Goal: Task Accomplishment & Management: Manage account settings

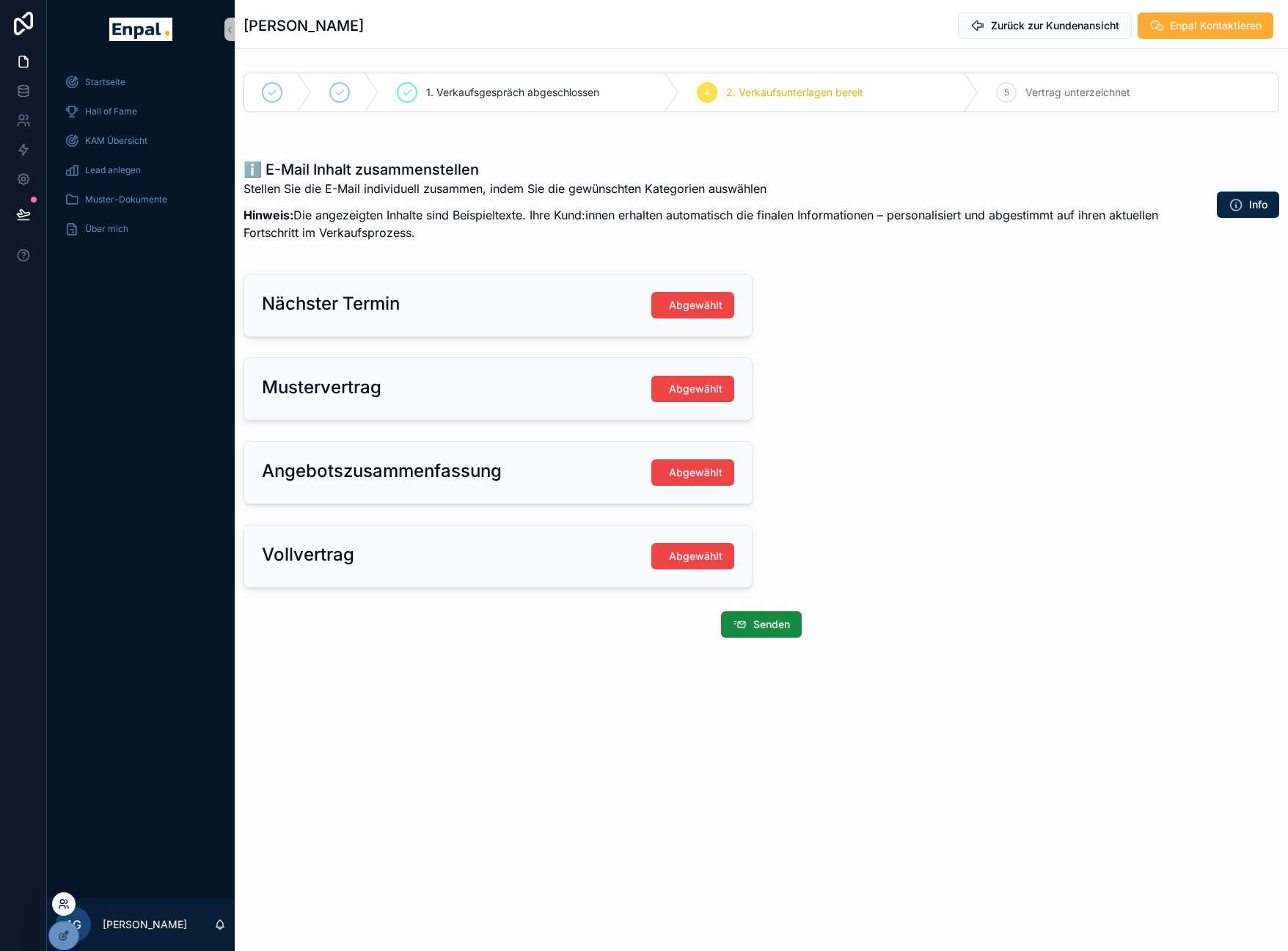
click at [69, 904] on icon at bounding box center [64, 903] width 11 height 11
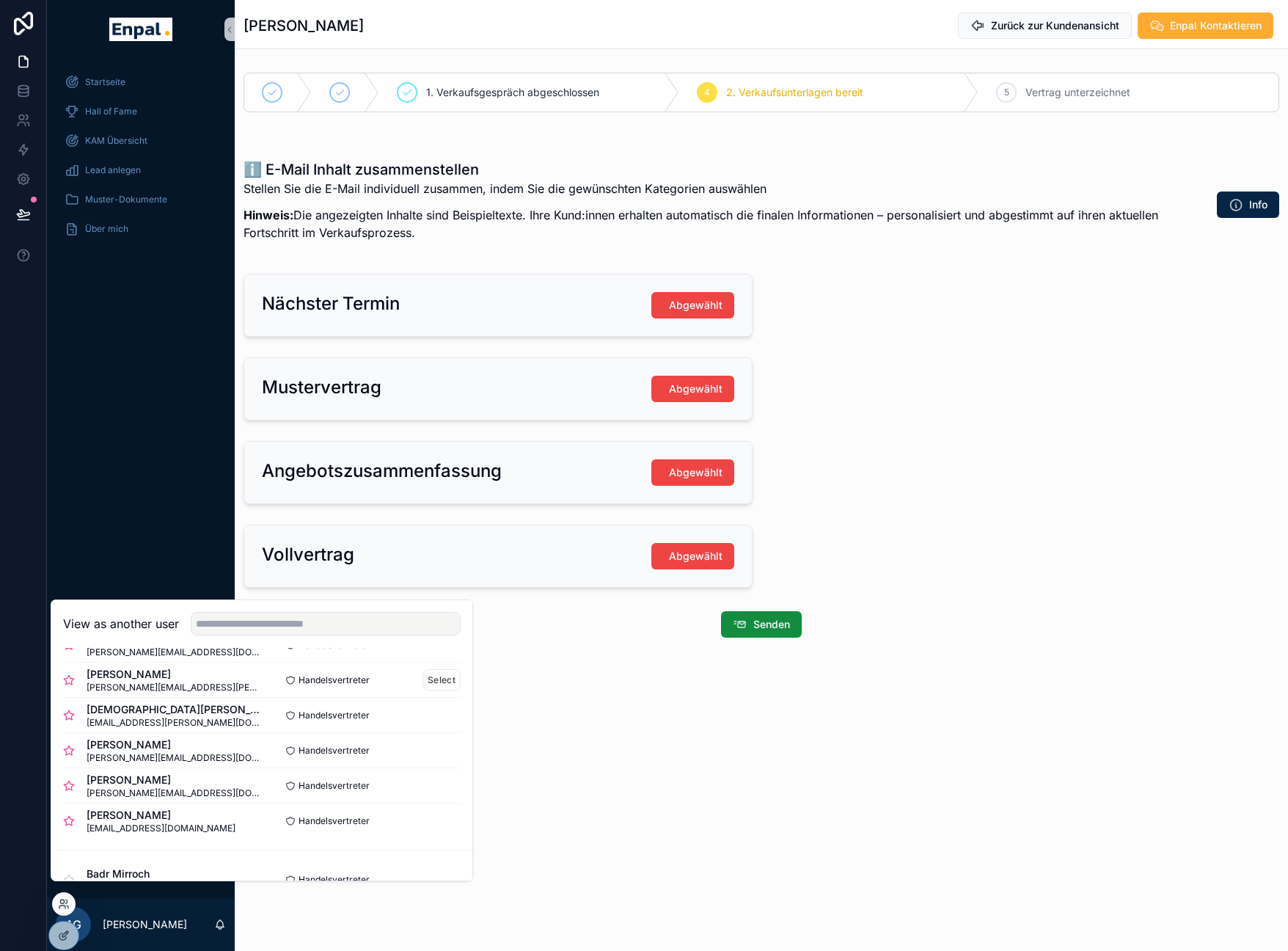
scroll to position [571, 0]
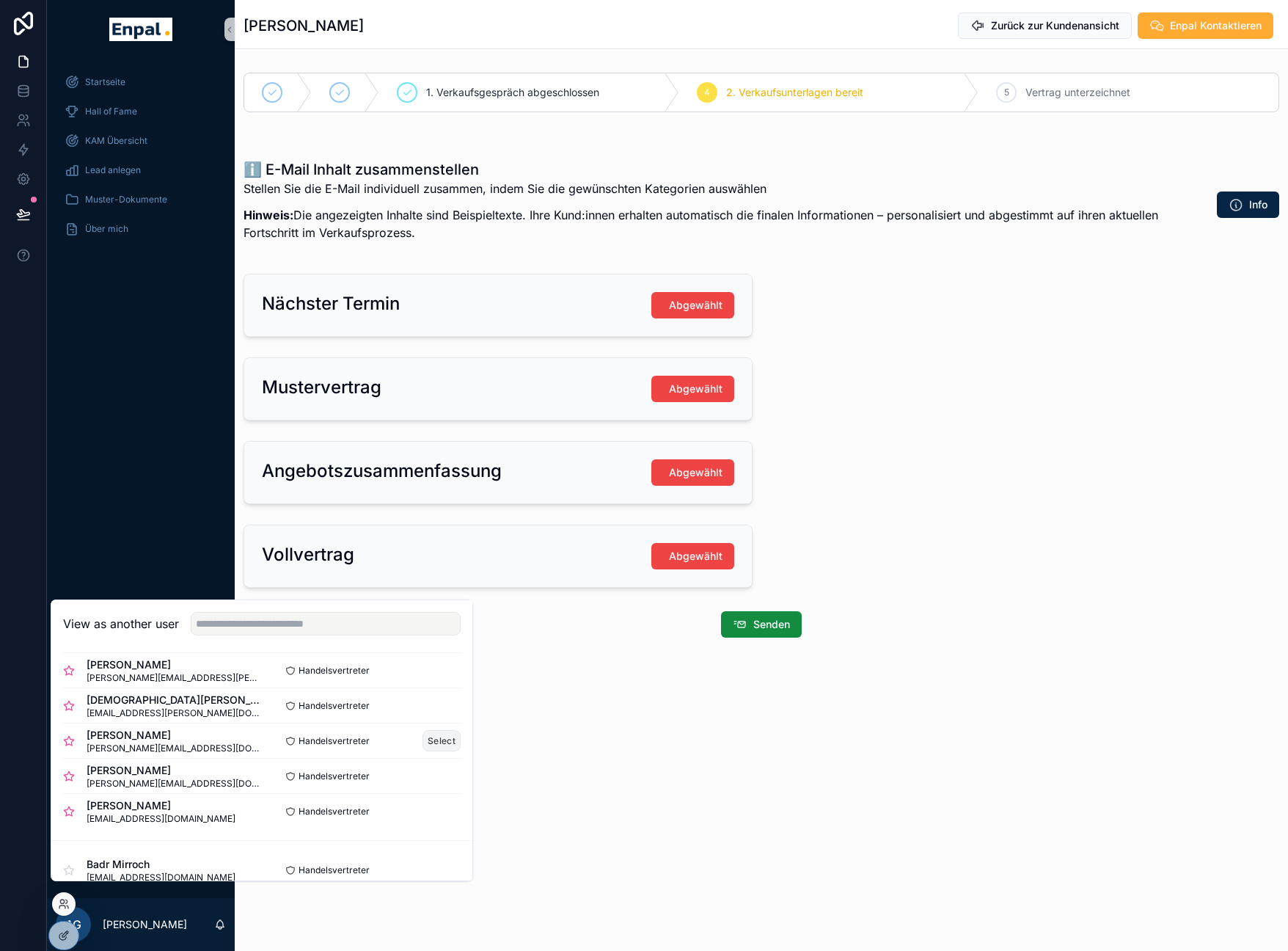
click at [425, 751] on button "Select" at bounding box center [441, 740] width 38 height 21
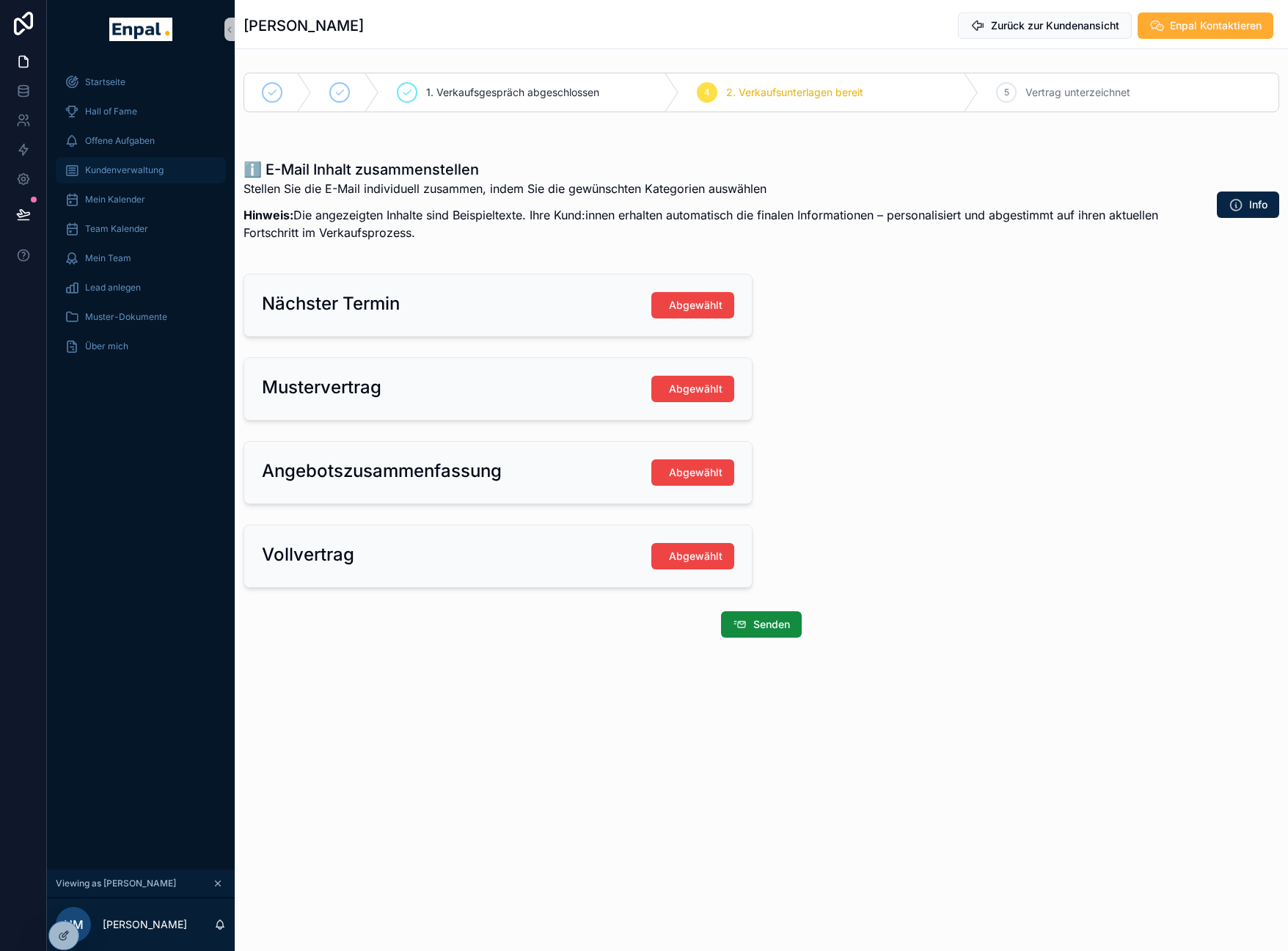
click at [117, 167] on span "Kundenverwaltung" at bounding box center [124, 170] width 79 height 11
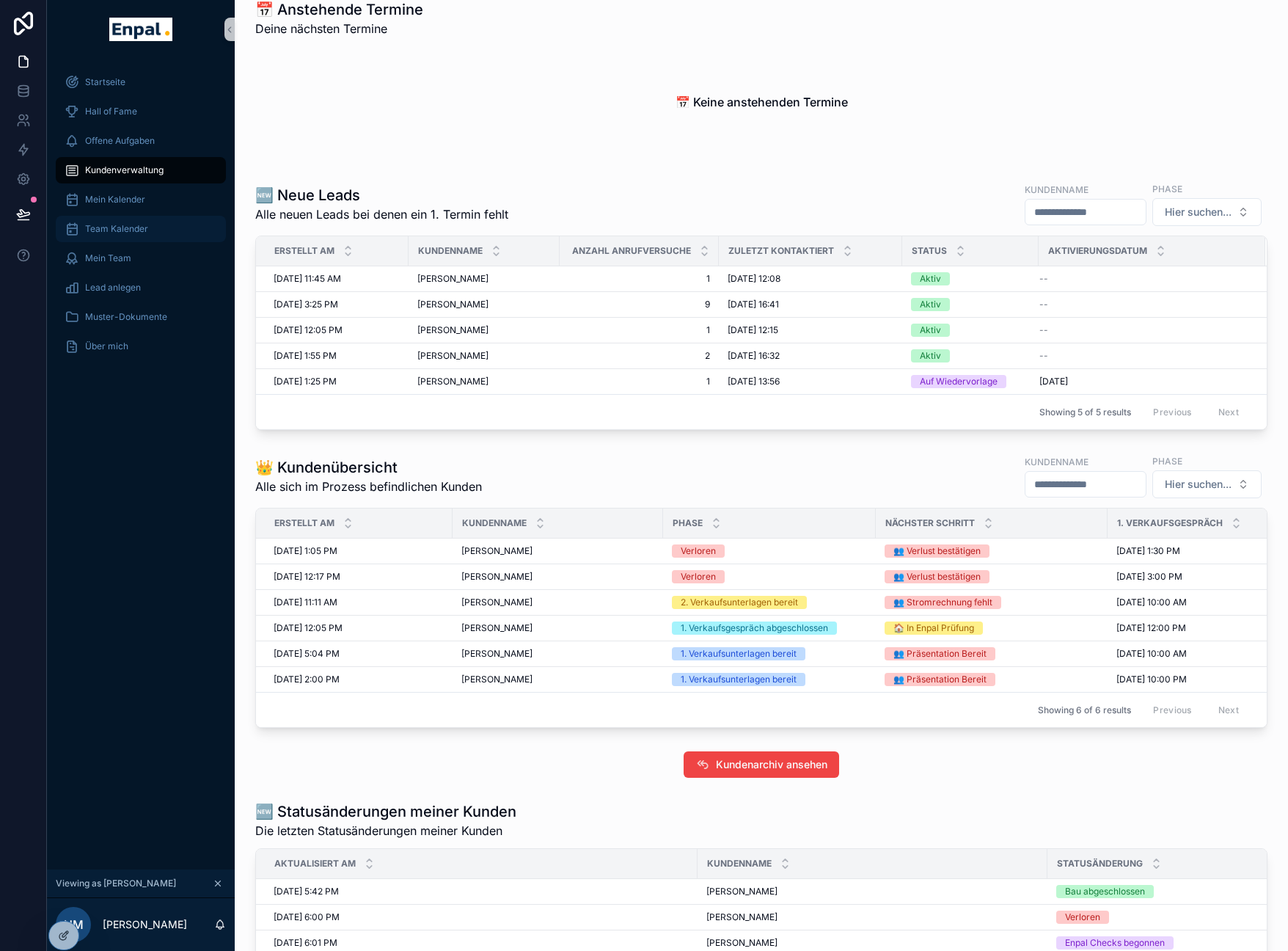
scroll to position [20, 0]
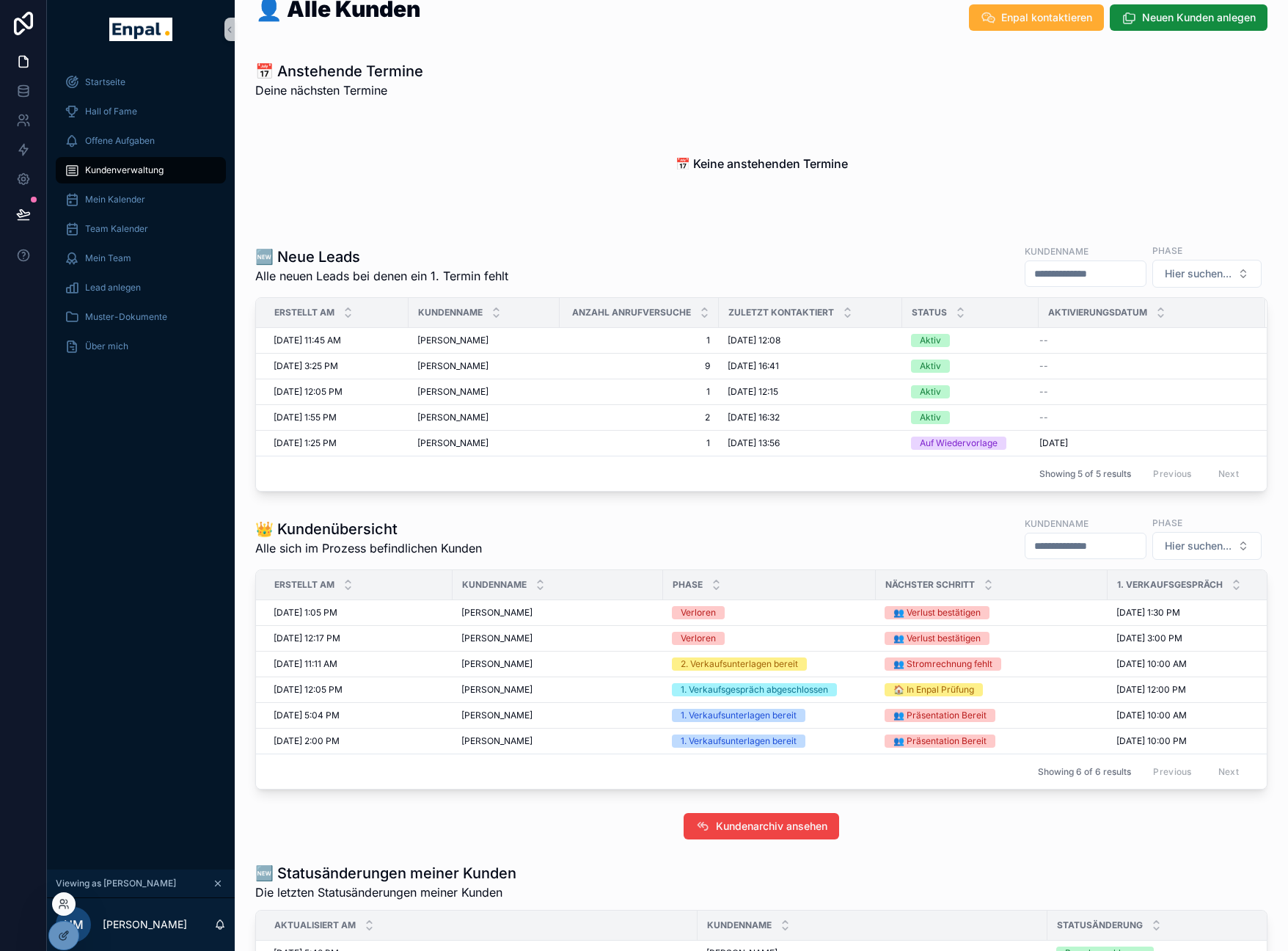
click at [68, 910] on div at bounding box center [63, 903] width 24 height 24
click at [67, 906] on icon at bounding box center [64, 903] width 11 height 11
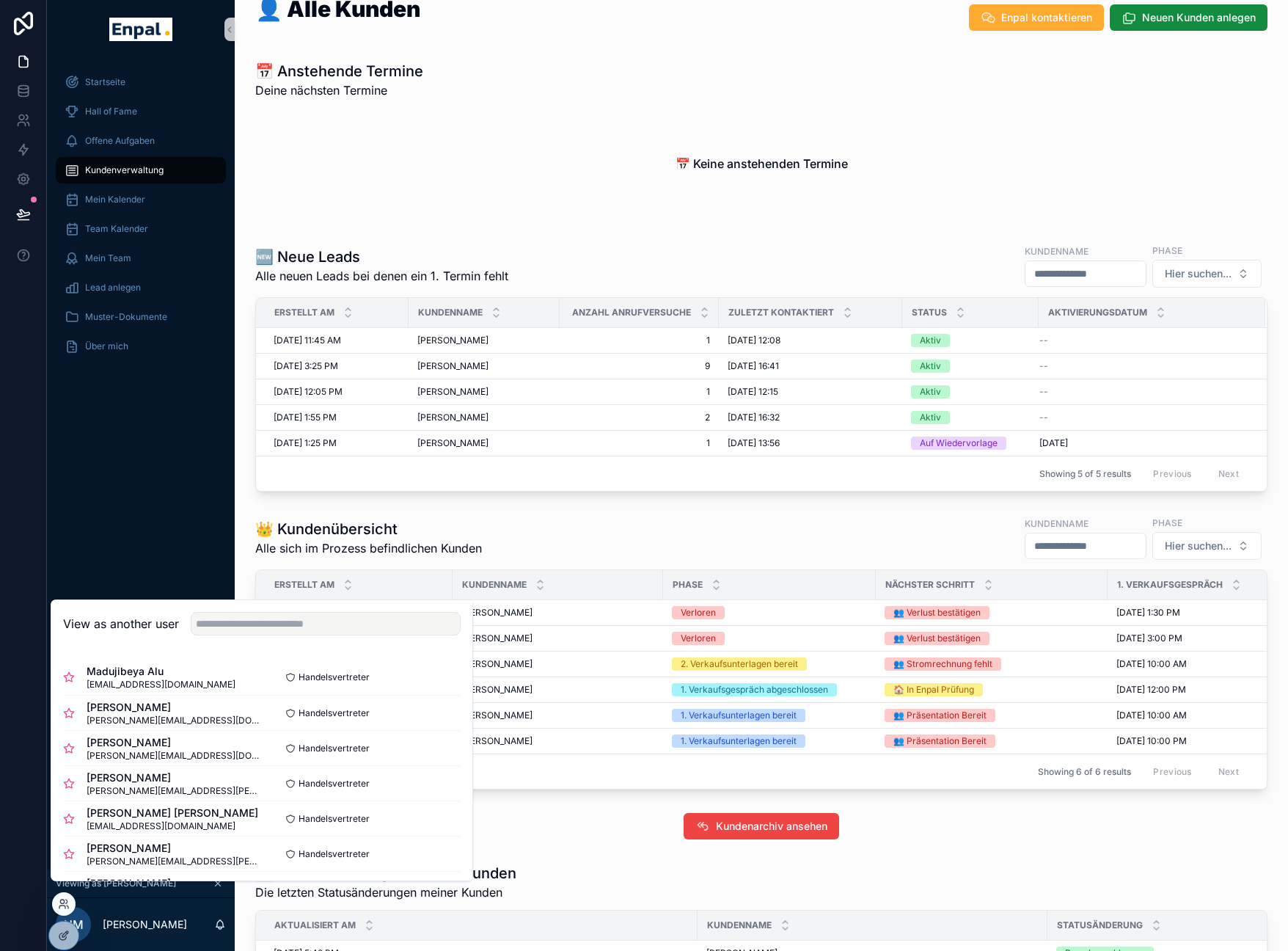
click at [205, 426] on div "Startseite Hall of Fame Offene Aufgaben Kundenverwaltung Mein Kalender Team Kal…" at bounding box center [141, 464] width 188 height 810
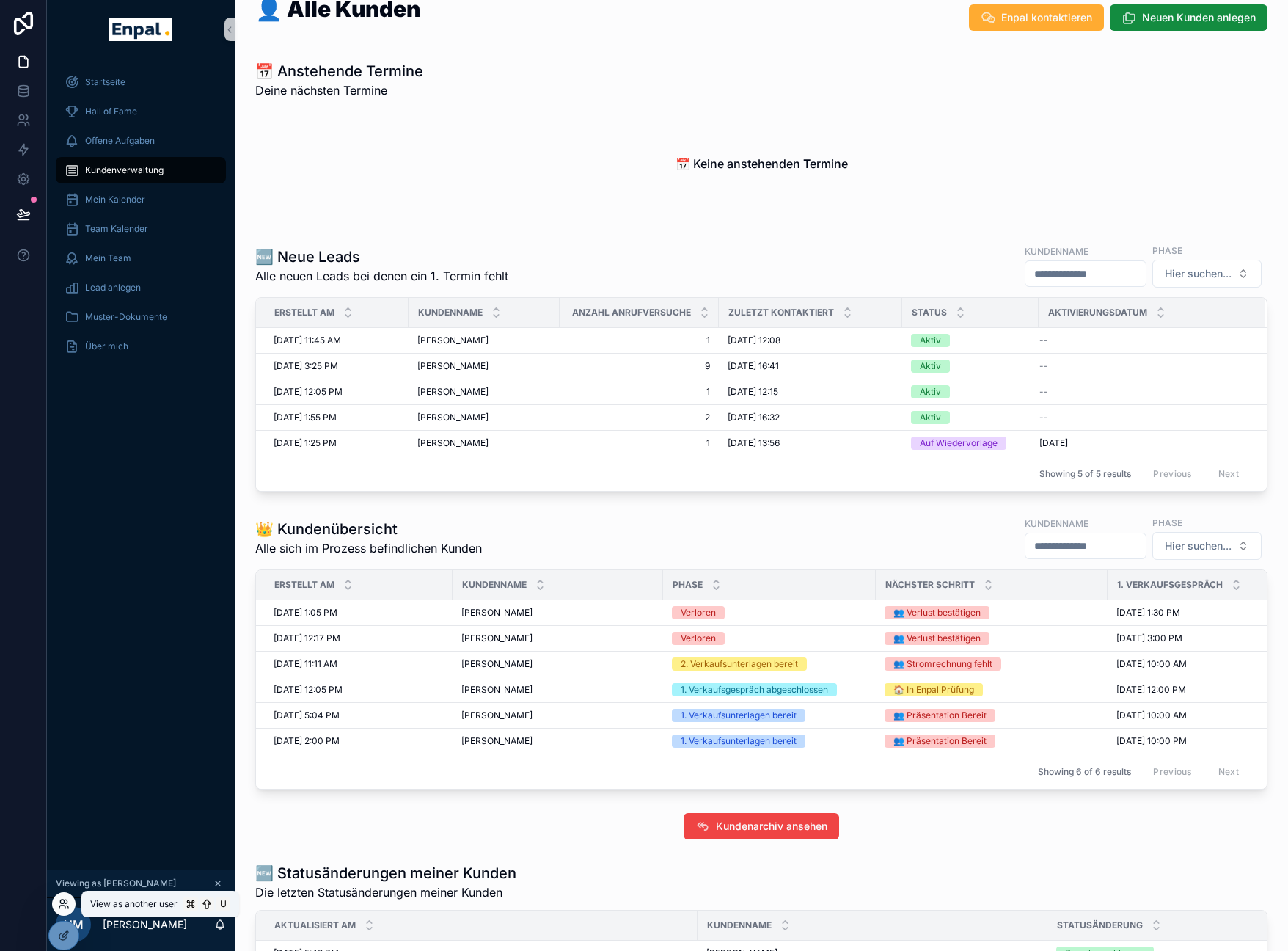
click at [66, 897] on icon at bounding box center [64, 903] width 11 height 11
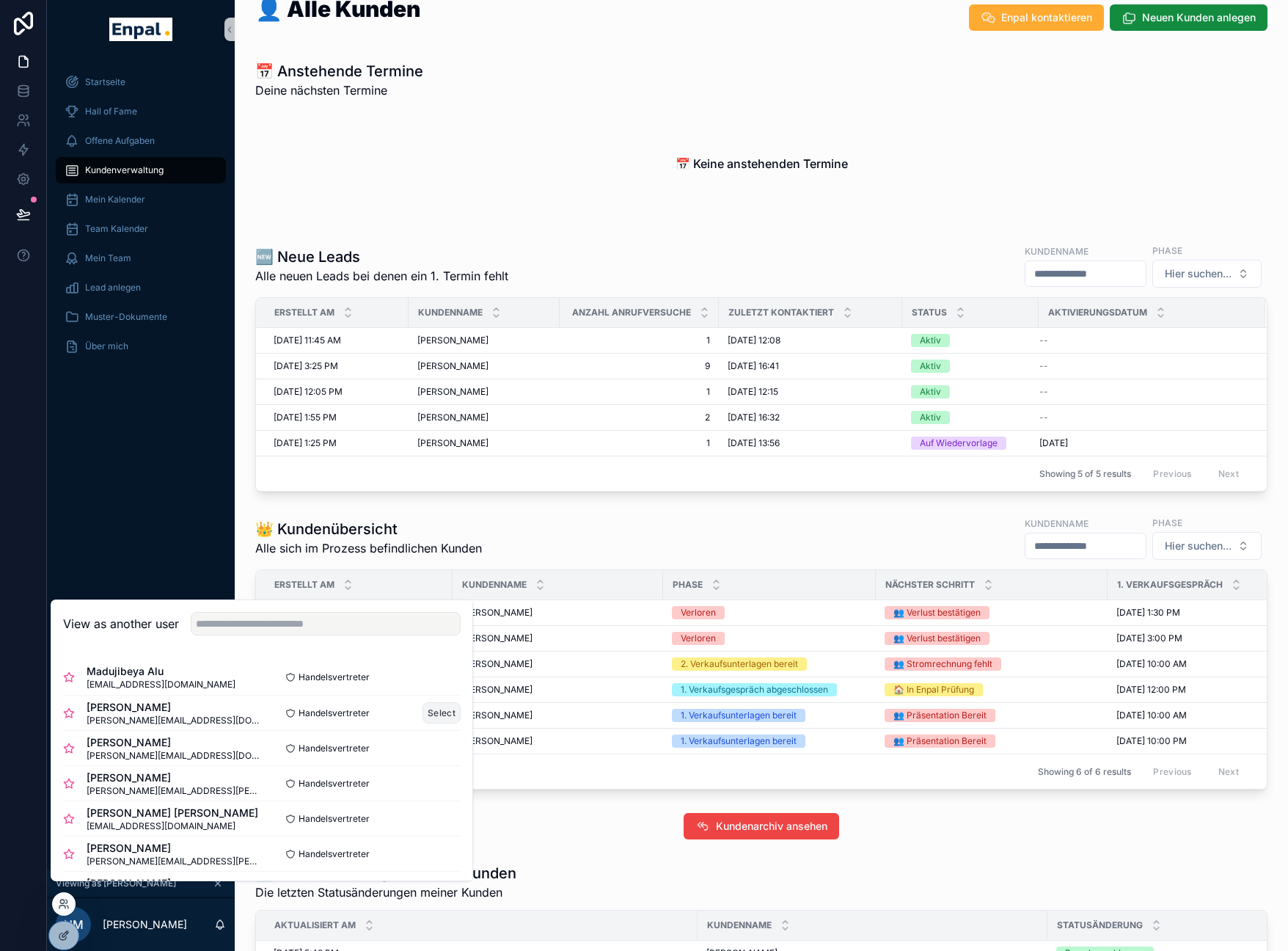
click at [425, 723] on button "Select" at bounding box center [441, 713] width 38 height 21
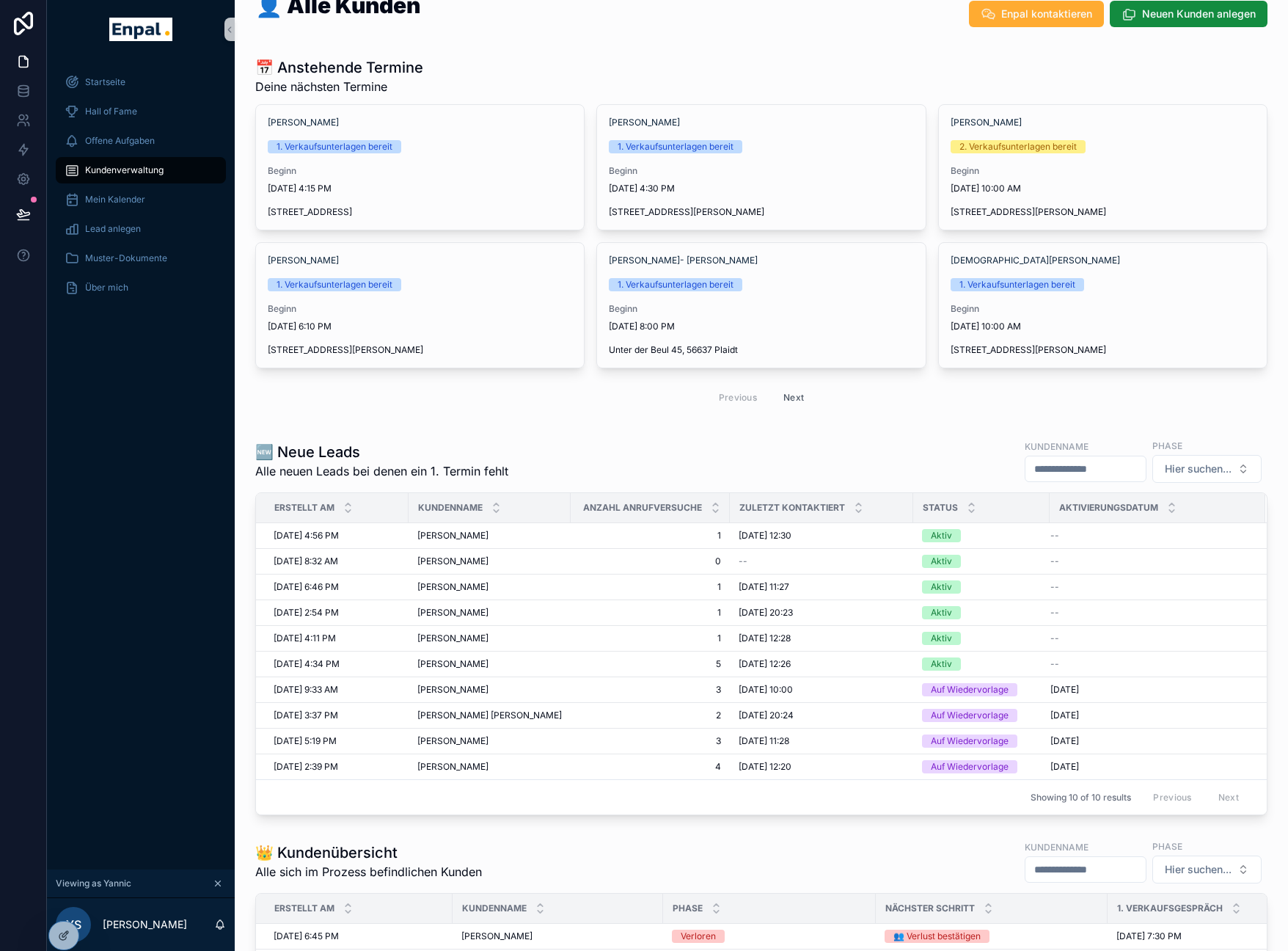
scroll to position [118, 0]
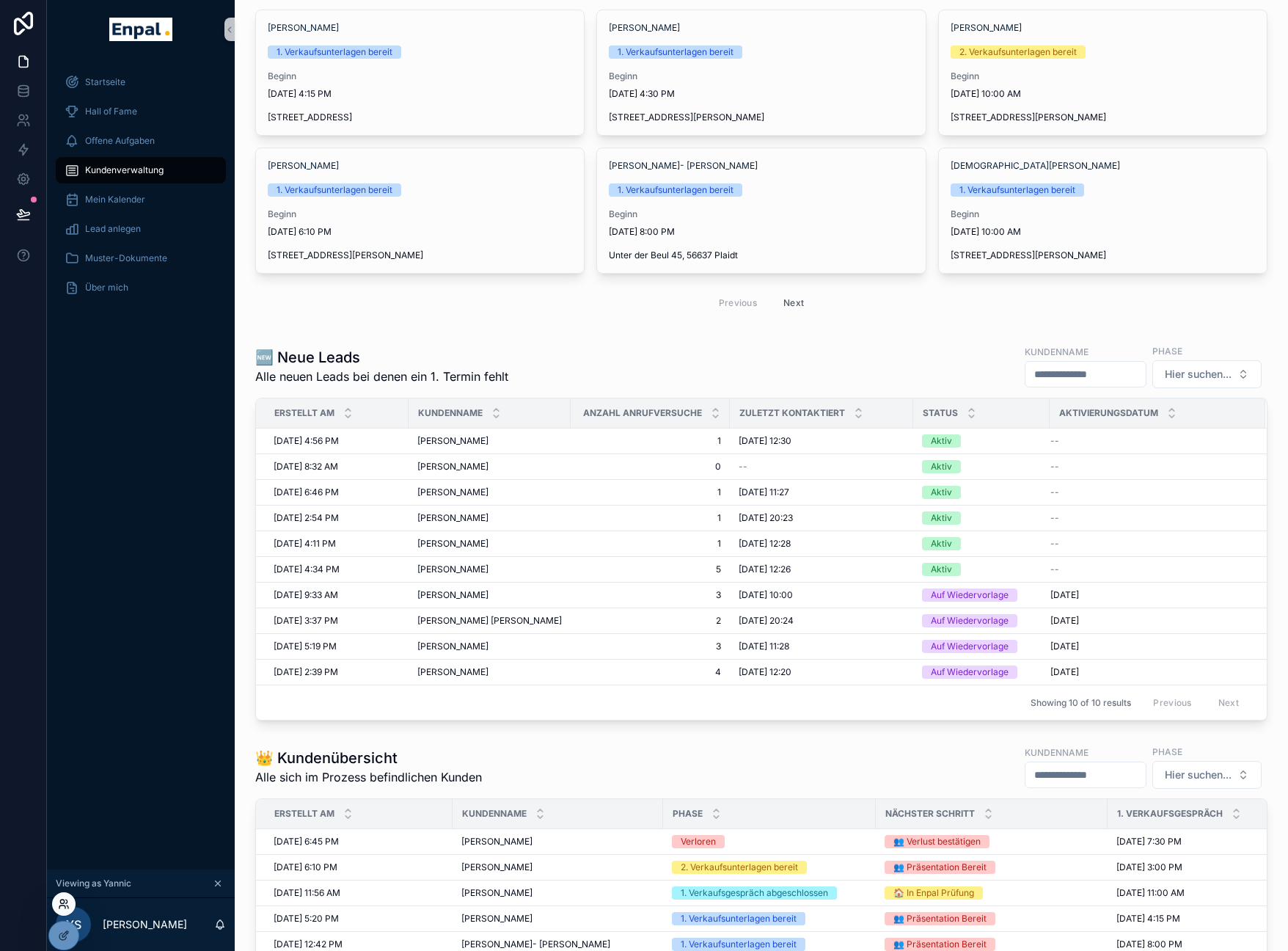
click at [65, 906] on icon at bounding box center [62, 906] width 6 height 3
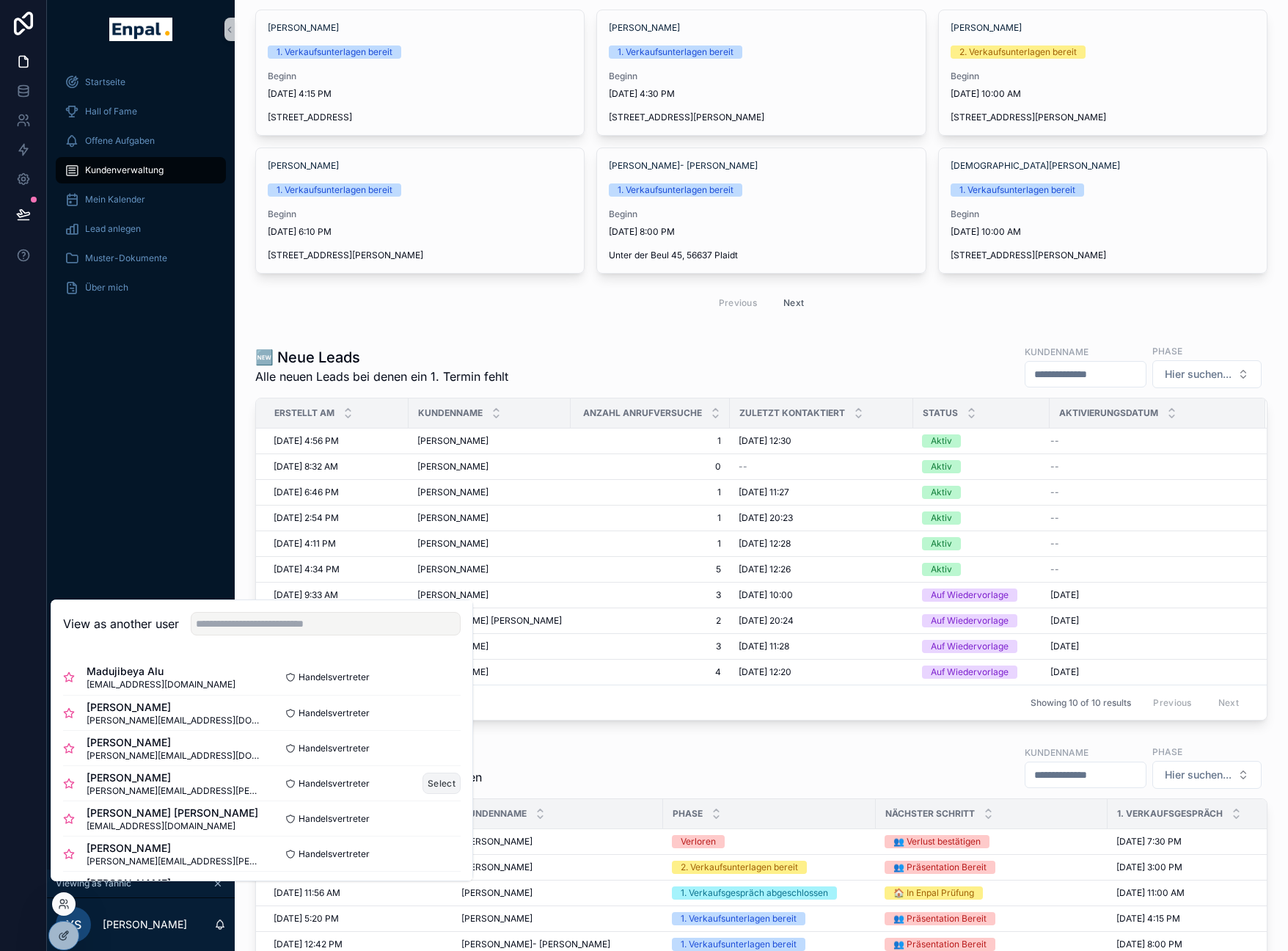
click at [431, 791] on button "Select" at bounding box center [441, 782] width 38 height 21
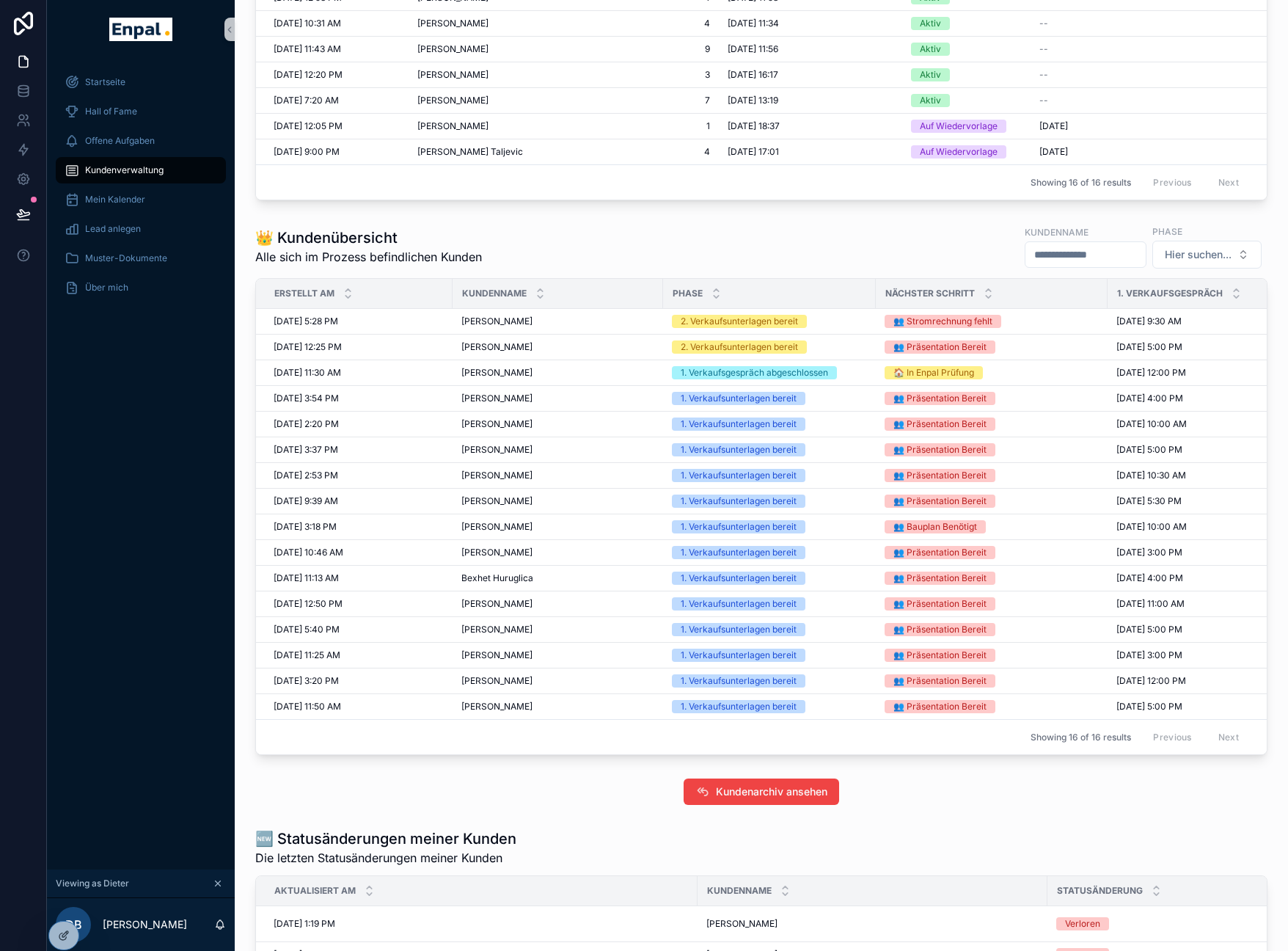
scroll to position [793, 0]
click at [525, 471] on span "[PERSON_NAME]" at bounding box center [497, 474] width 71 height 11
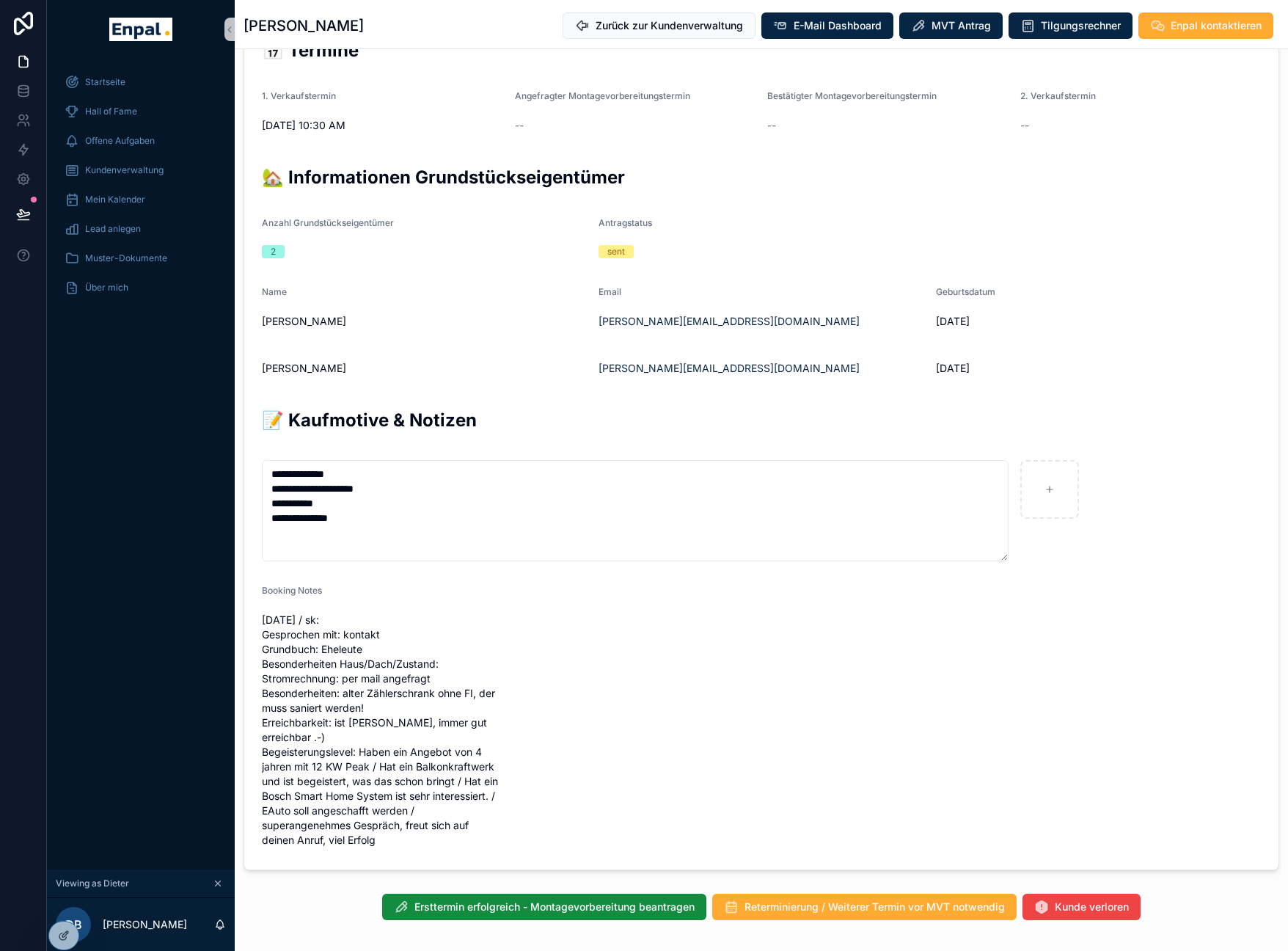
scroll to position [650, 0]
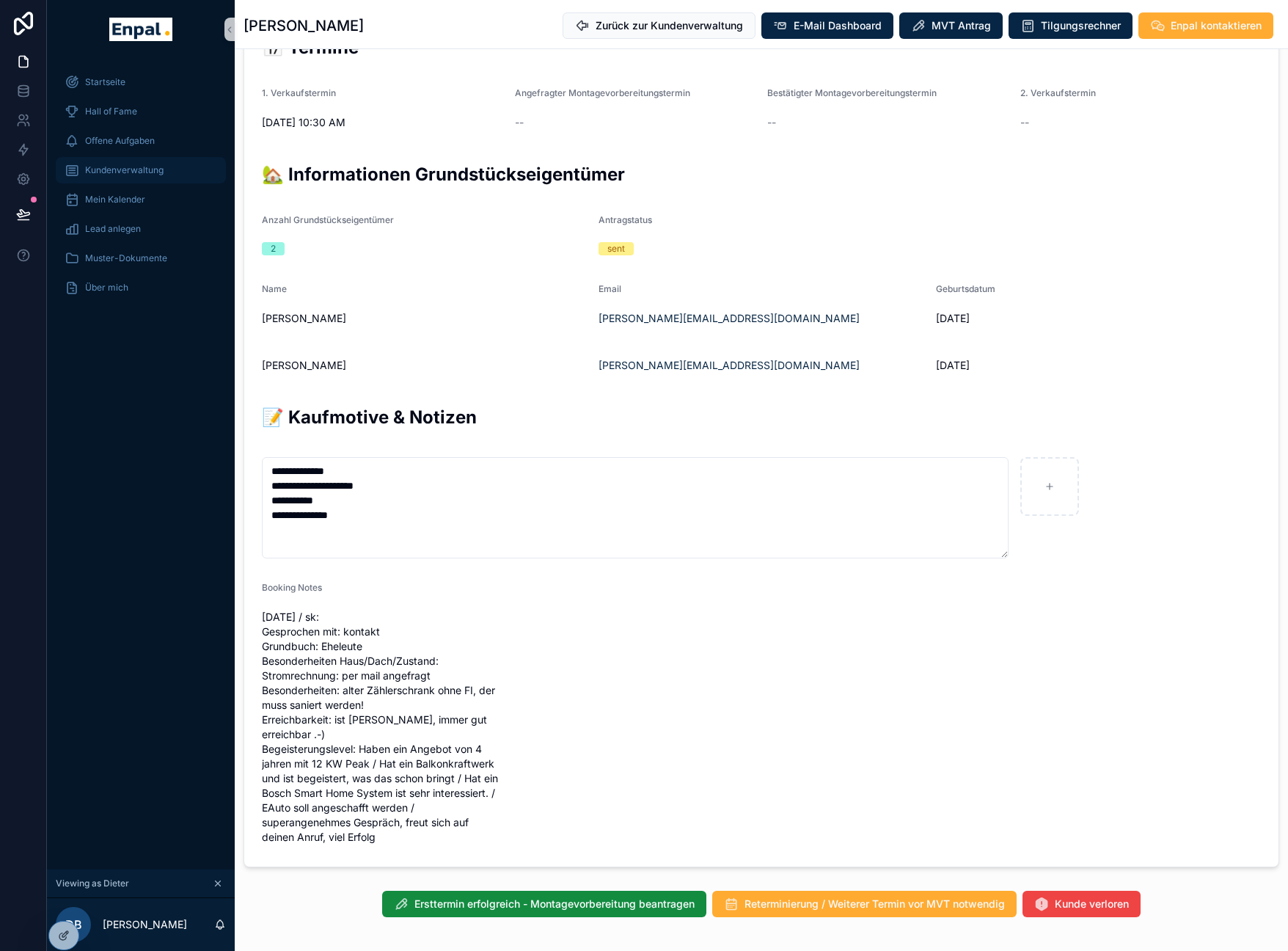
click at [124, 164] on div "Kundenverwaltung" at bounding box center [140, 170] width 152 height 24
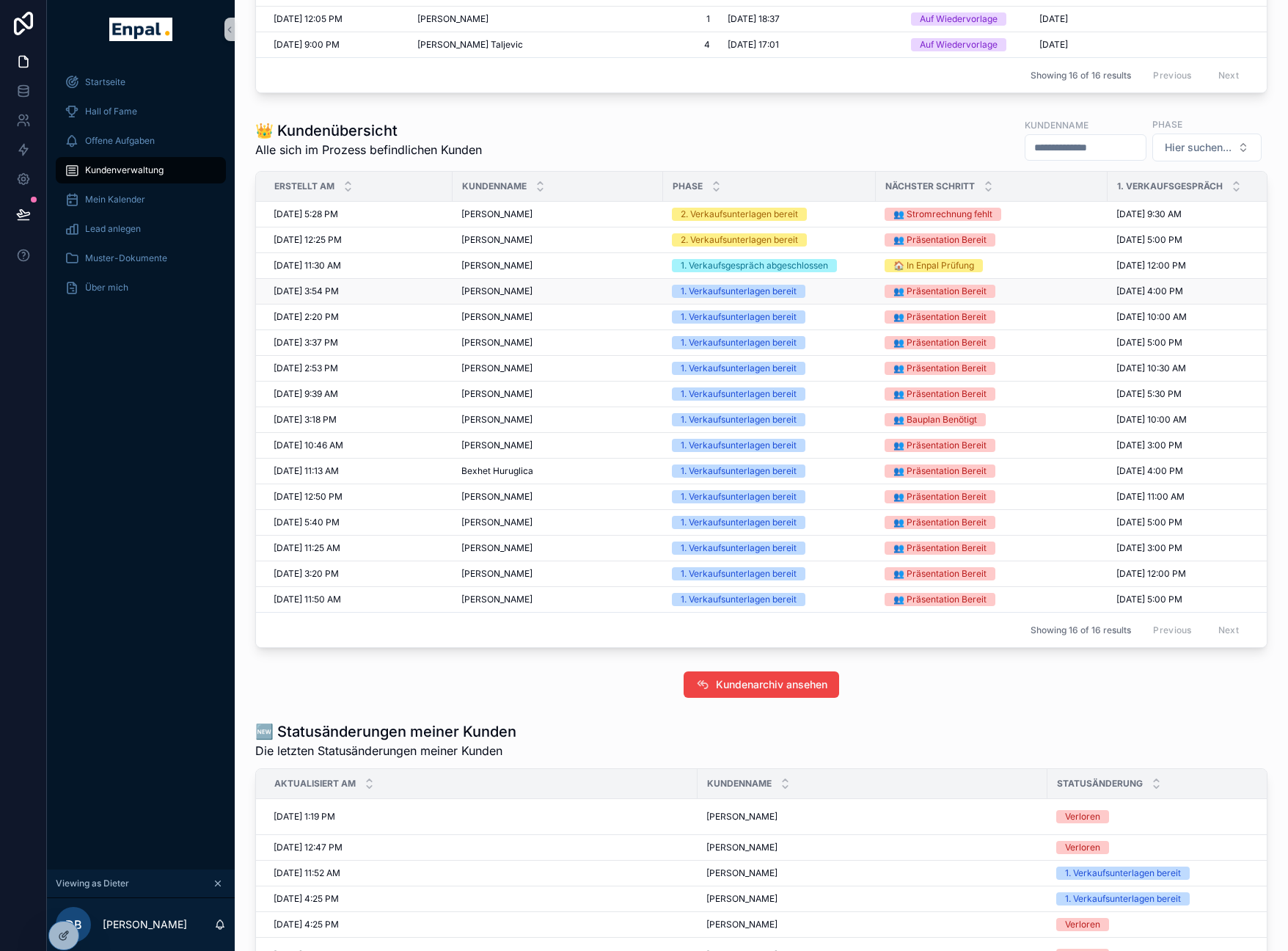
scroll to position [809, 0]
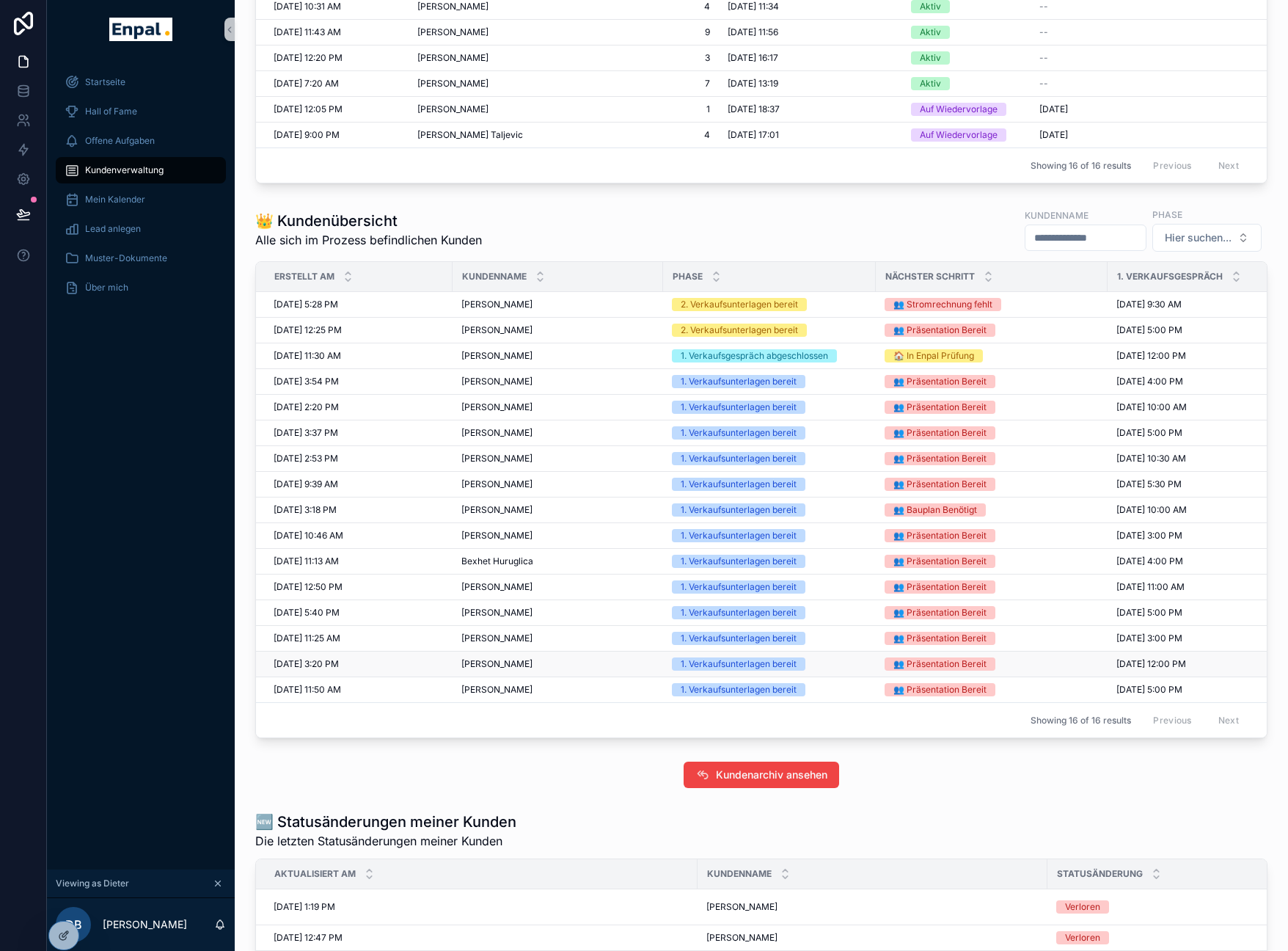
click at [499, 666] on span "[PERSON_NAME]" at bounding box center [497, 664] width 71 height 11
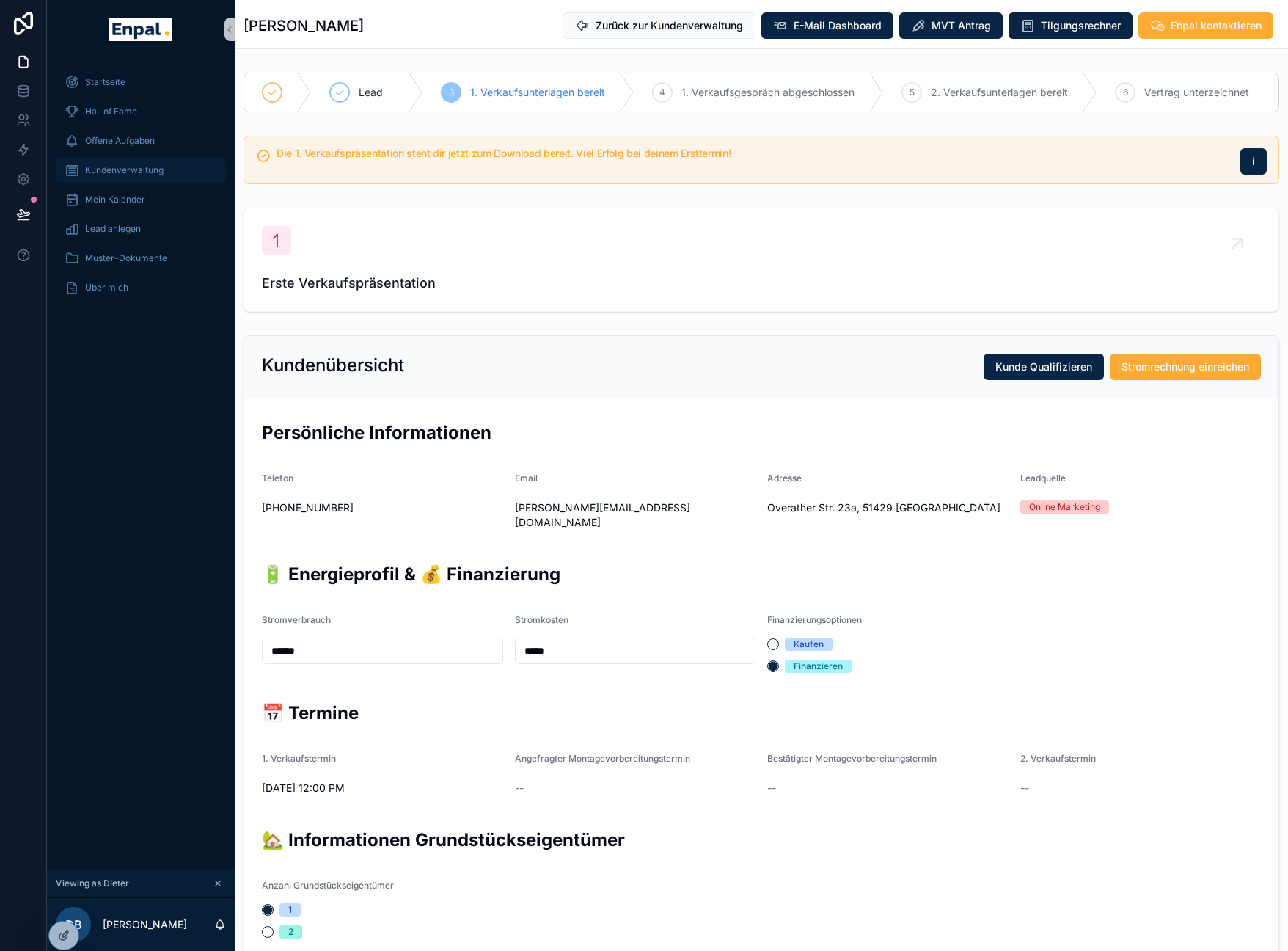
click at [115, 176] on div "Kundenverwaltung" at bounding box center [140, 170] width 152 height 24
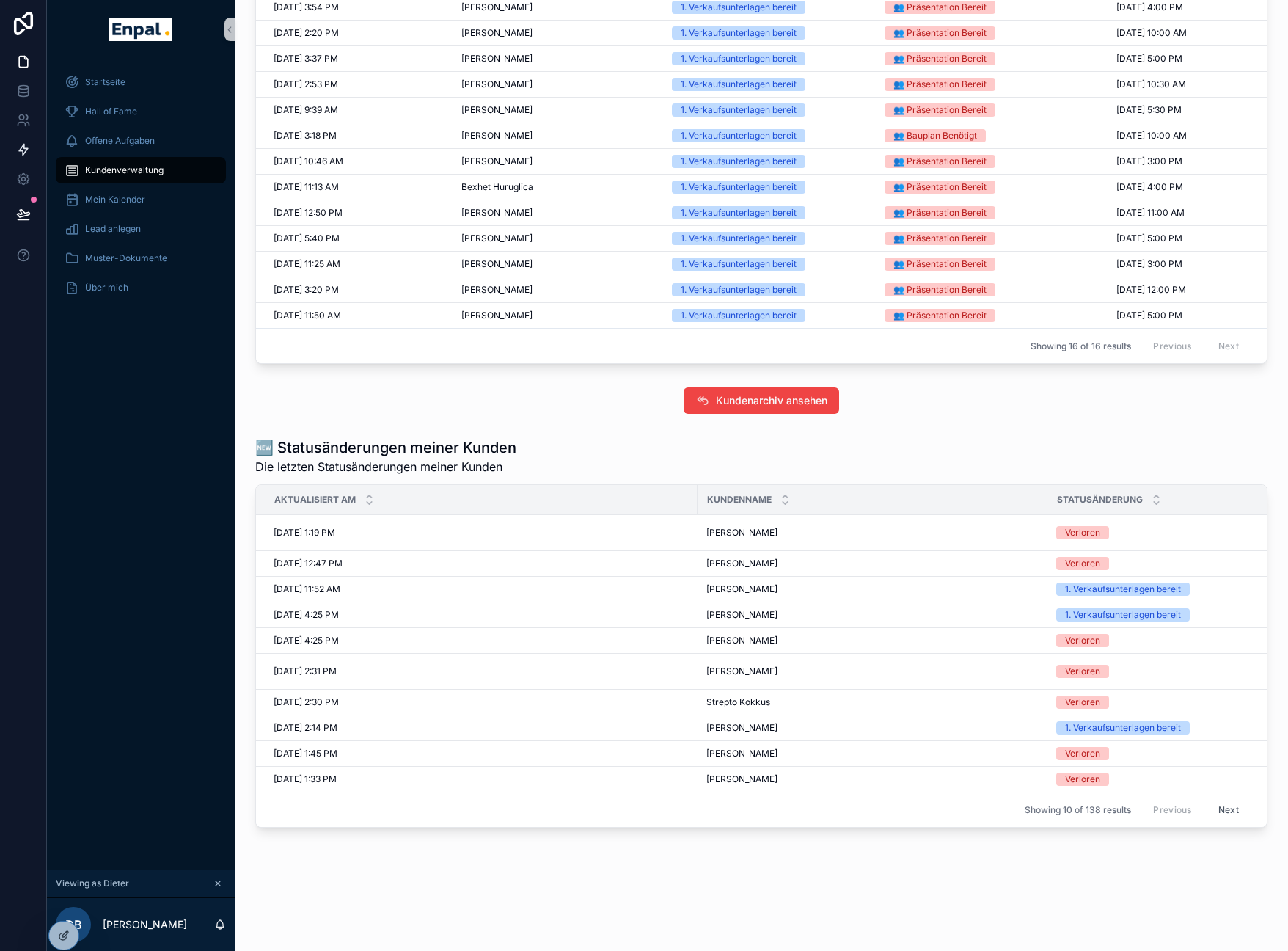
scroll to position [1194, 0]
click at [747, 560] on span "Maike Schuld" at bounding box center [742, 563] width 71 height 11
click at [1230, 553] on span "Kunden öffnen" at bounding box center [1221, 551] width 61 height 11
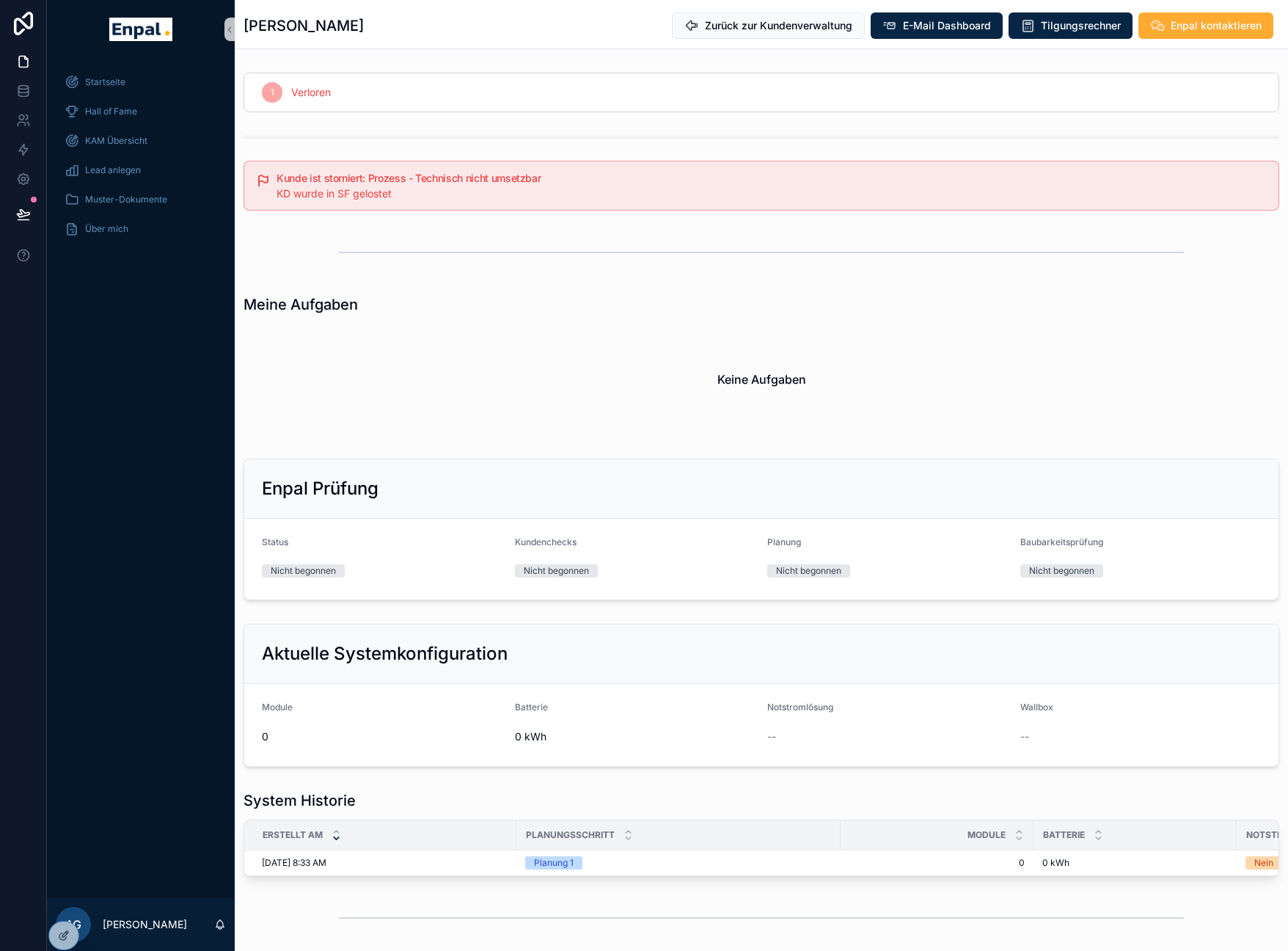
click at [408, 195] on div "KD wurde in SF gelostet" at bounding box center [772, 193] width 990 height 14
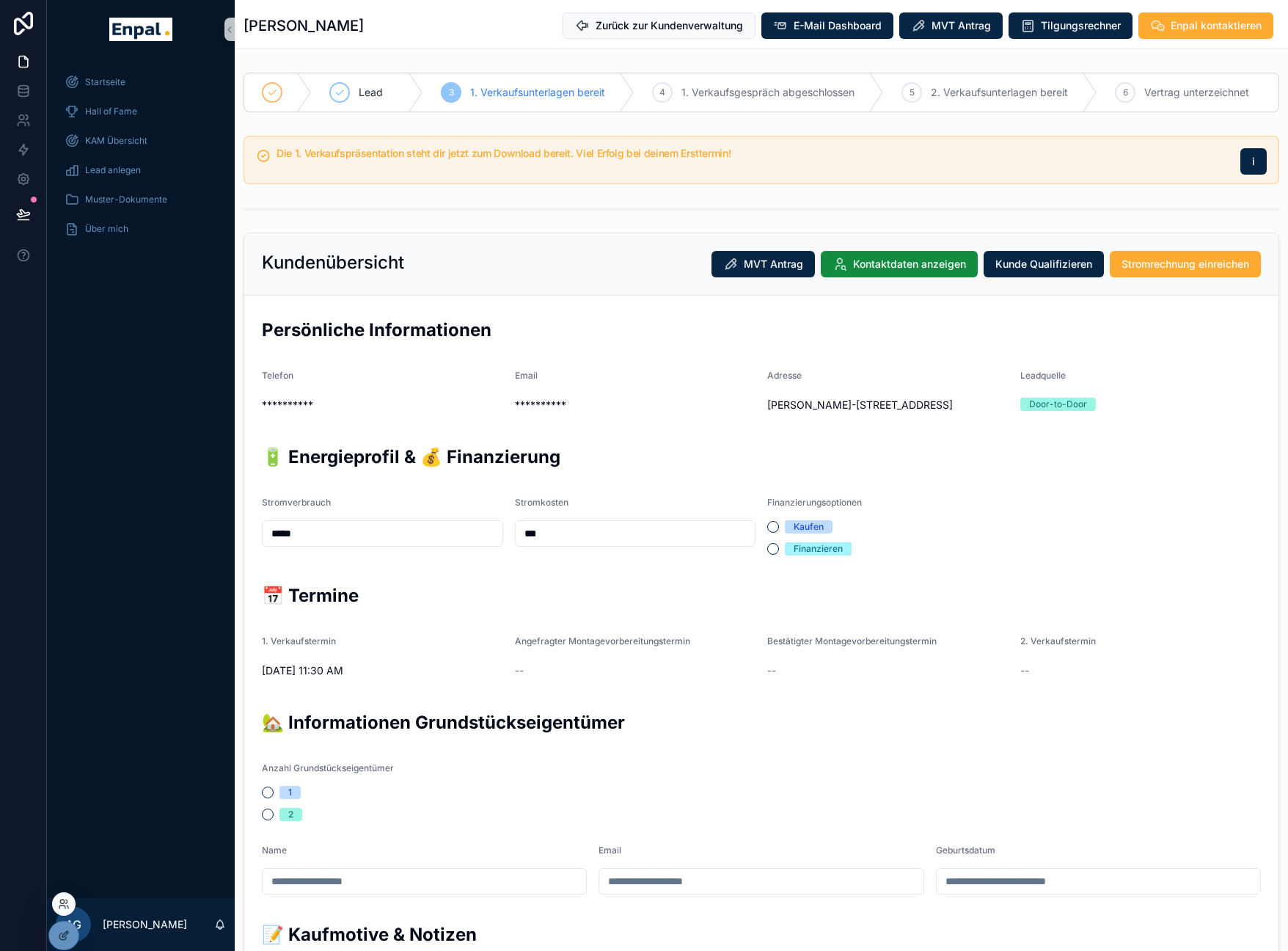
click at [65, 894] on div at bounding box center [63, 903] width 24 height 24
click at [65, 907] on icon at bounding box center [62, 906] width 6 height 3
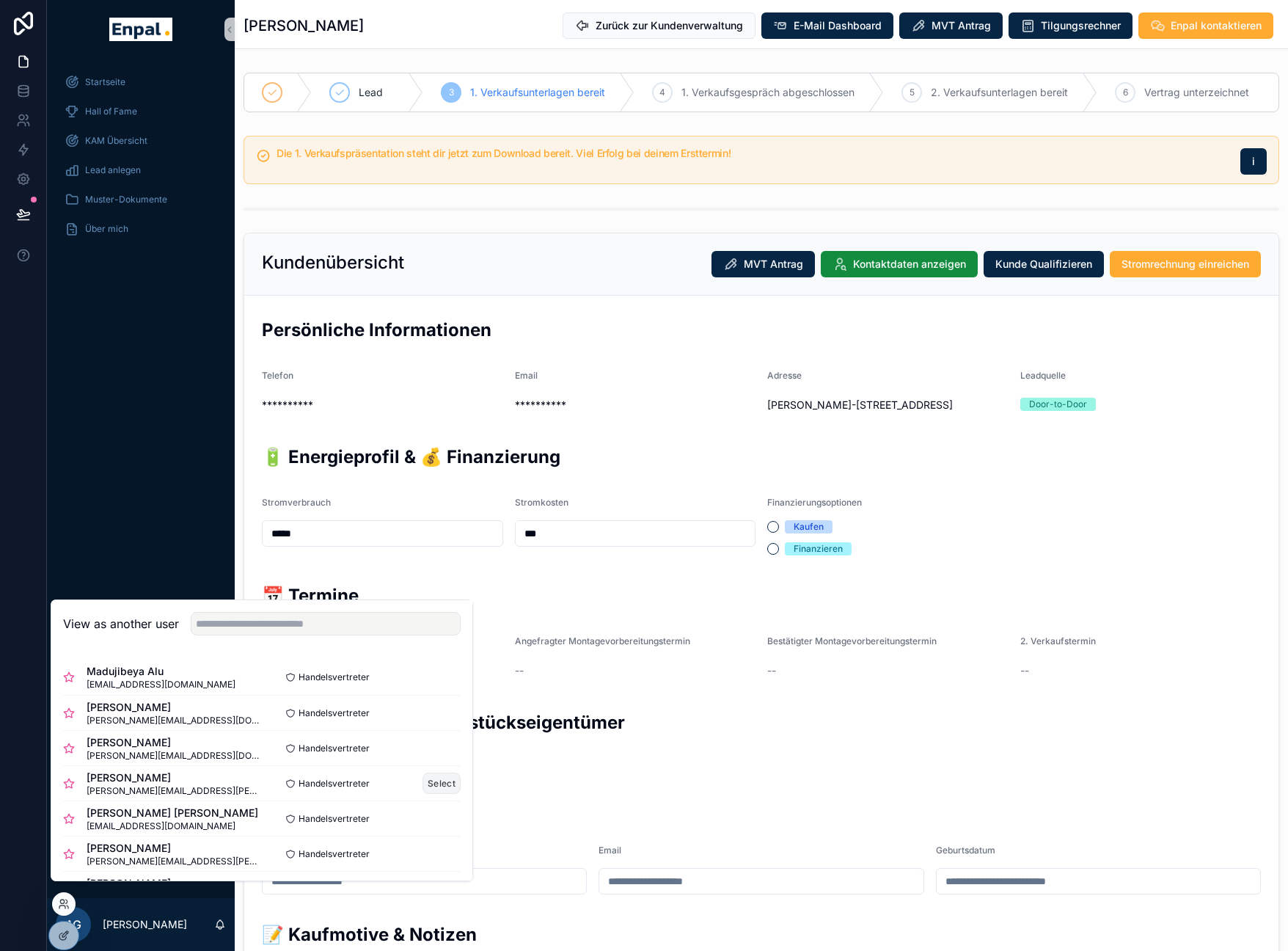
click at [437, 794] on button "Select" at bounding box center [441, 782] width 38 height 21
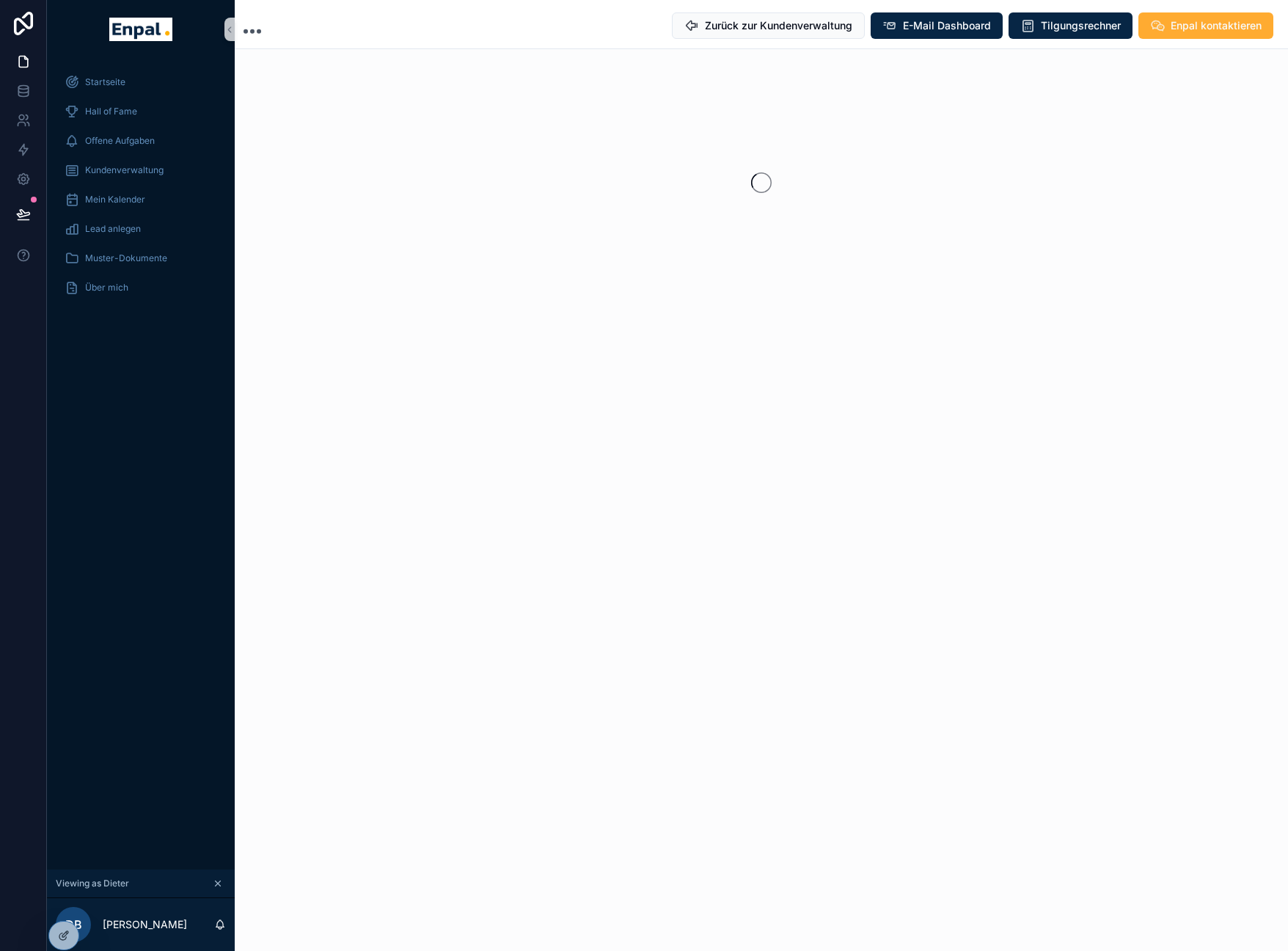
click at [148, 517] on div "Startseite Hall of Fame Offene Aufgaben Kundenverwaltung Mein Kalender Lead anl…" at bounding box center [141, 464] width 188 height 810
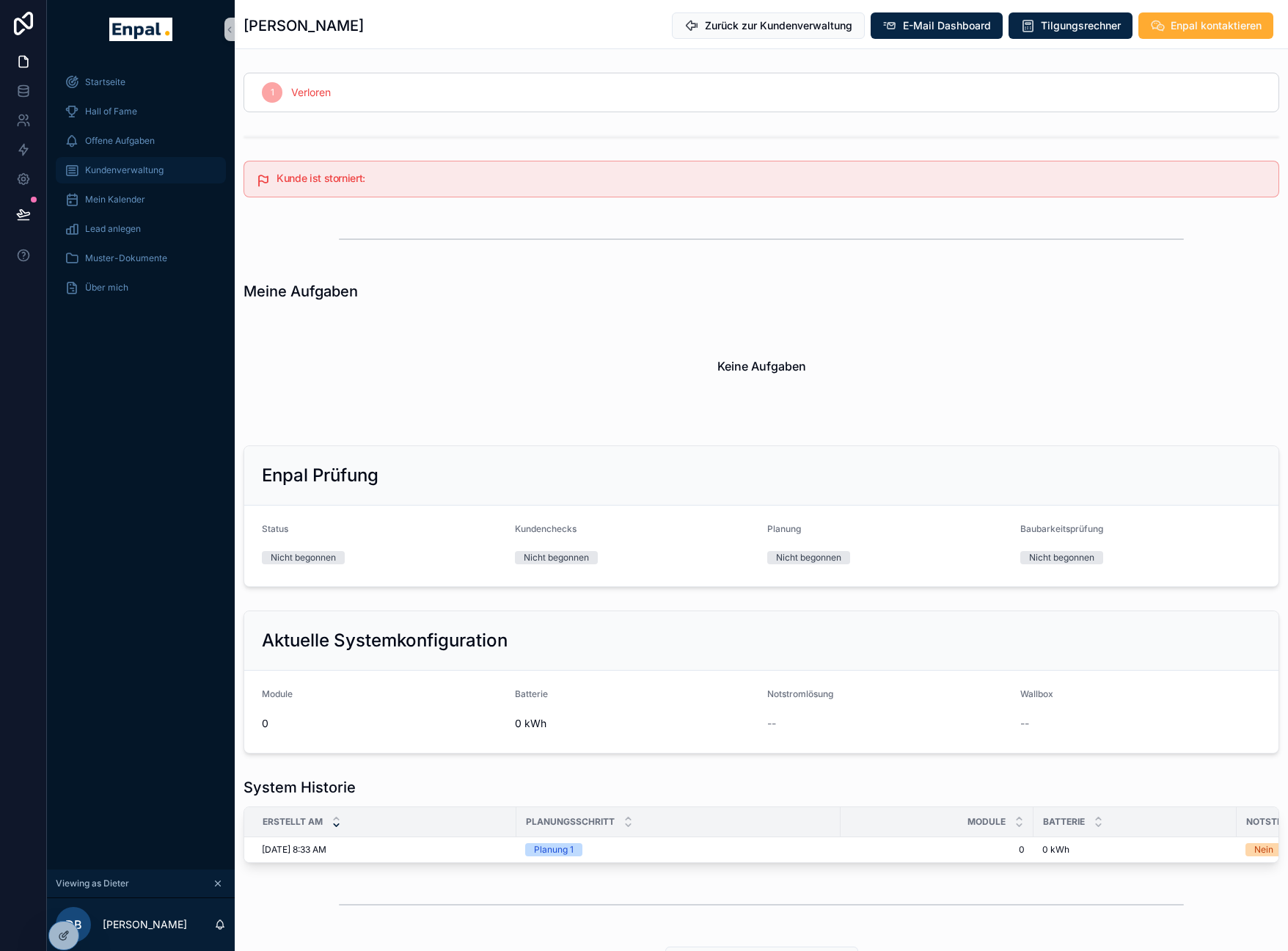
click at [116, 158] on div "Kundenverwaltung" at bounding box center [140, 170] width 152 height 24
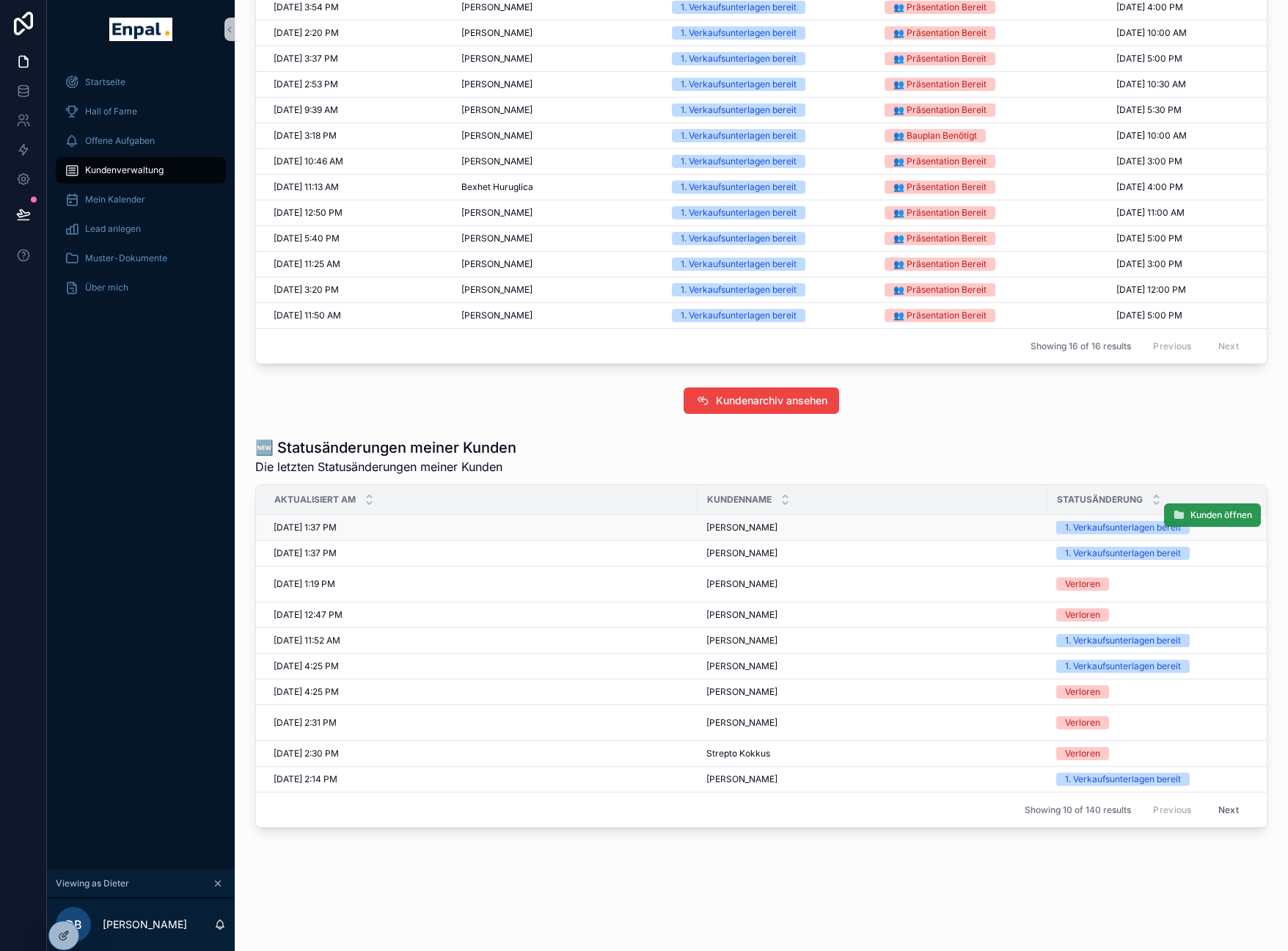
click at [1213, 514] on span "Kunden öffnen" at bounding box center [1221, 515] width 61 height 11
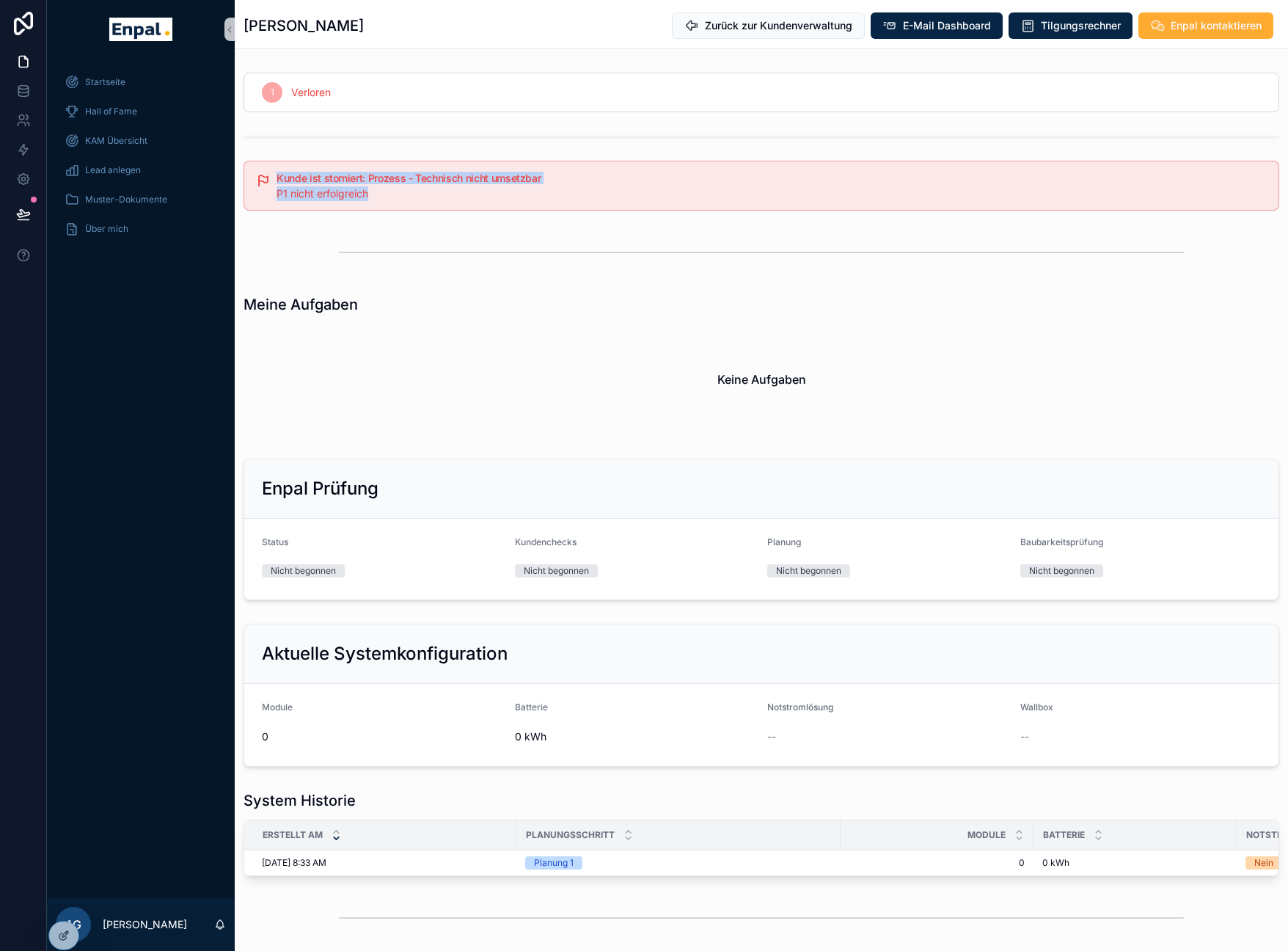
drag, startPoint x: 378, startPoint y: 199, endPoint x: 253, endPoint y: 174, distance: 127.5
click at [253, 174] on div "Kunde ist storniert: Prozess - Technisch nicht umsetzbar P1 nicht erfolgreich" at bounding box center [760, 186] width 1035 height 50
click at [462, 196] on div "P1 nicht erfolgreich" at bounding box center [772, 193] width 990 height 14
drag, startPoint x: 279, startPoint y: 194, endPoint x: 393, endPoint y: 192, distance: 114.0
click at [393, 192] on div "P1 nicht erfolgreich" at bounding box center [772, 193] width 990 height 14
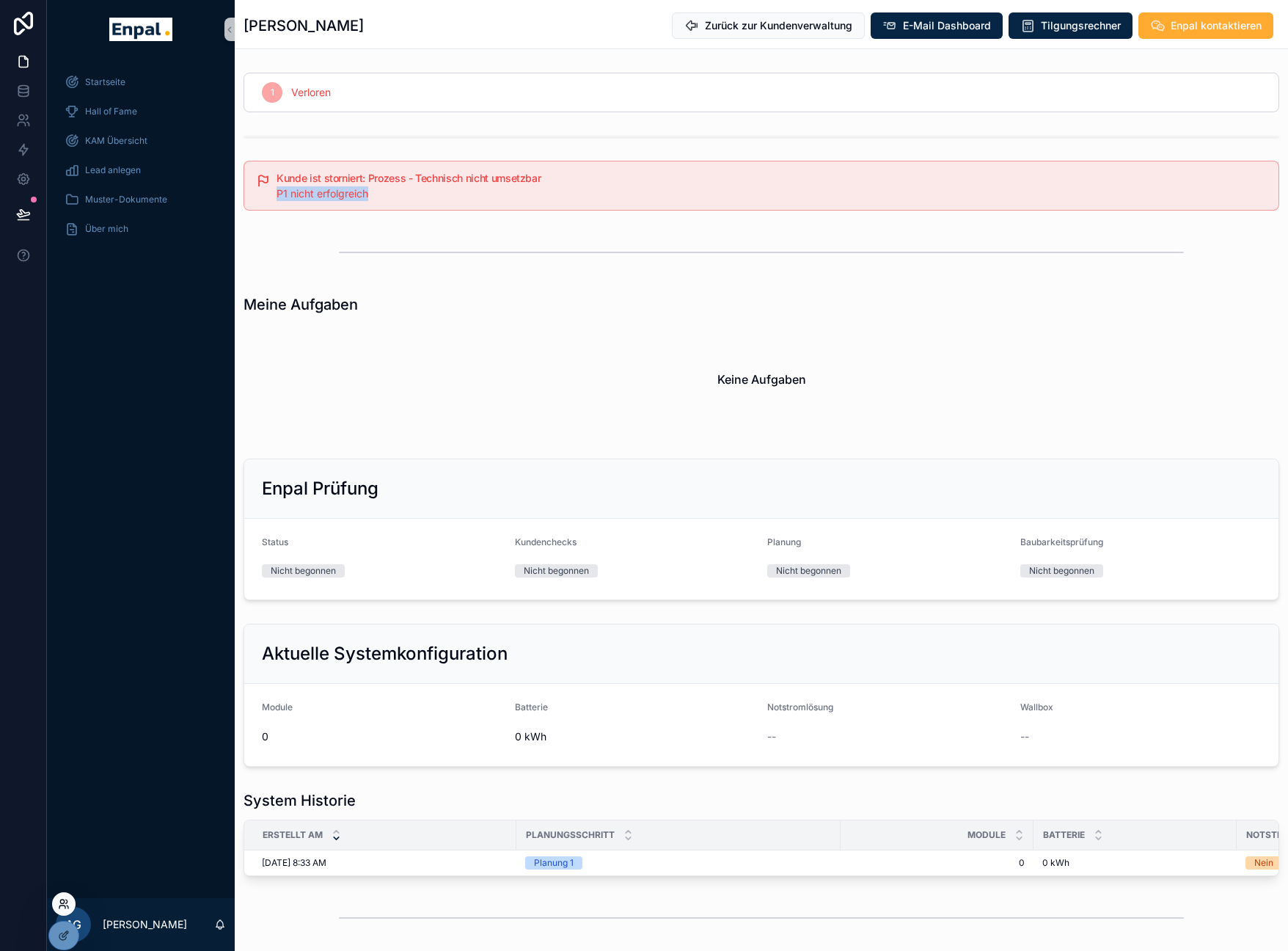
click at [63, 899] on icon at bounding box center [62, 901] width 4 height 4
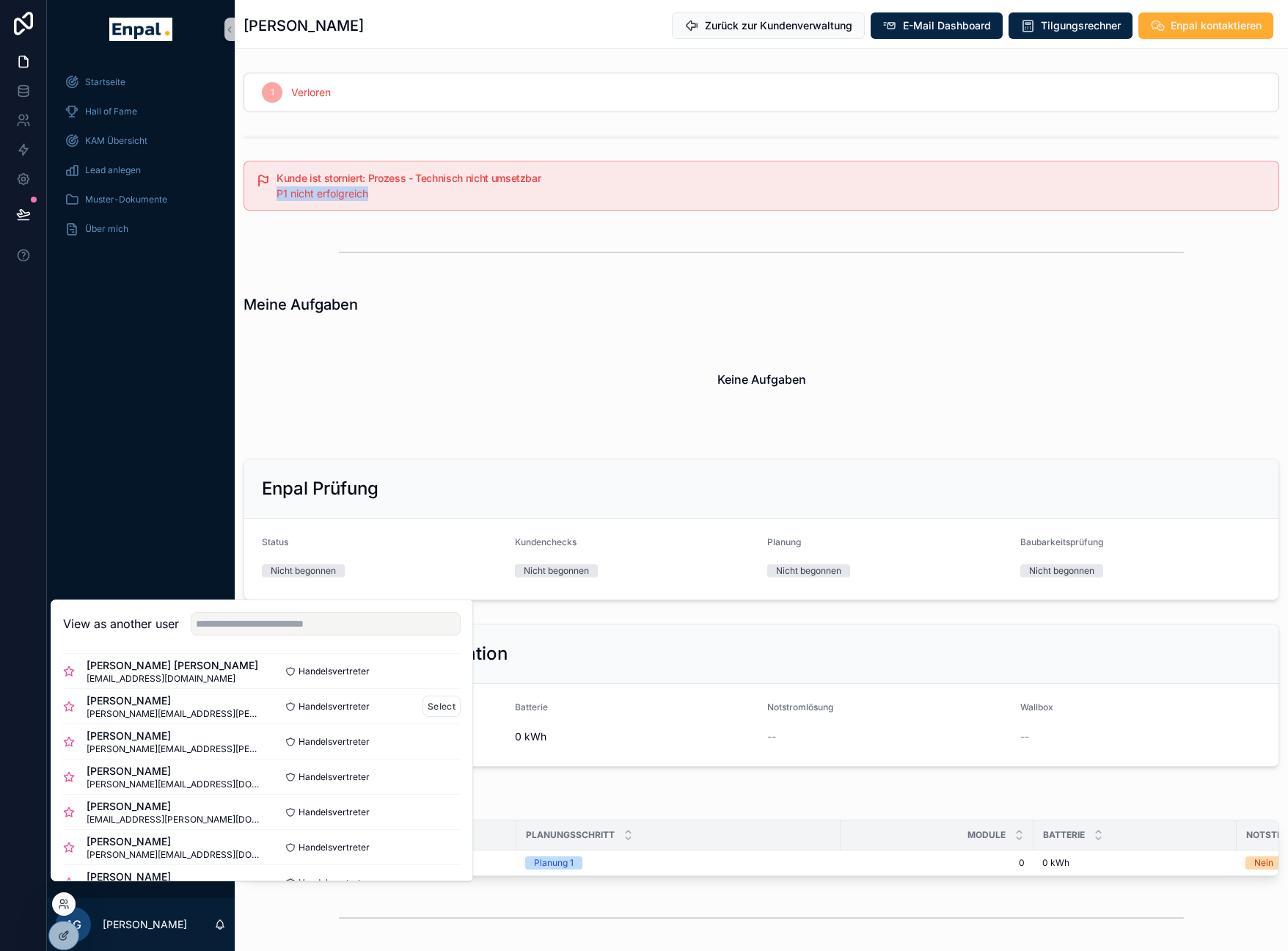
scroll to position [162, 0]
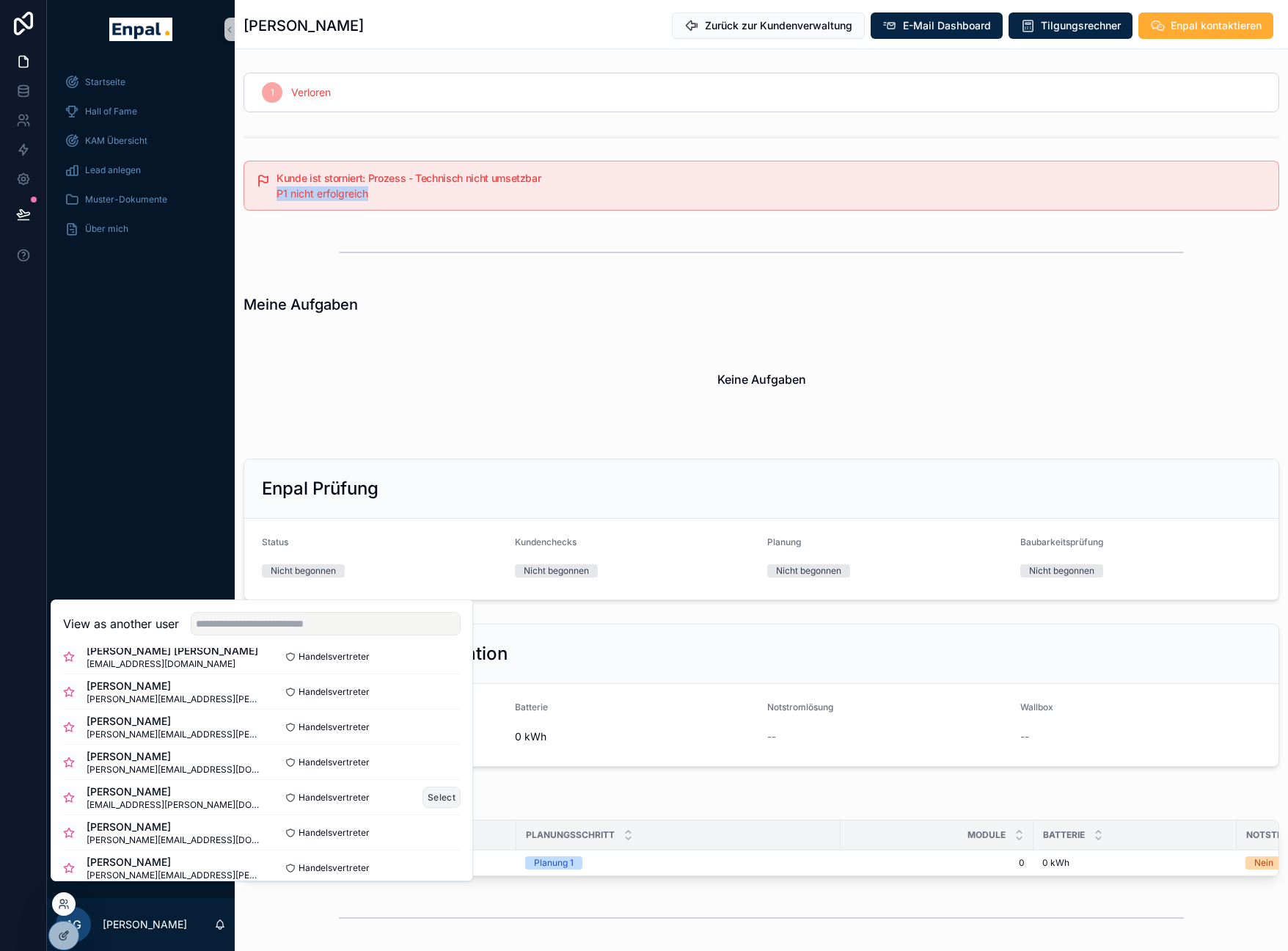
click at [437, 807] on button "Select" at bounding box center [441, 797] width 38 height 21
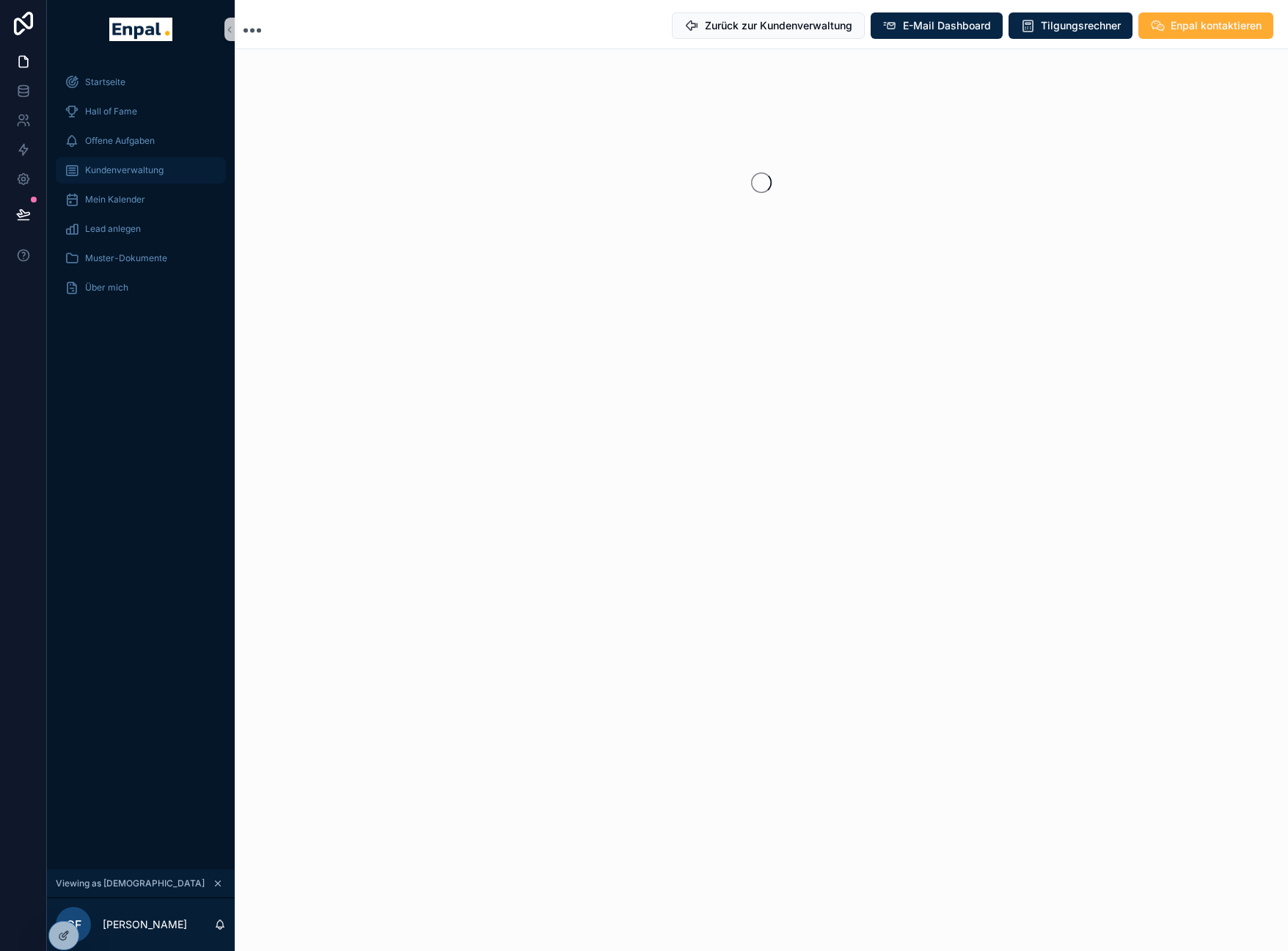
click at [146, 178] on div "Kundenverwaltung" at bounding box center [140, 170] width 152 height 24
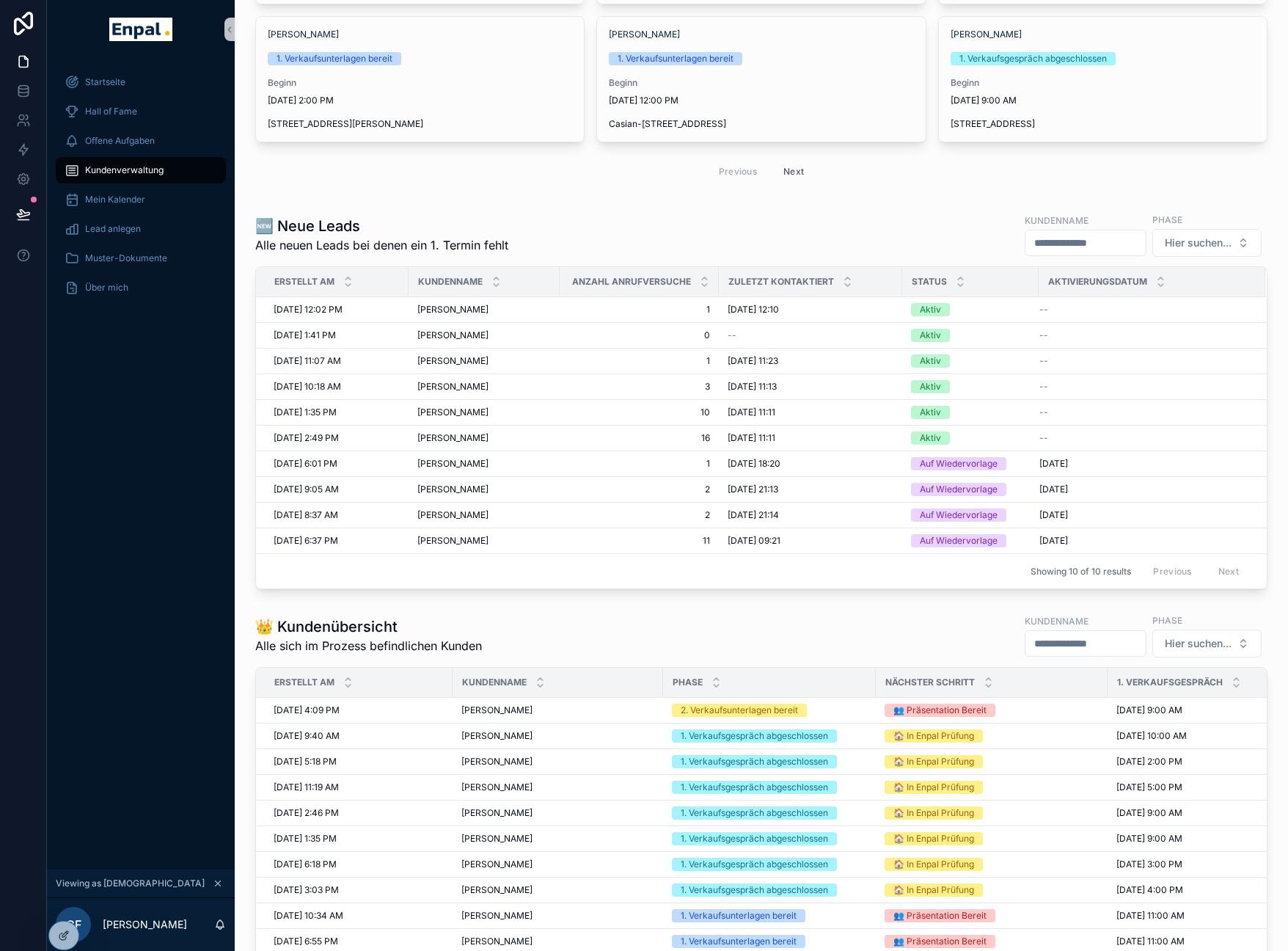
scroll to position [255, 0]
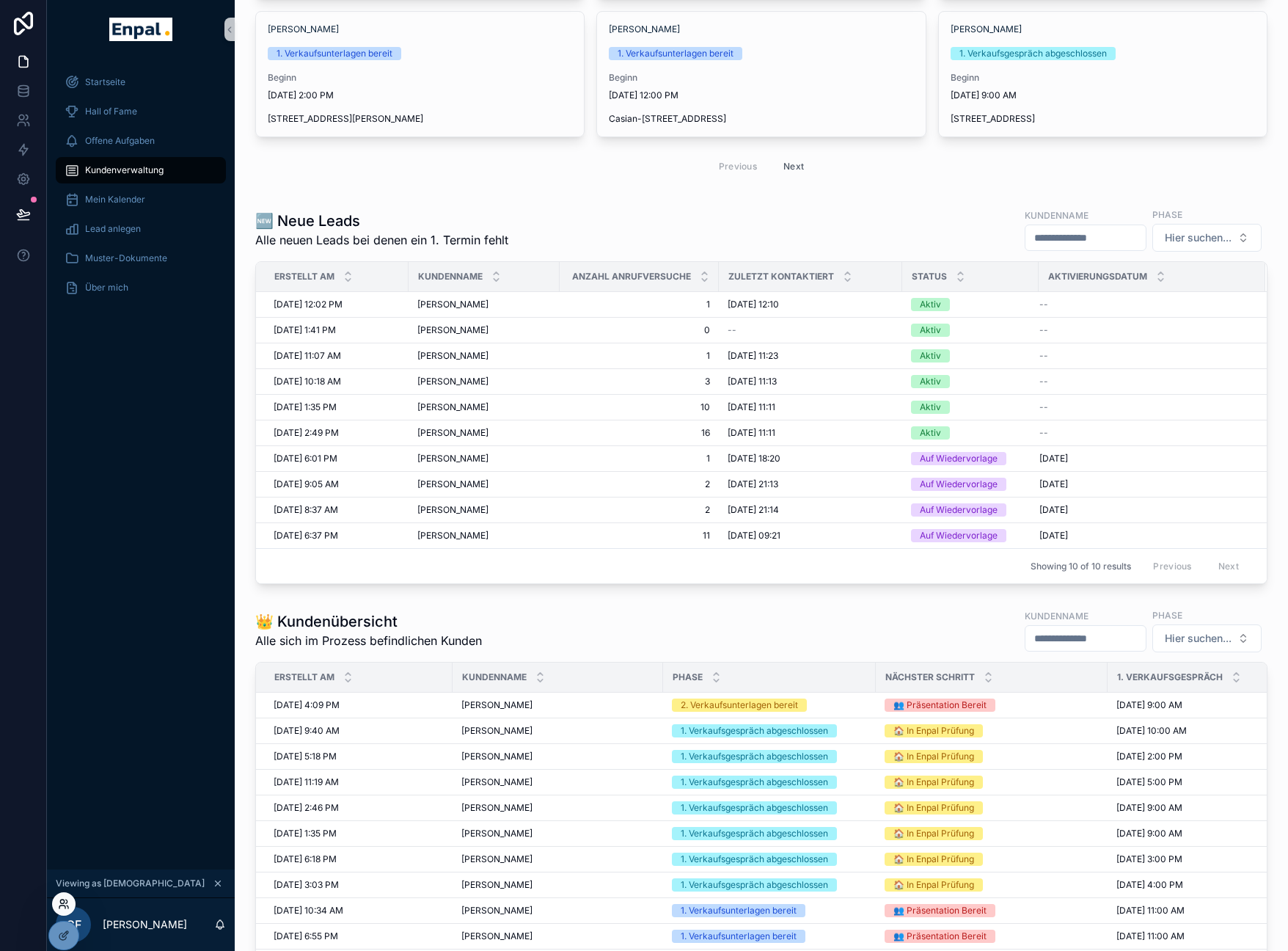
click at [61, 909] on icon at bounding box center [64, 903] width 11 height 11
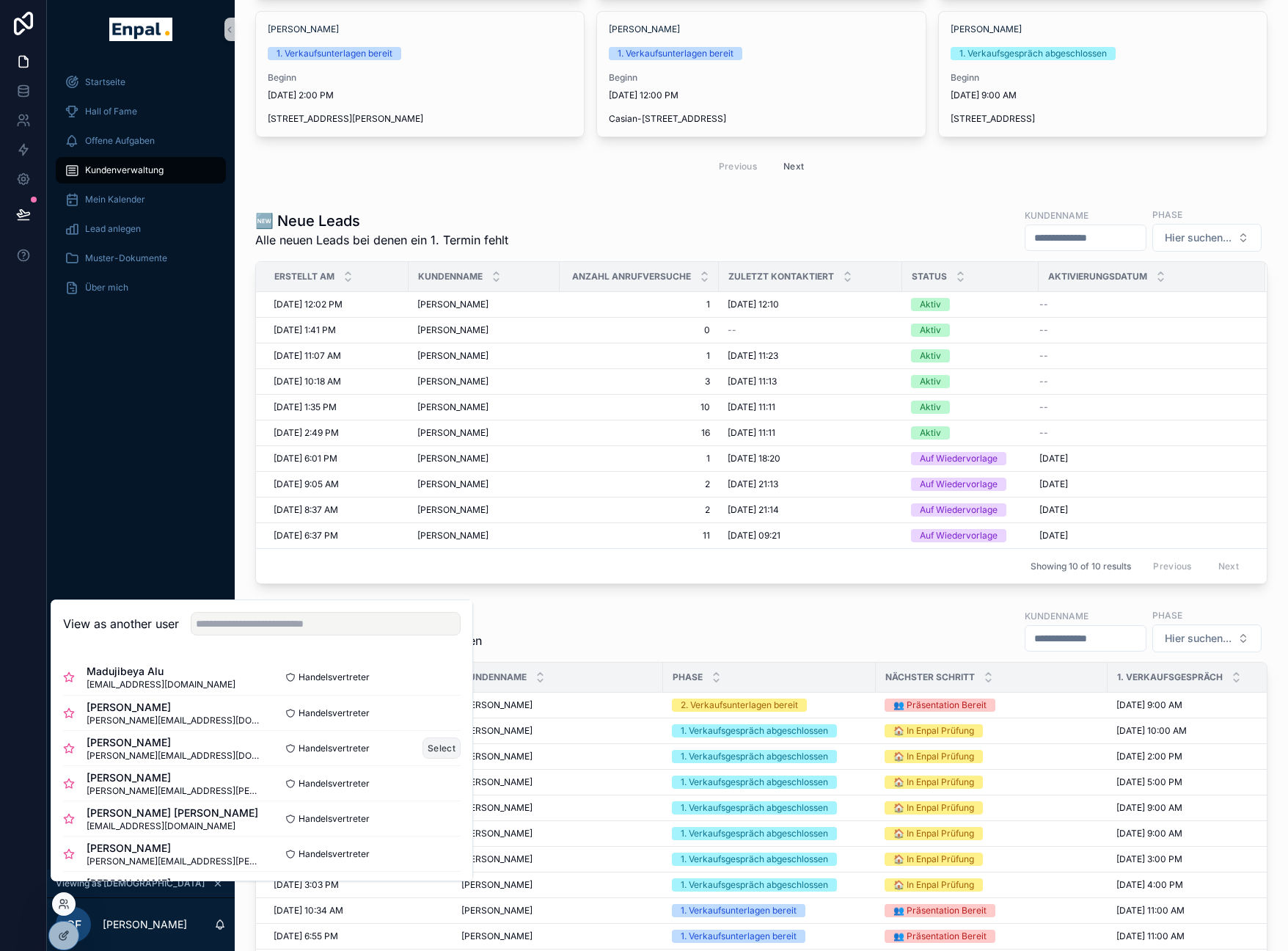
click at [440, 759] on button "Select" at bounding box center [441, 748] width 38 height 21
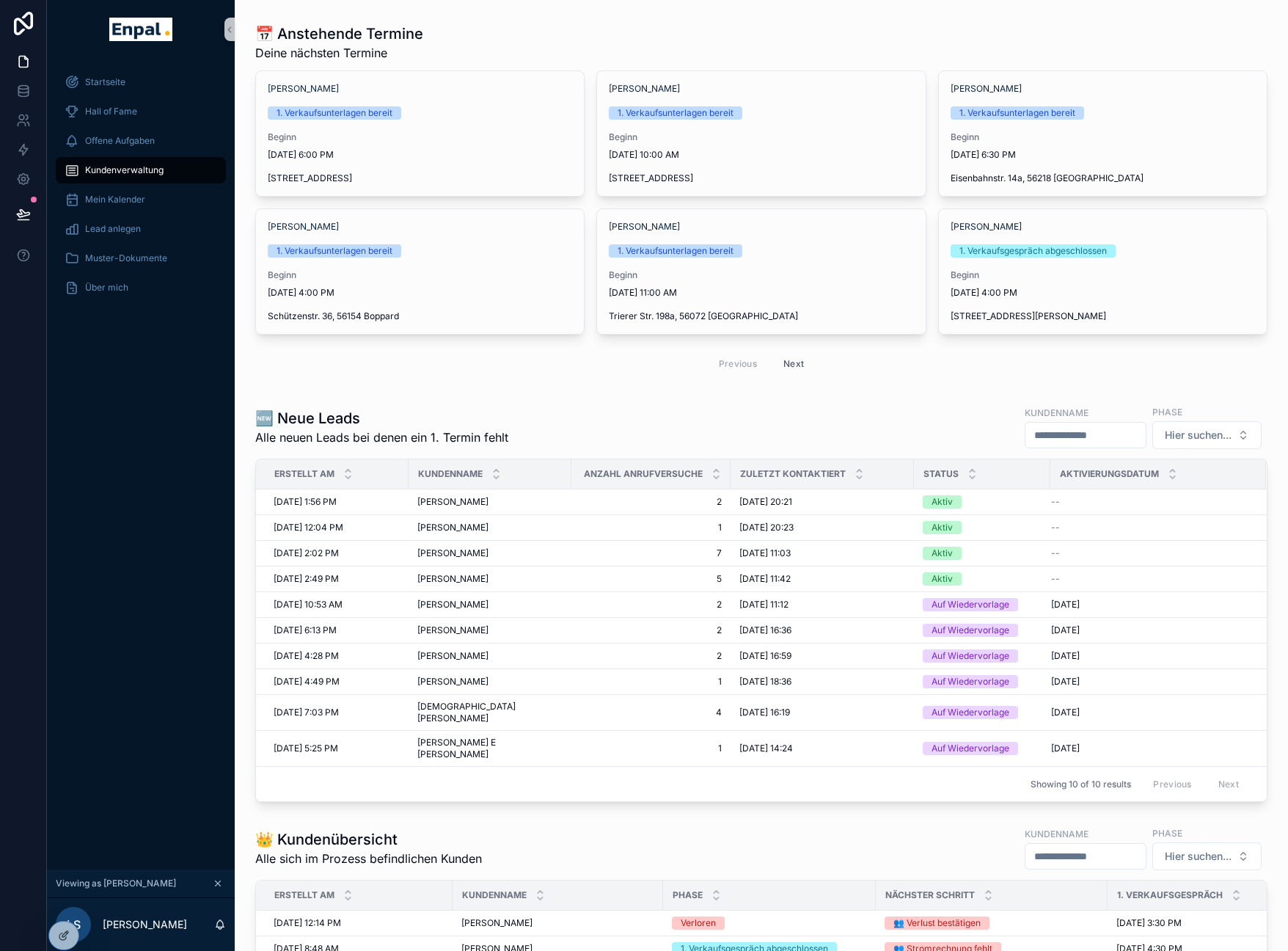
scroll to position [57, 0]
click at [62, 907] on icon at bounding box center [64, 903] width 11 height 11
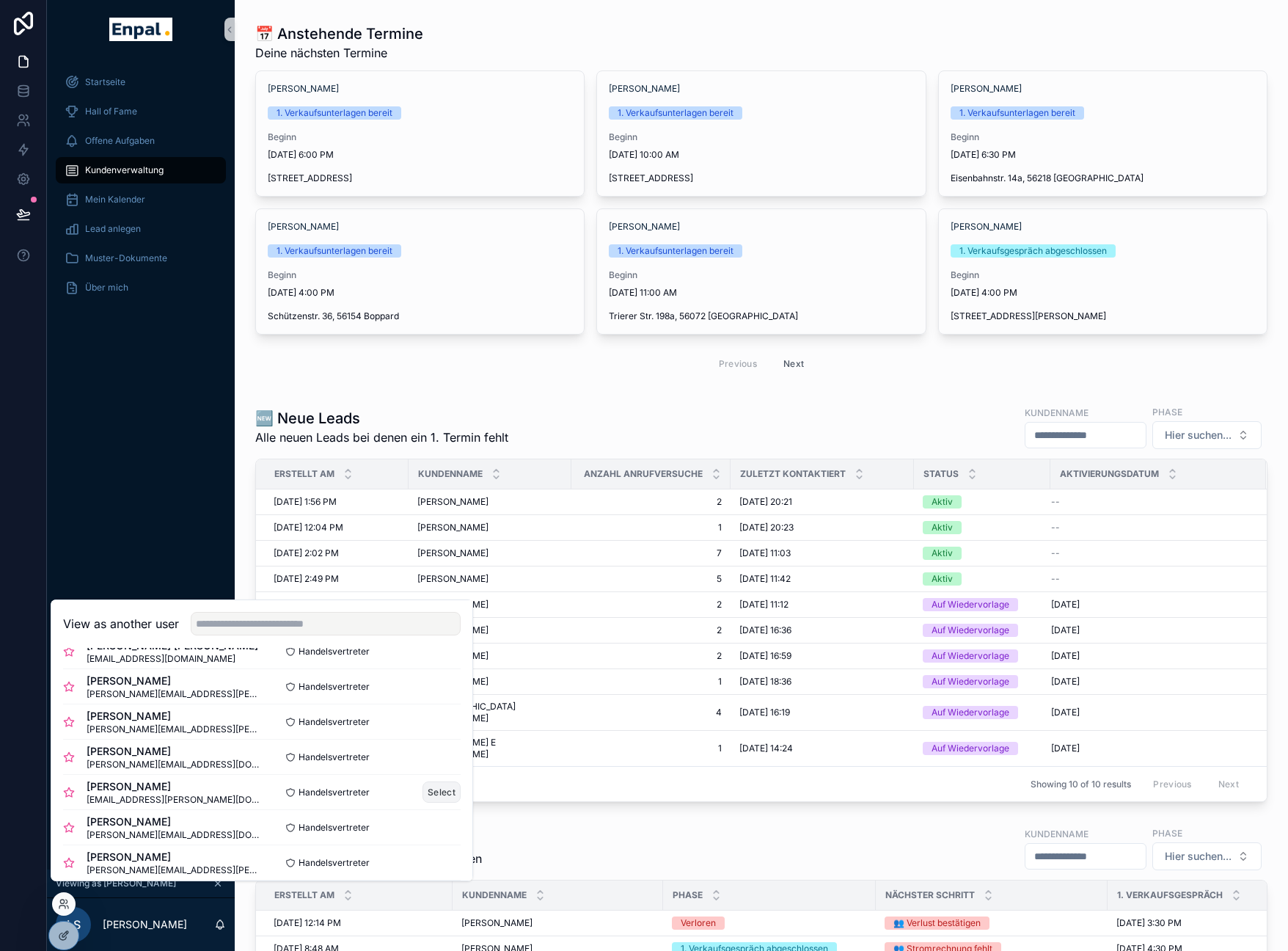
scroll to position [168, 0]
click at [422, 799] on button "Select" at bounding box center [441, 791] width 38 height 21
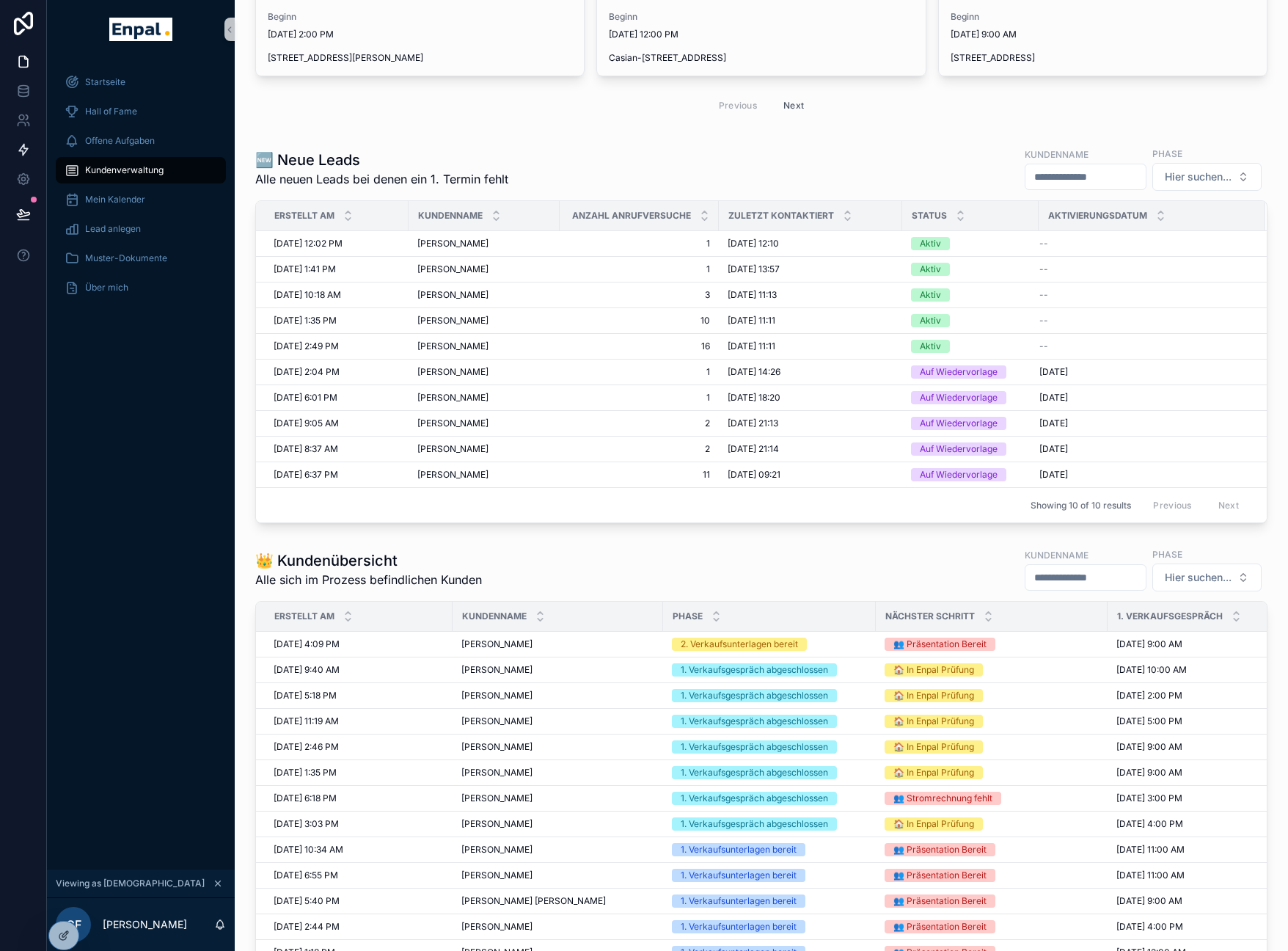
scroll to position [315, 0]
click at [61, 906] on icon at bounding box center [64, 903] width 11 height 11
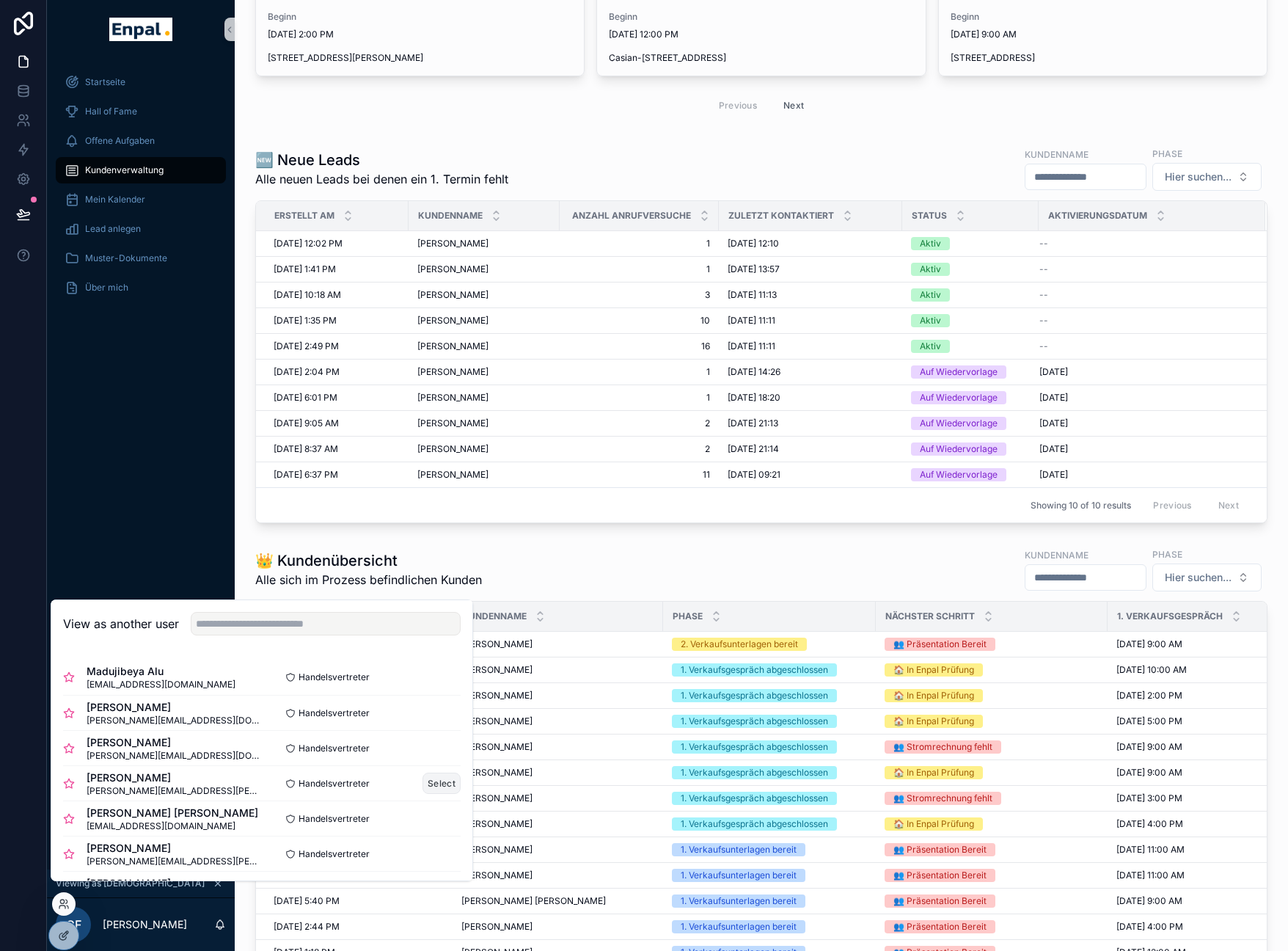
click at [430, 794] on button "Select" at bounding box center [441, 782] width 38 height 21
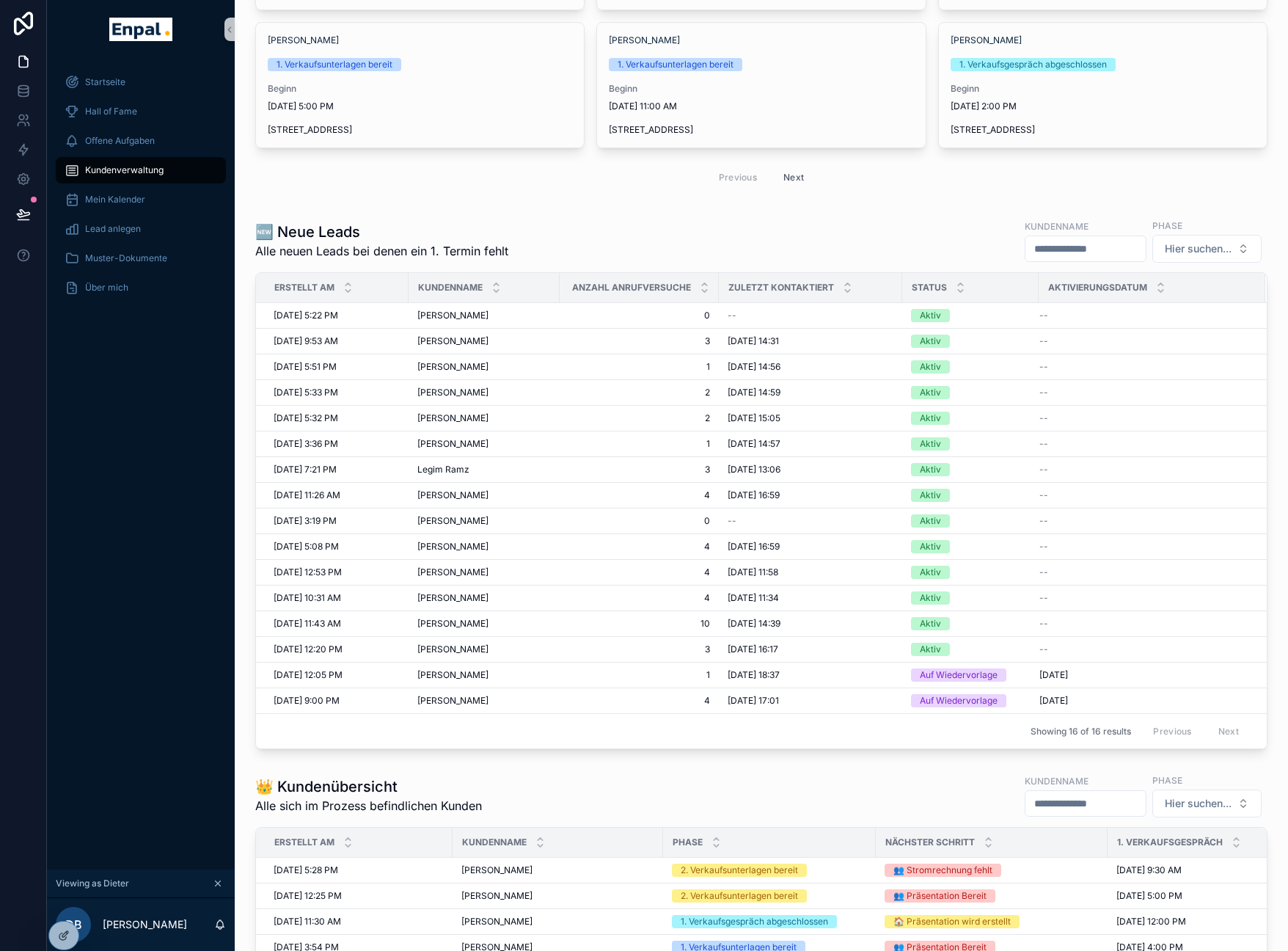
scroll to position [246, 0]
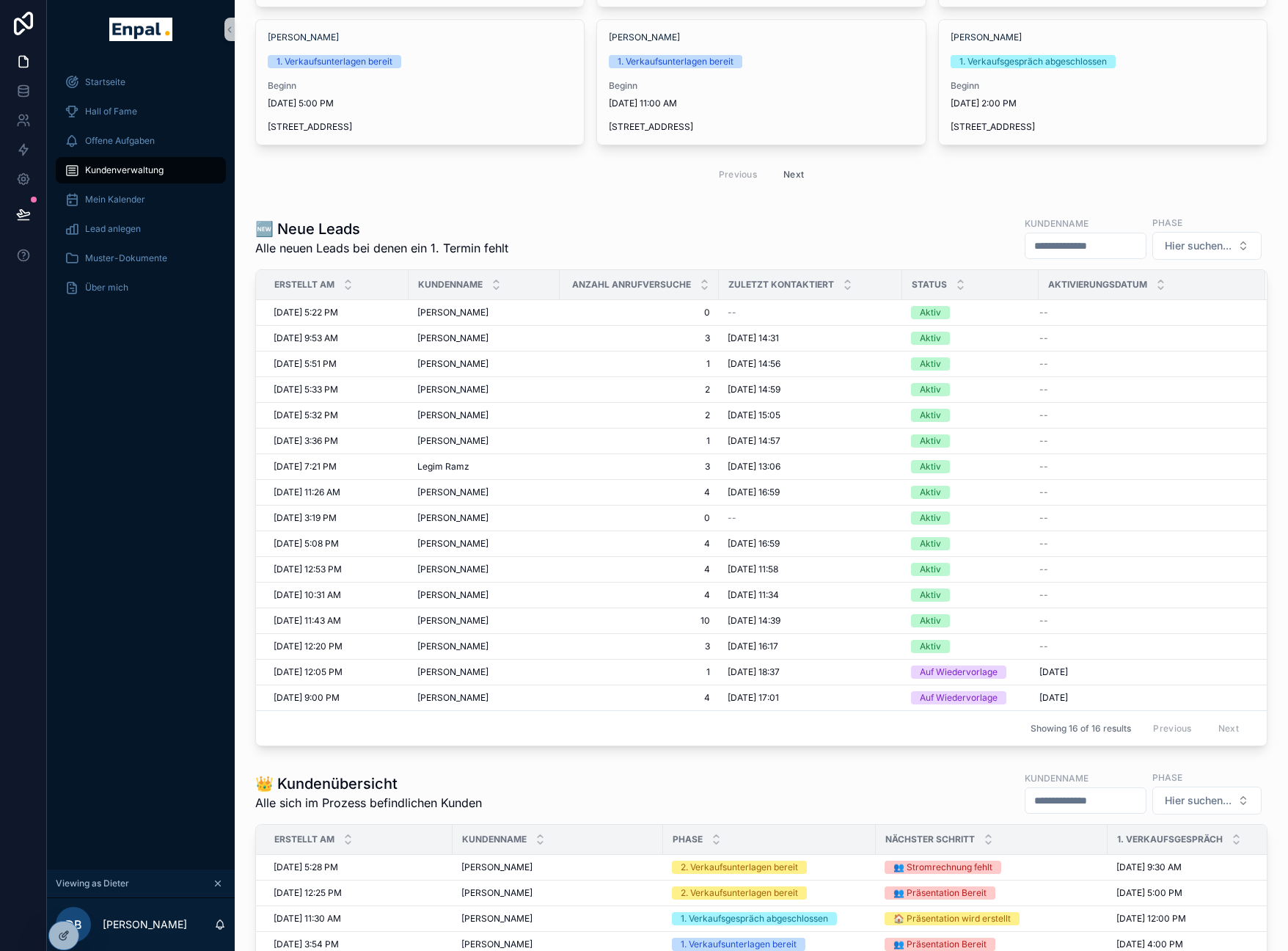
click at [424, 442] on span "[PERSON_NAME]" at bounding box center [453, 441] width 71 height 11
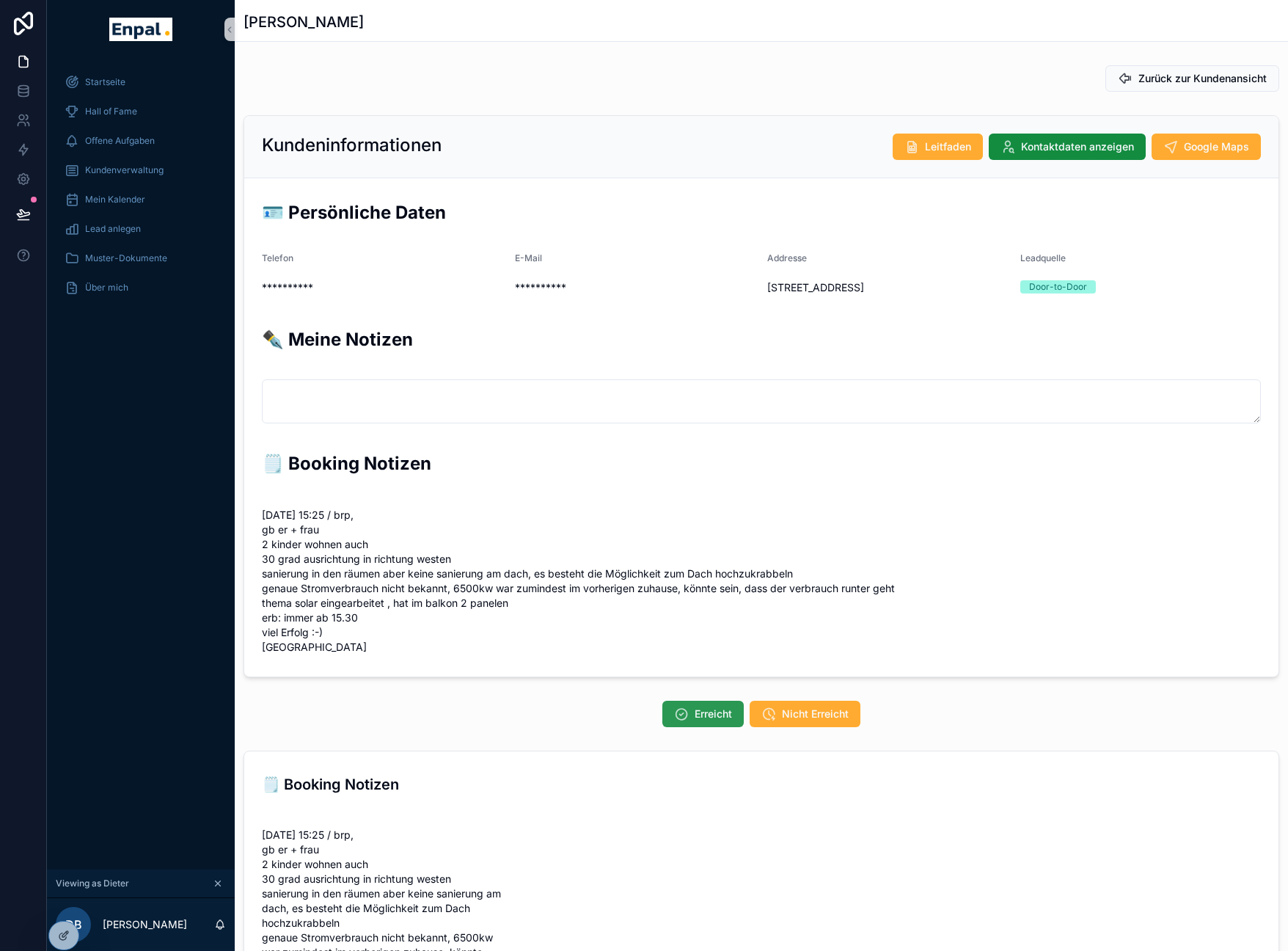
click at [723, 703] on button "Erreicht" at bounding box center [703, 713] width 81 height 27
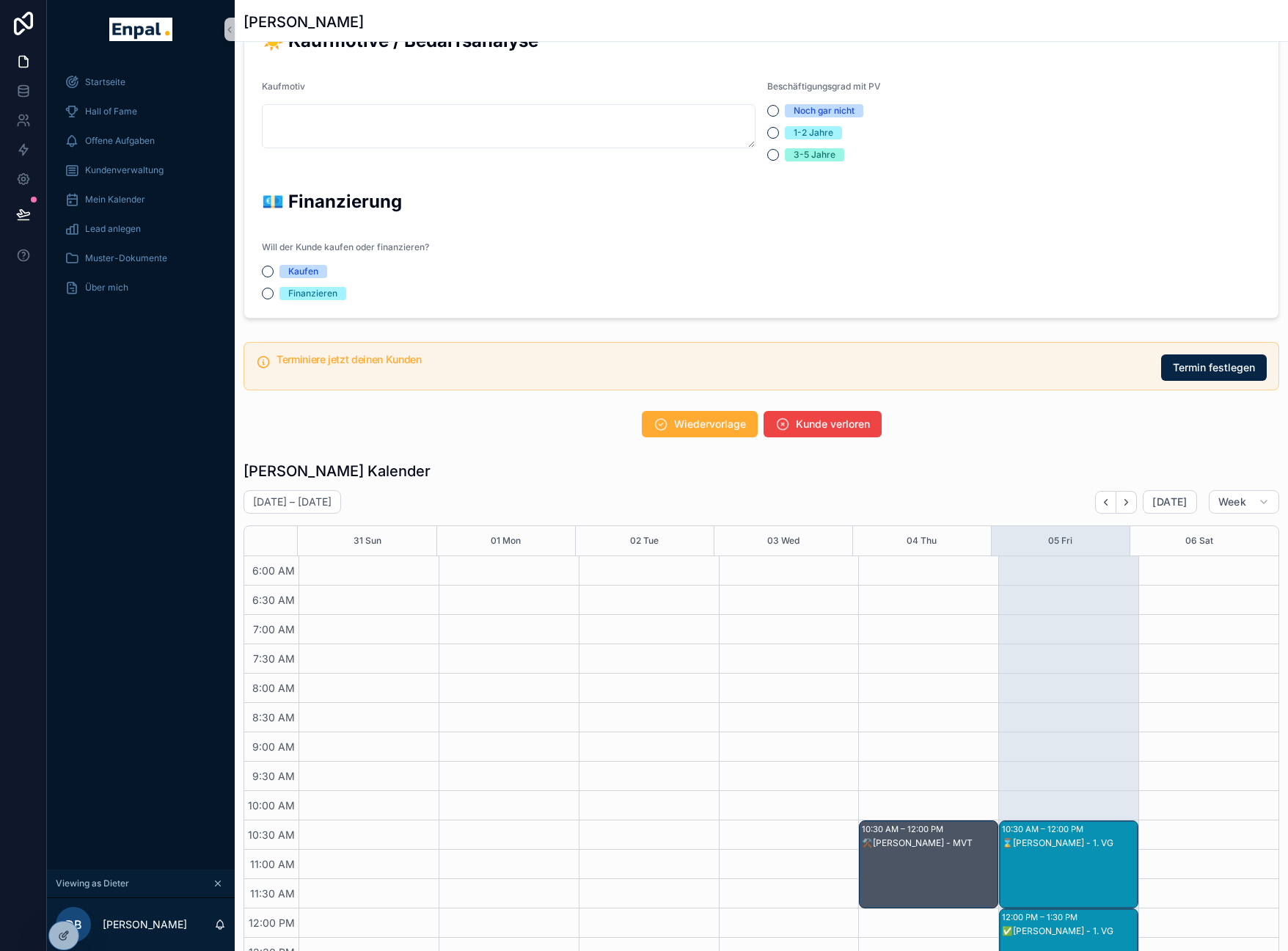
scroll to position [1587, 0]
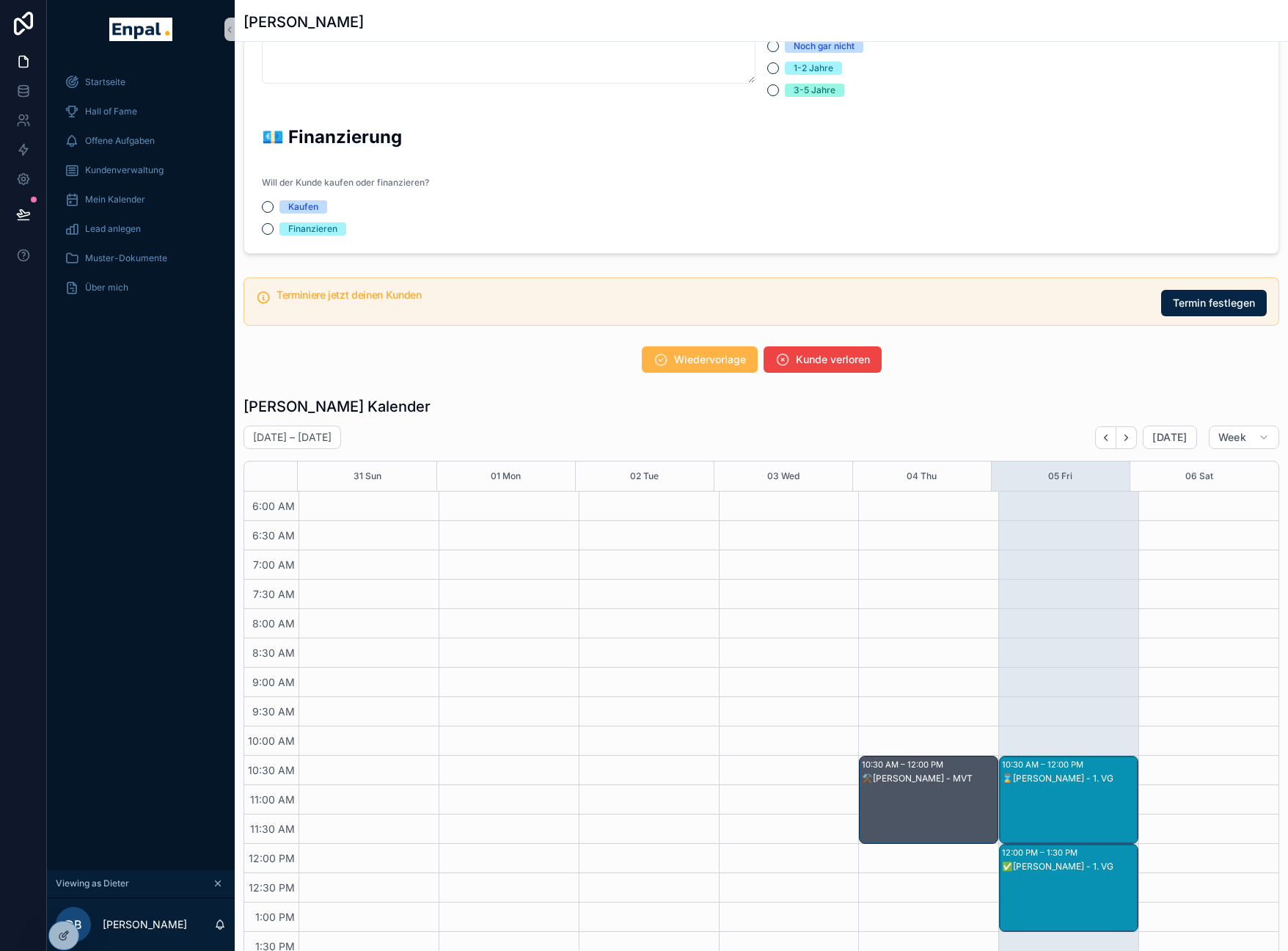
click at [694, 359] on span "Wiedervorlage" at bounding box center [710, 359] width 72 height 14
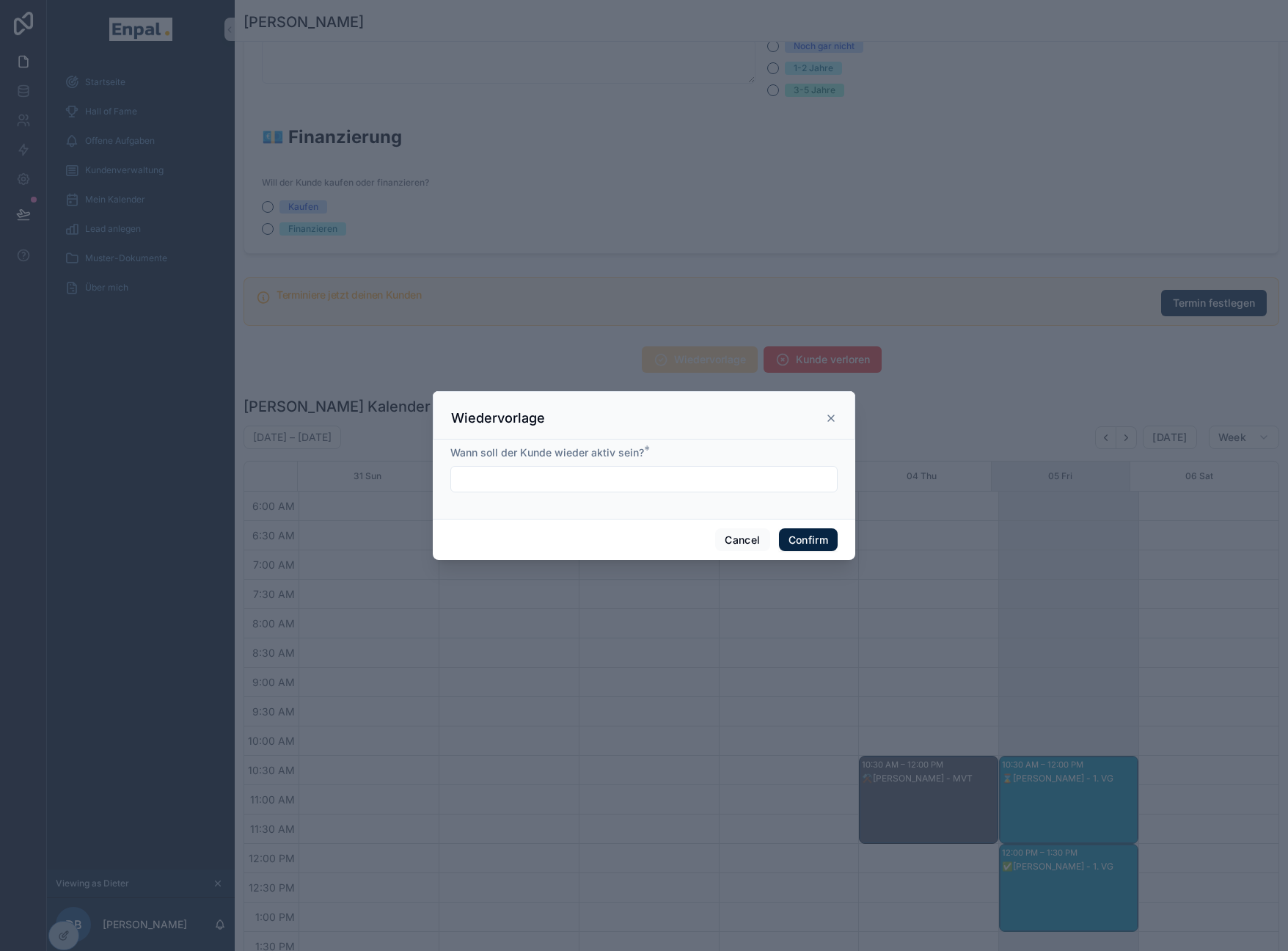
click at [825, 421] on icon at bounding box center [831, 418] width 11 height 11
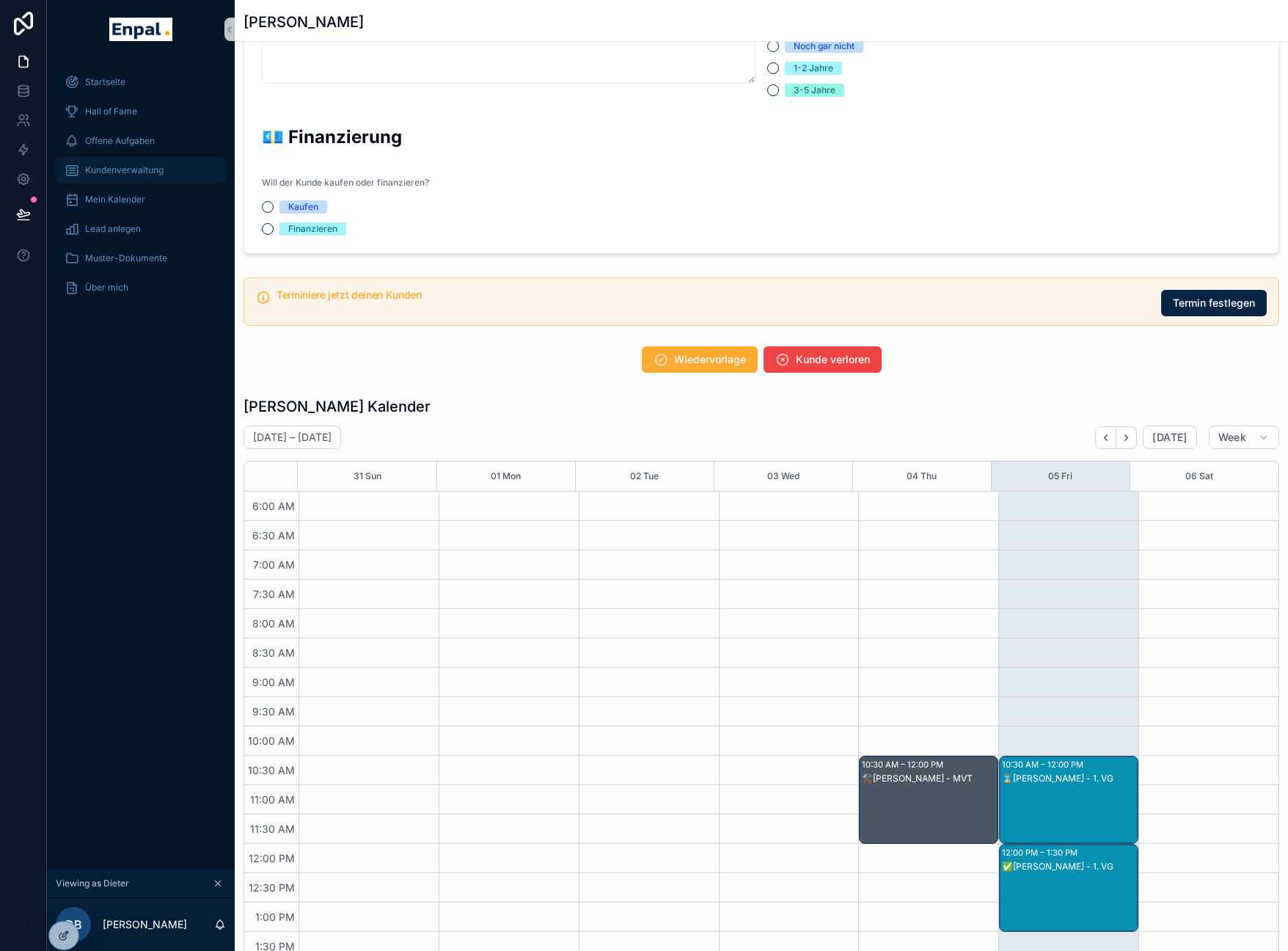
click at [168, 178] on div "Kundenverwaltung" at bounding box center [140, 170] width 152 height 24
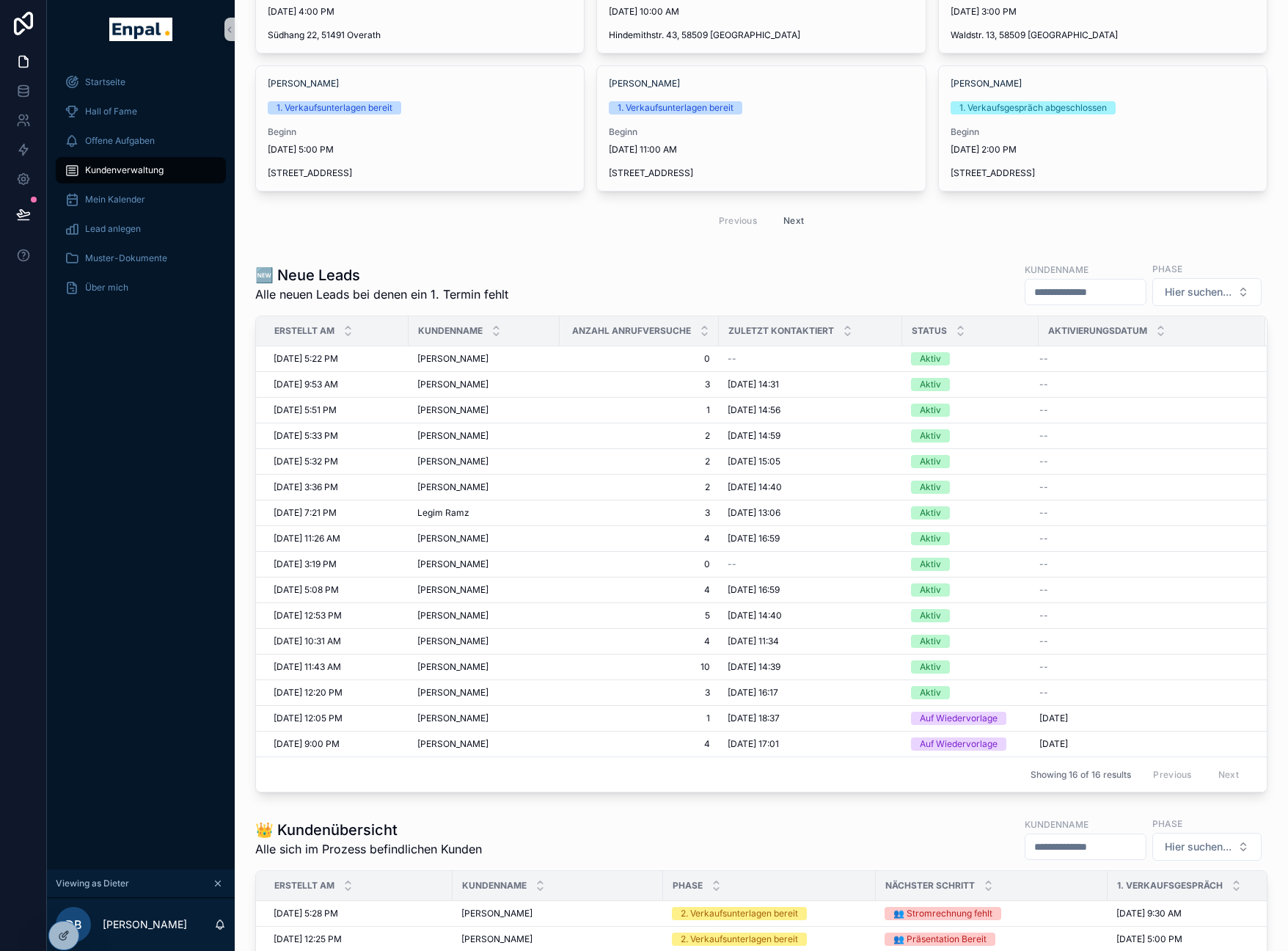
scroll to position [187, 0]
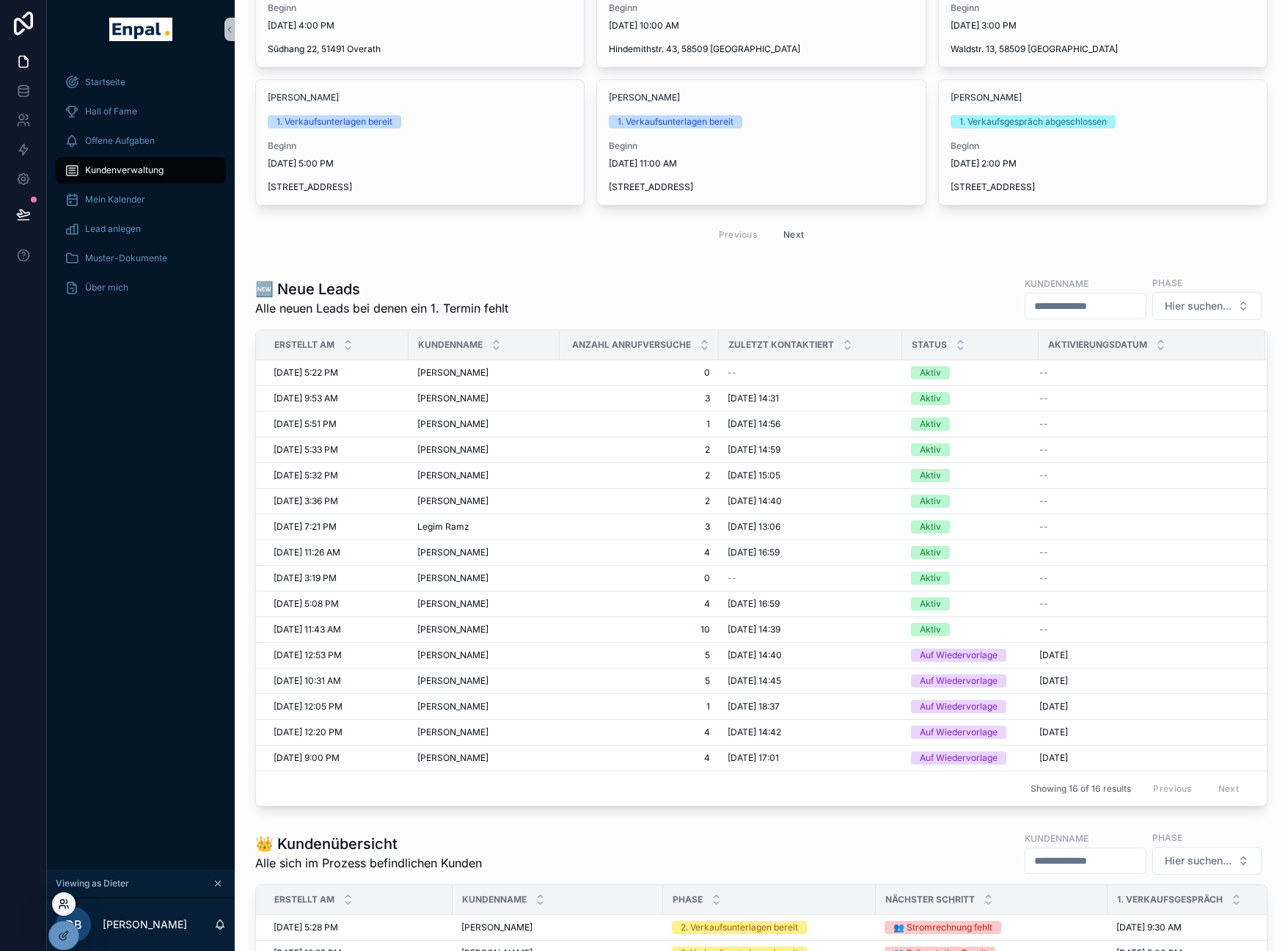
click at [66, 906] on icon at bounding box center [64, 903] width 11 height 11
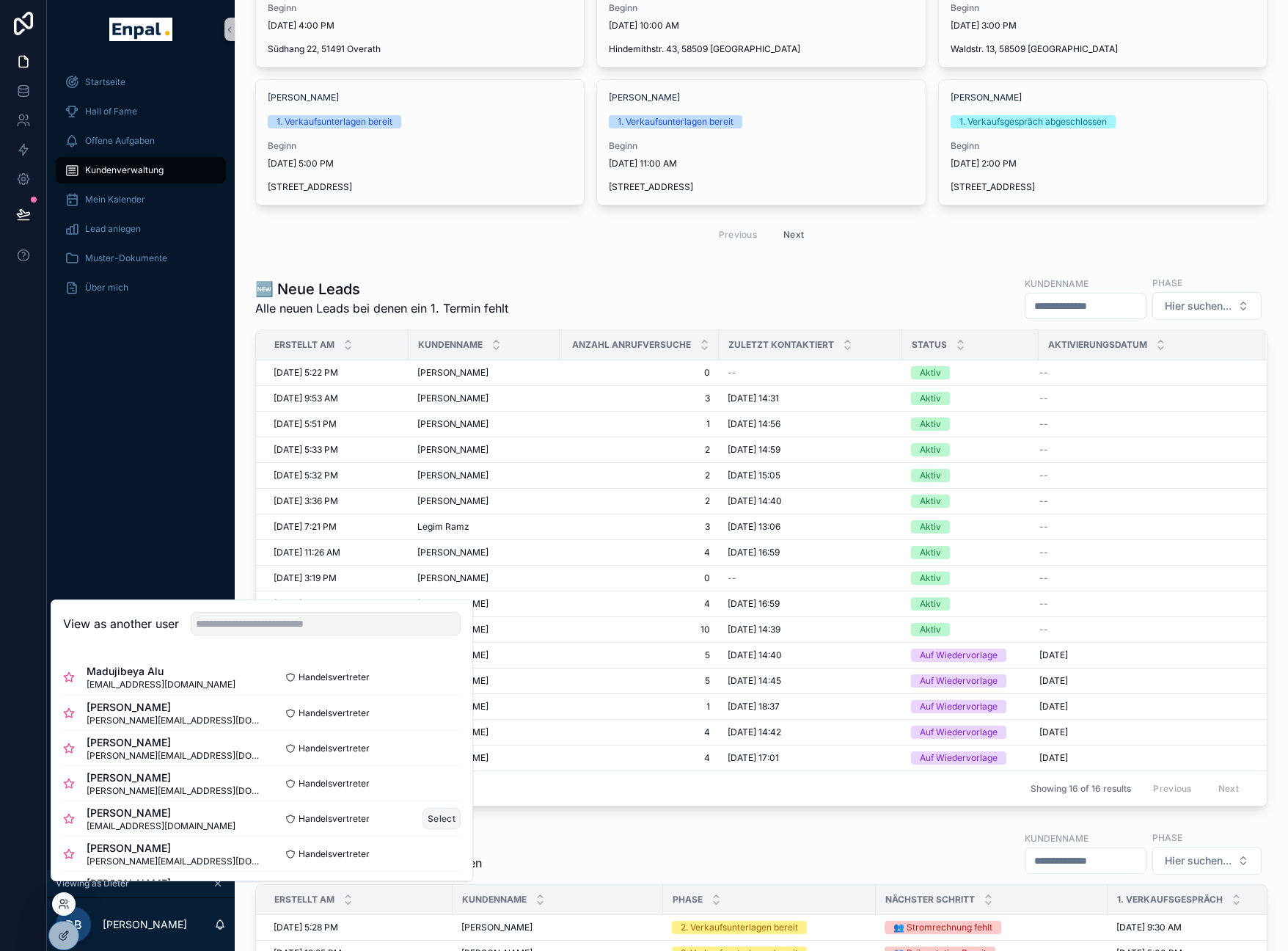
click at [437, 828] on button "Select" at bounding box center [441, 818] width 38 height 21
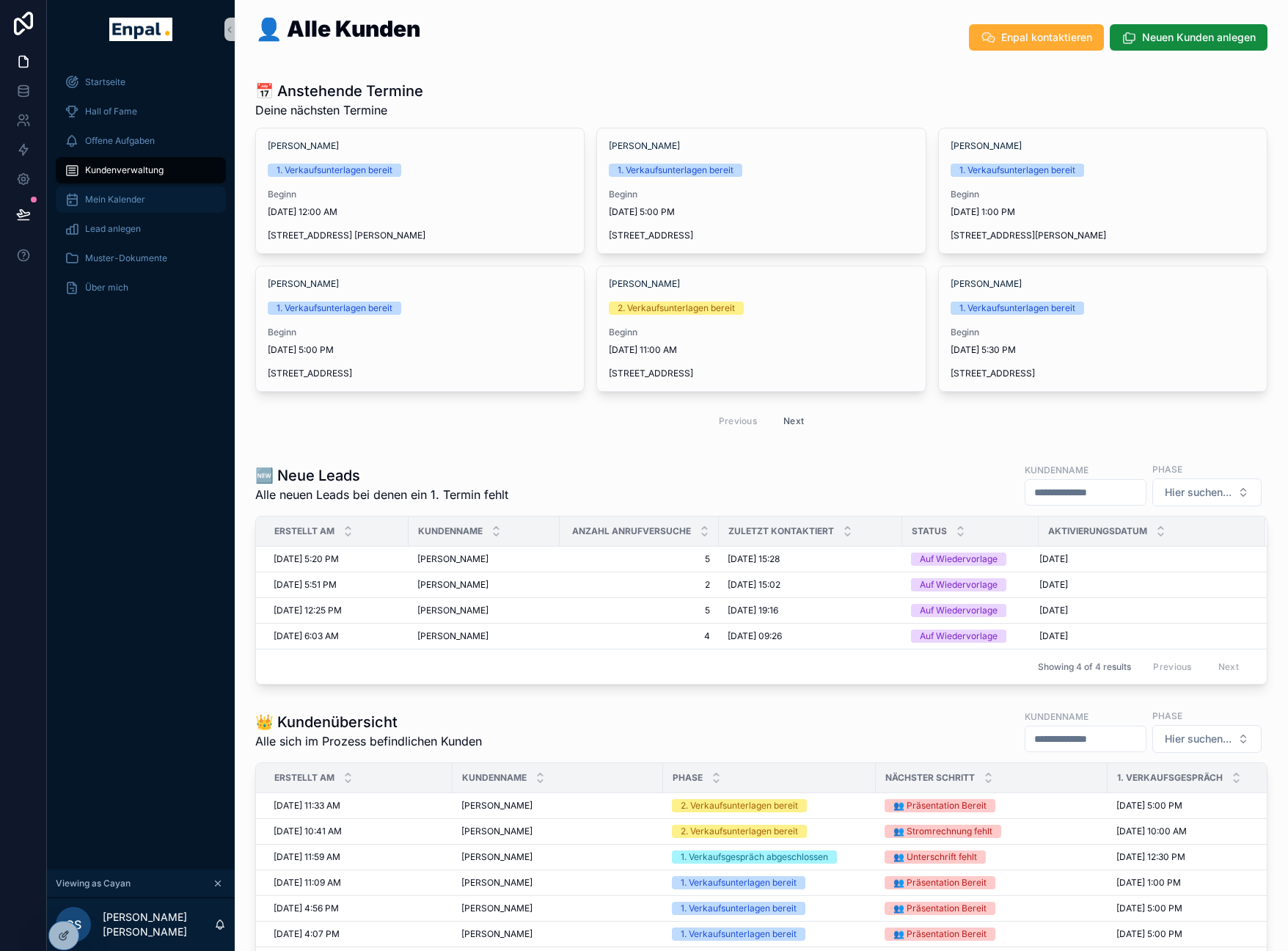
click at [124, 208] on div "Mein Kalender" at bounding box center [140, 199] width 152 height 24
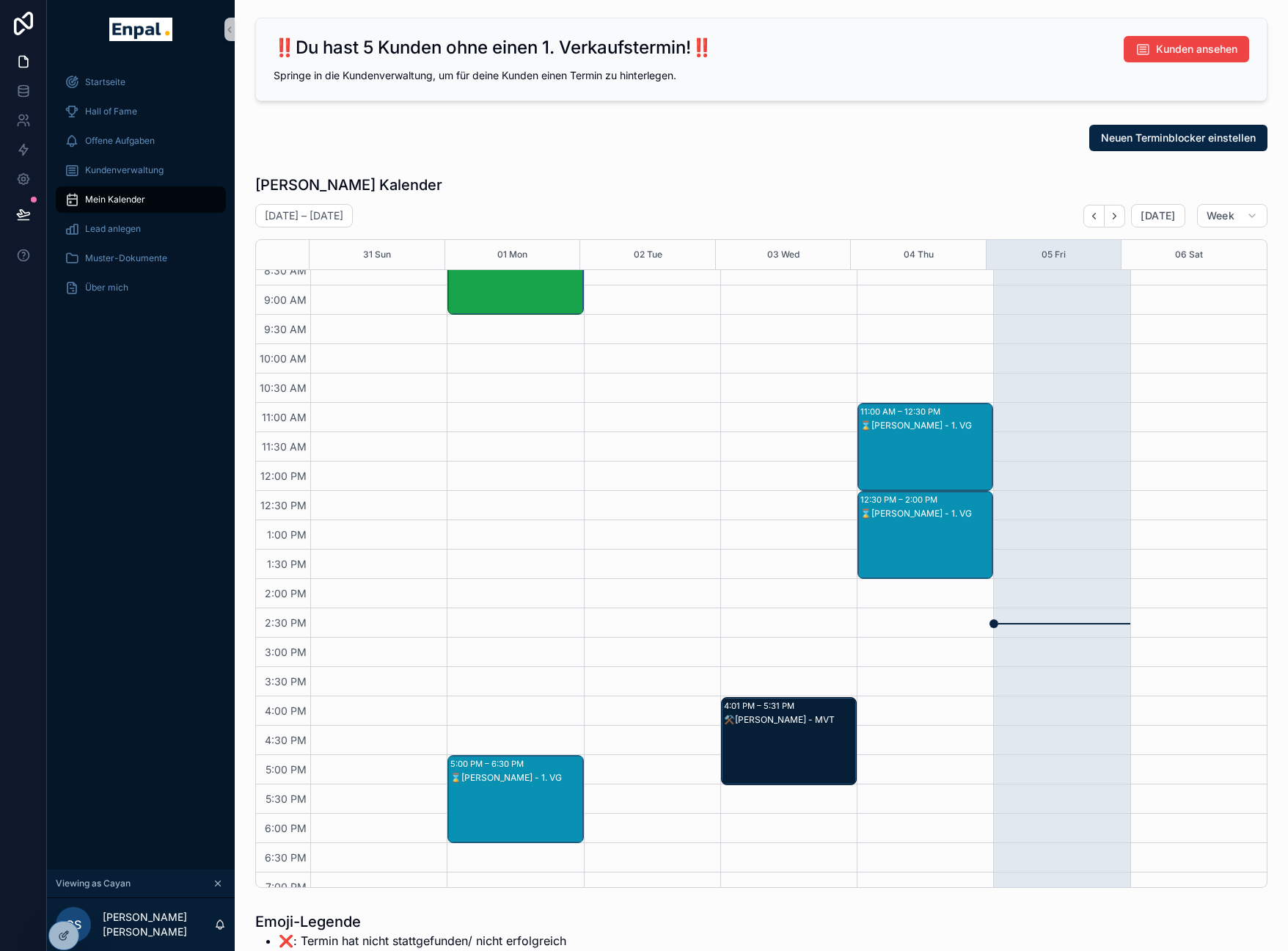
scroll to position [92, 0]
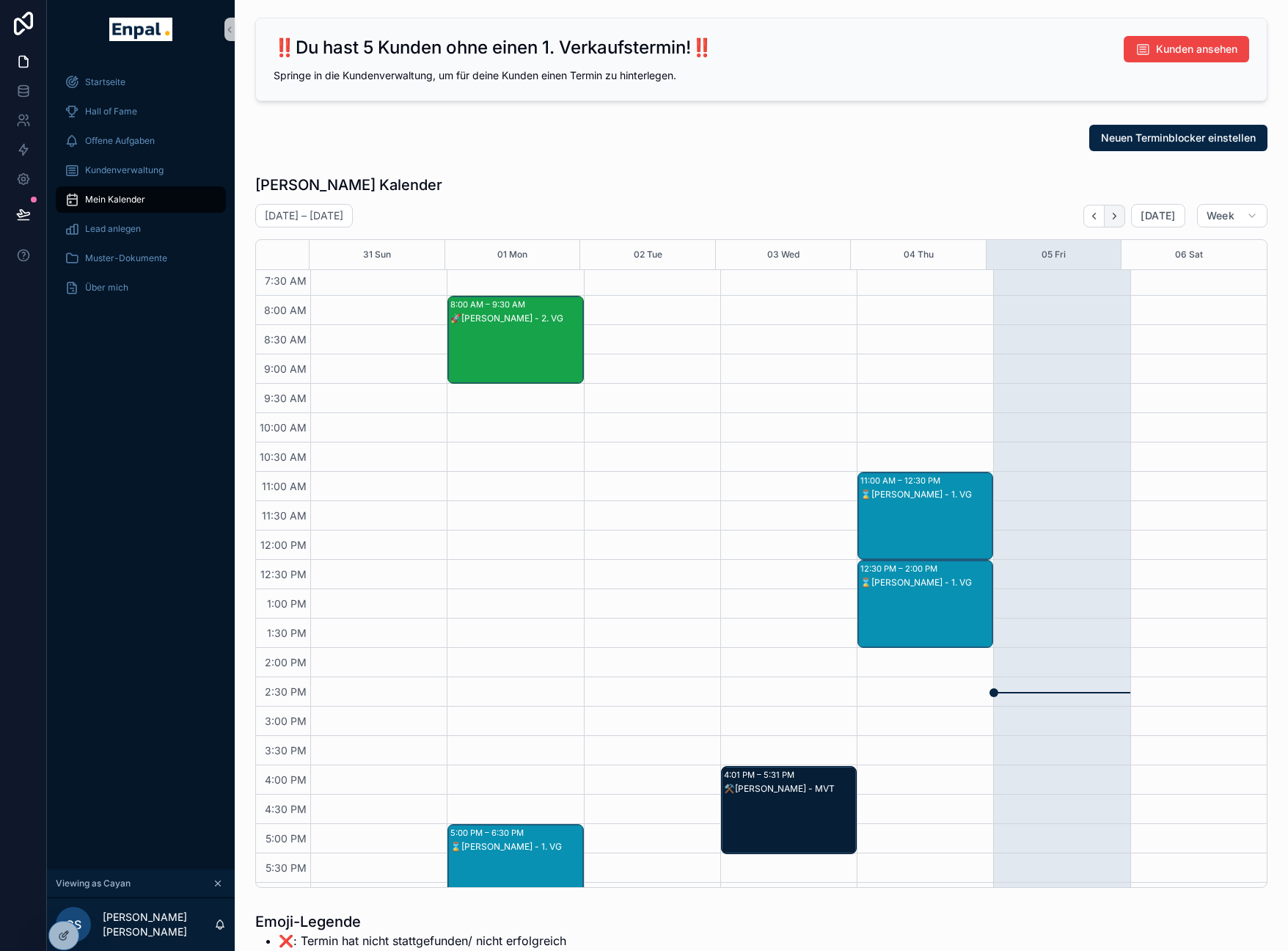
click at [1115, 219] on icon "Next" at bounding box center [1114, 215] width 11 height 11
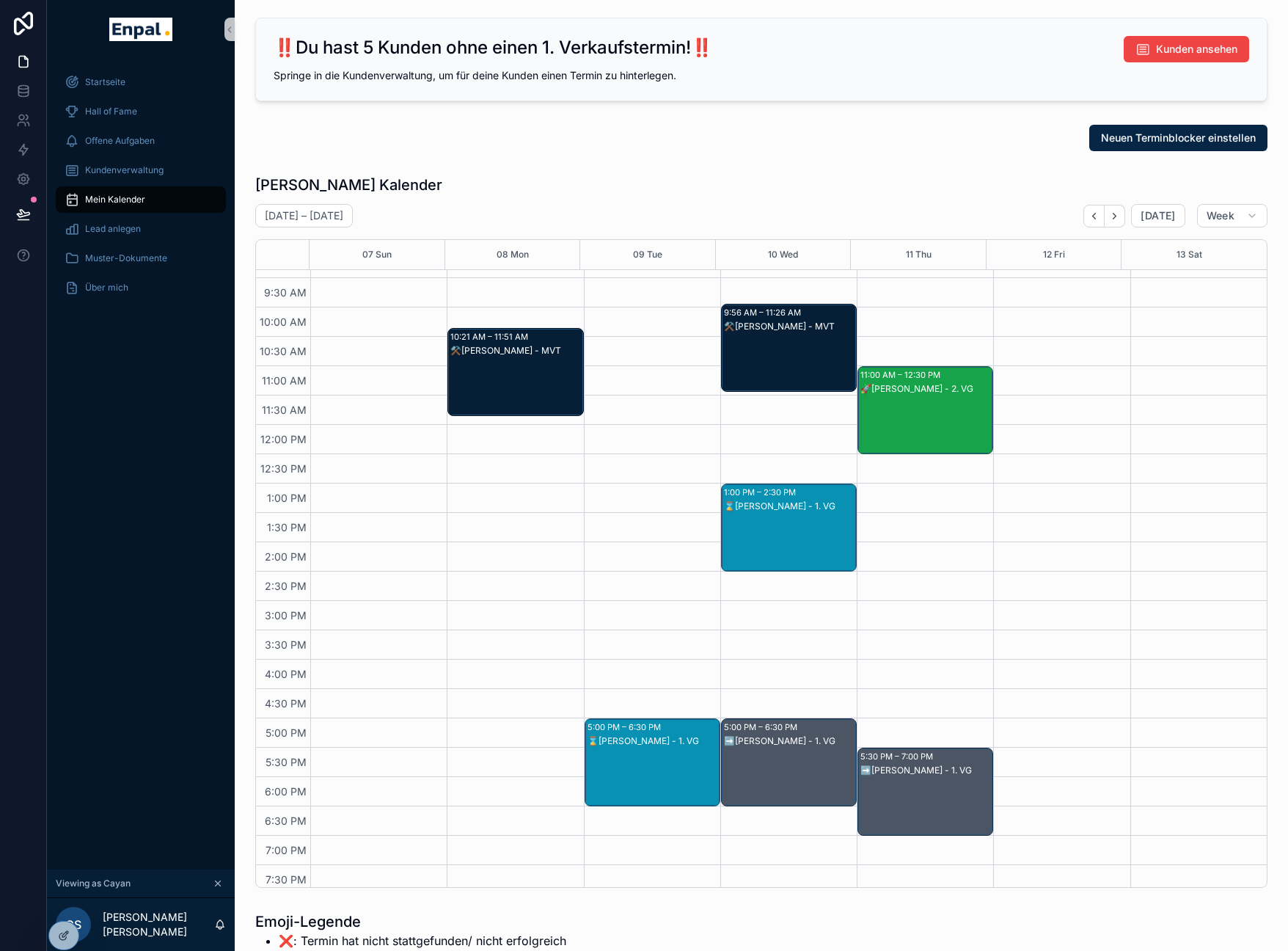
scroll to position [143, 0]
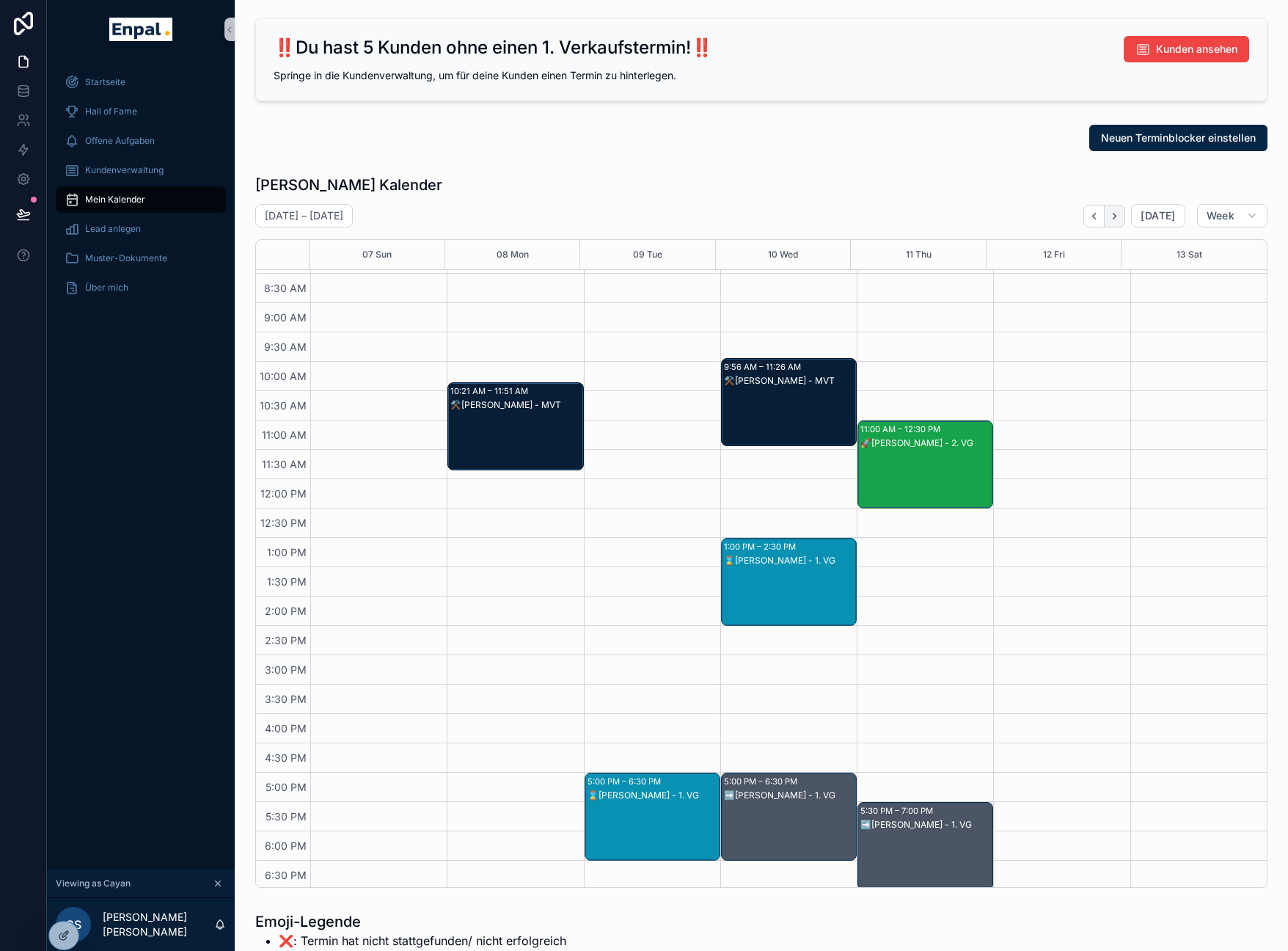
click at [1121, 222] on button "Next" at bounding box center [1114, 216] width 20 height 23
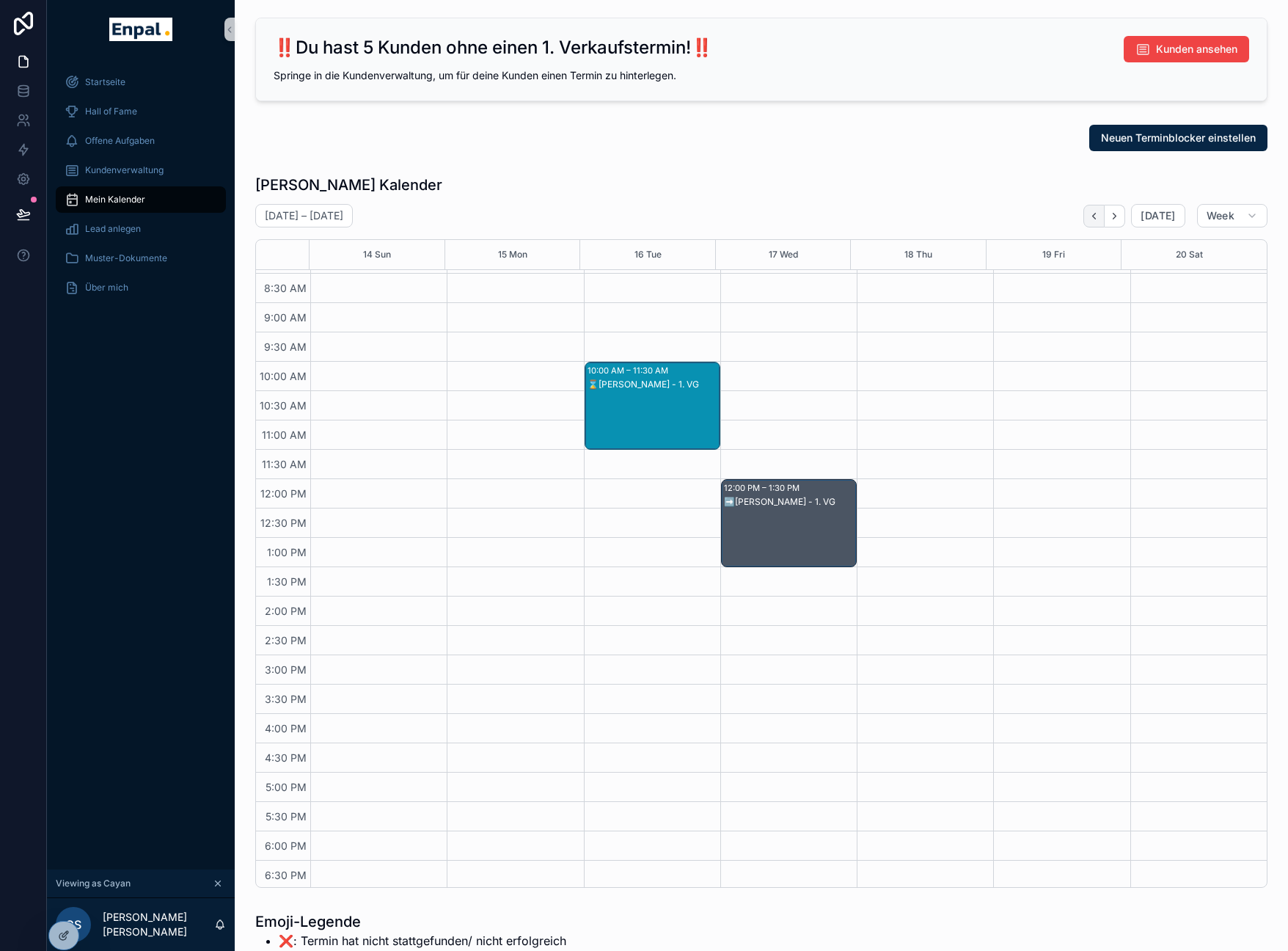
click at [1092, 218] on icon "Back" at bounding box center [1094, 215] width 11 height 11
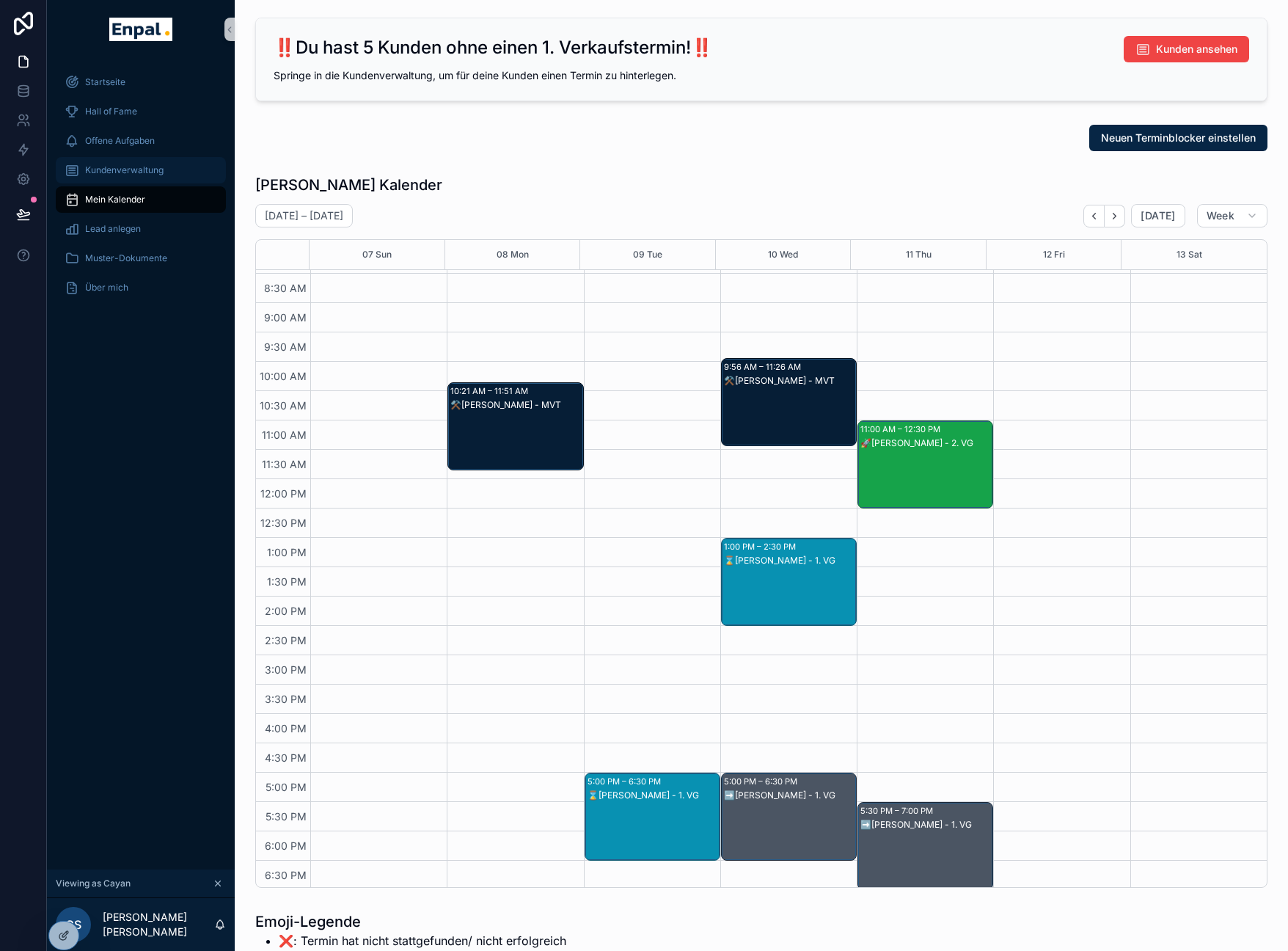
click at [117, 170] on span "Kundenverwaltung" at bounding box center [124, 170] width 79 height 11
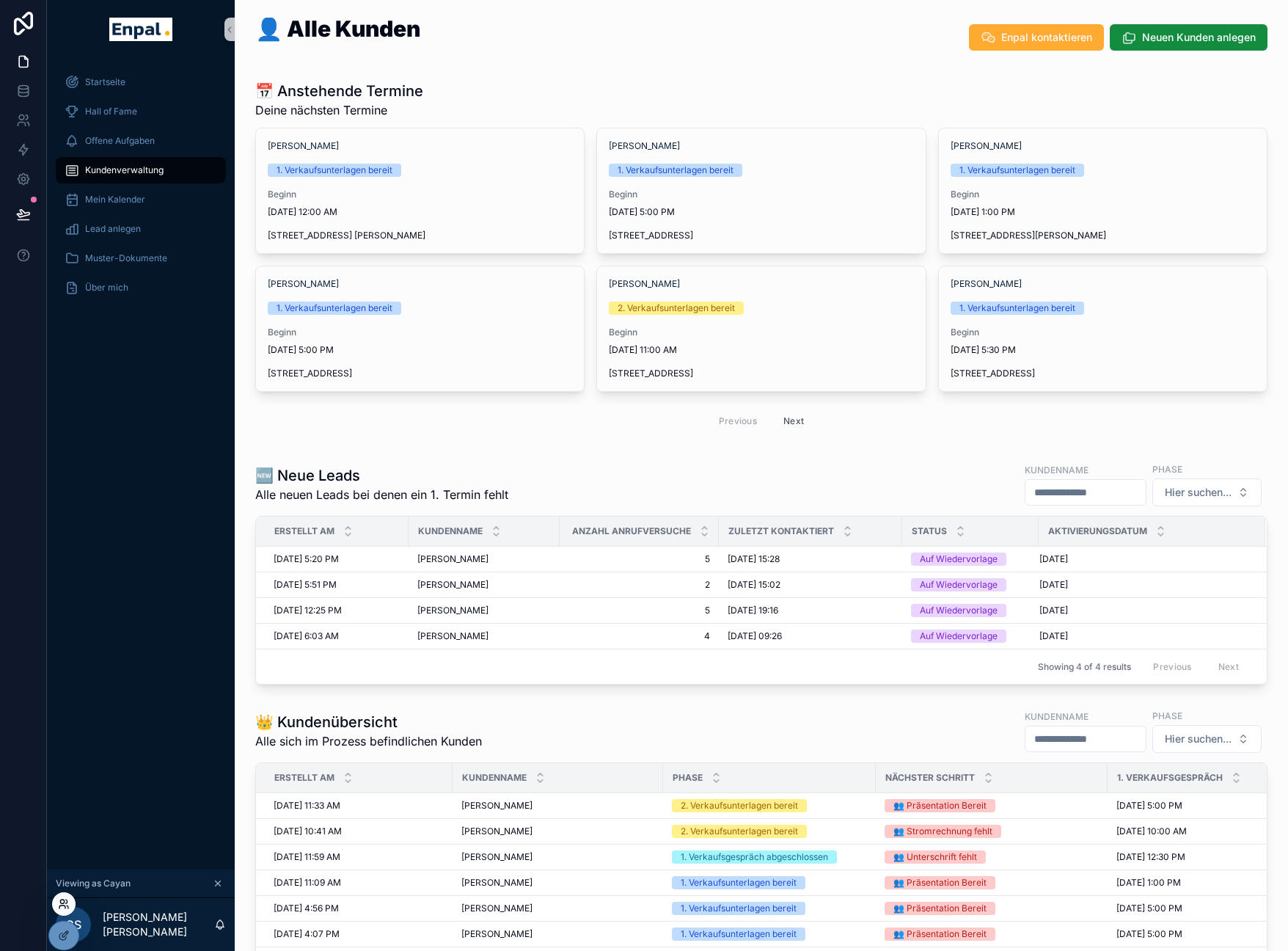
click at [68, 900] on icon at bounding box center [64, 903] width 11 height 11
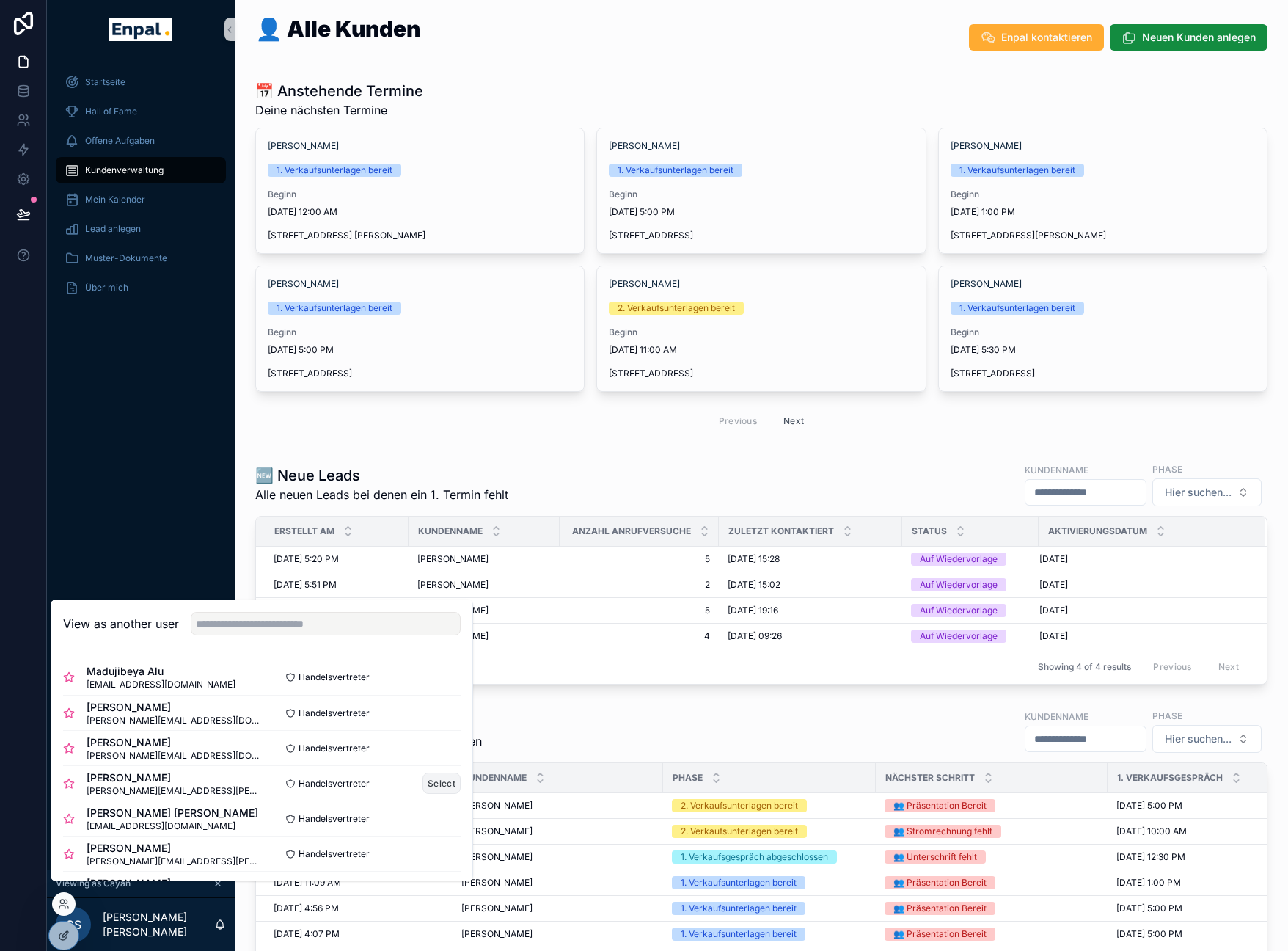
click at [427, 794] on button "Select" at bounding box center [441, 782] width 38 height 21
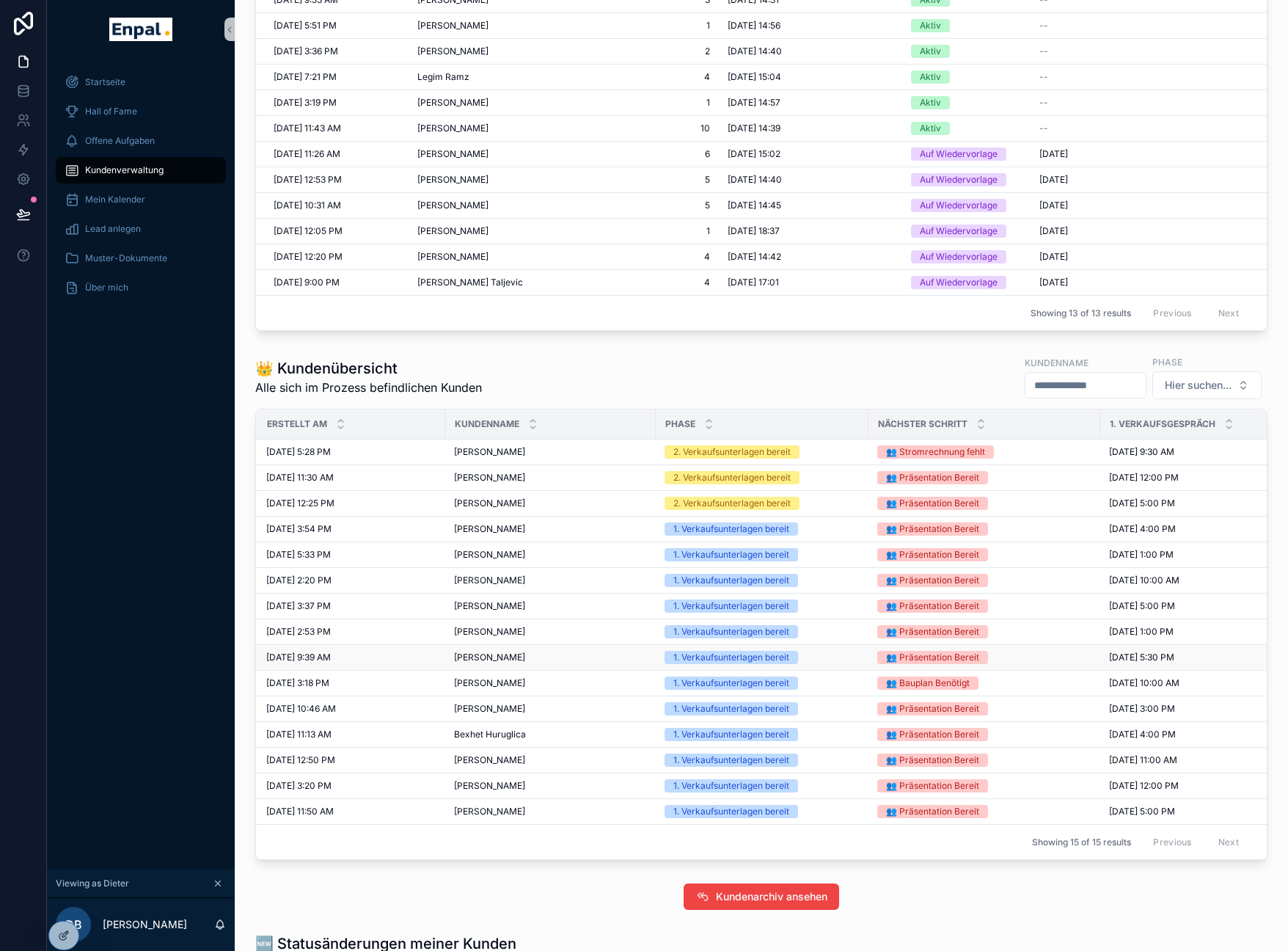
scroll to position [585, 0]
click at [509, 475] on span "Yvonne Hilger" at bounding box center [489, 477] width 71 height 11
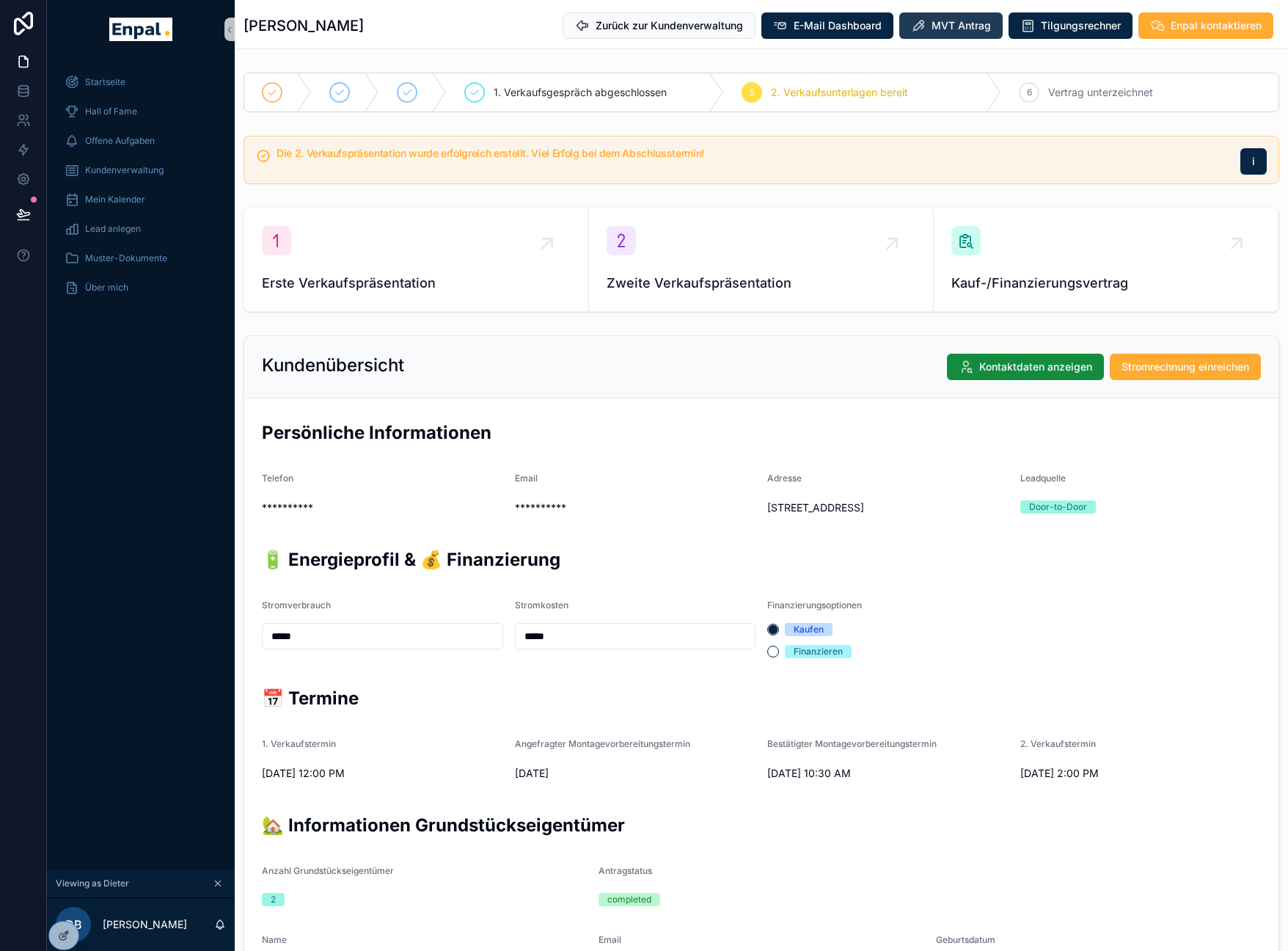
click at [976, 36] on button "MVT Antrag" at bounding box center [951, 26] width 103 height 27
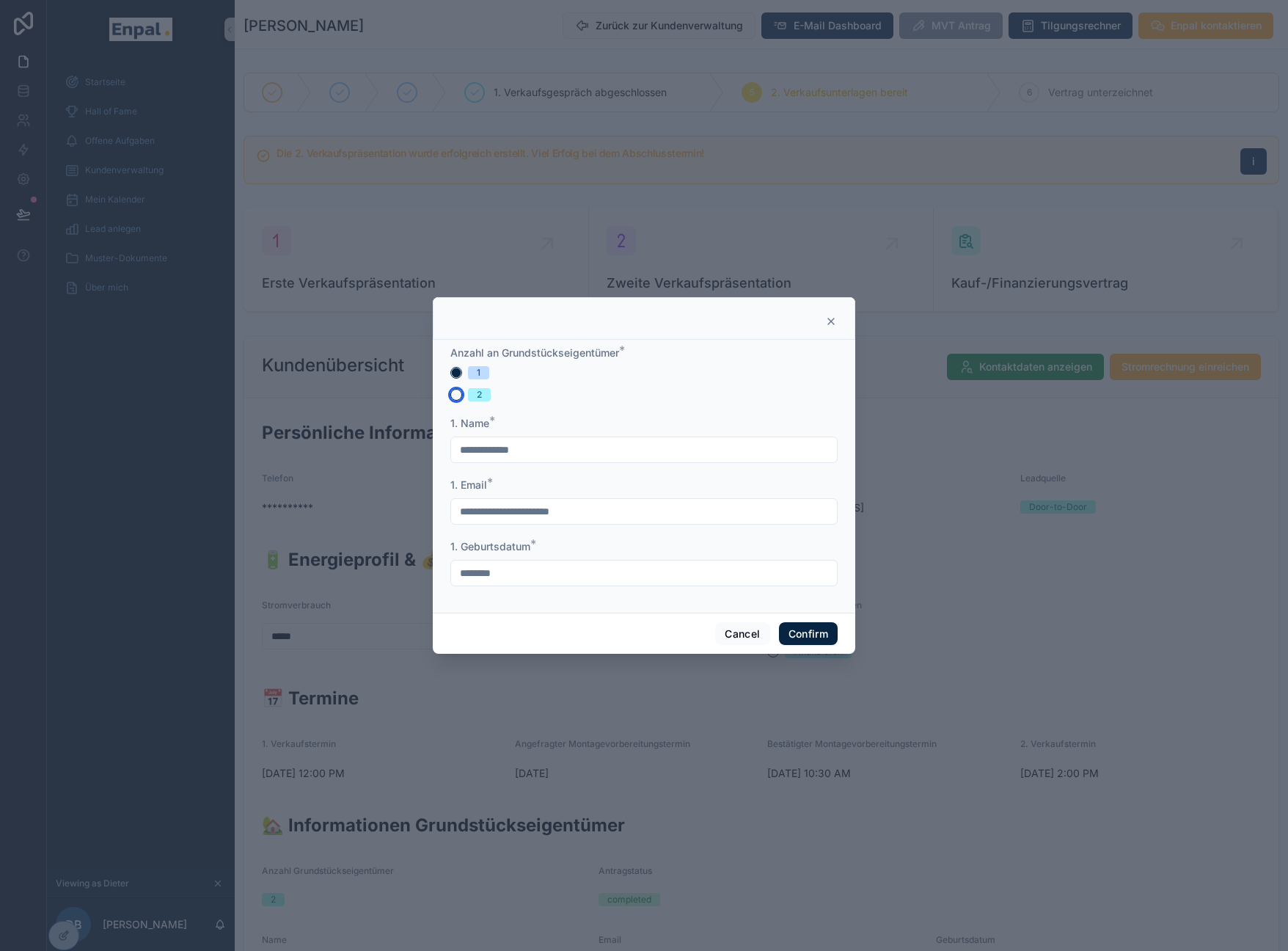
click at [455, 399] on button "2" at bounding box center [456, 395] width 11 height 11
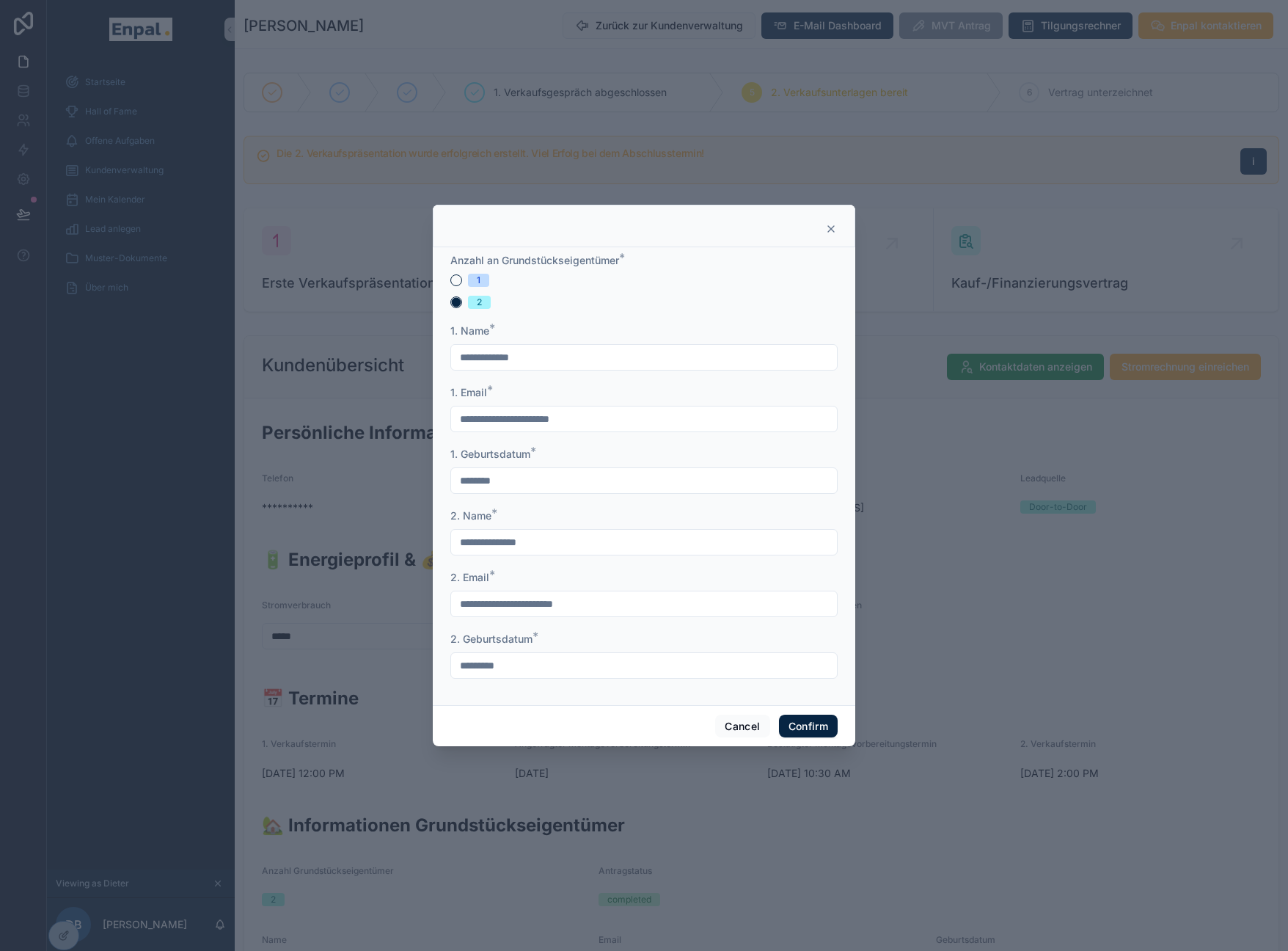
click at [828, 235] on icon at bounding box center [831, 229] width 11 height 11
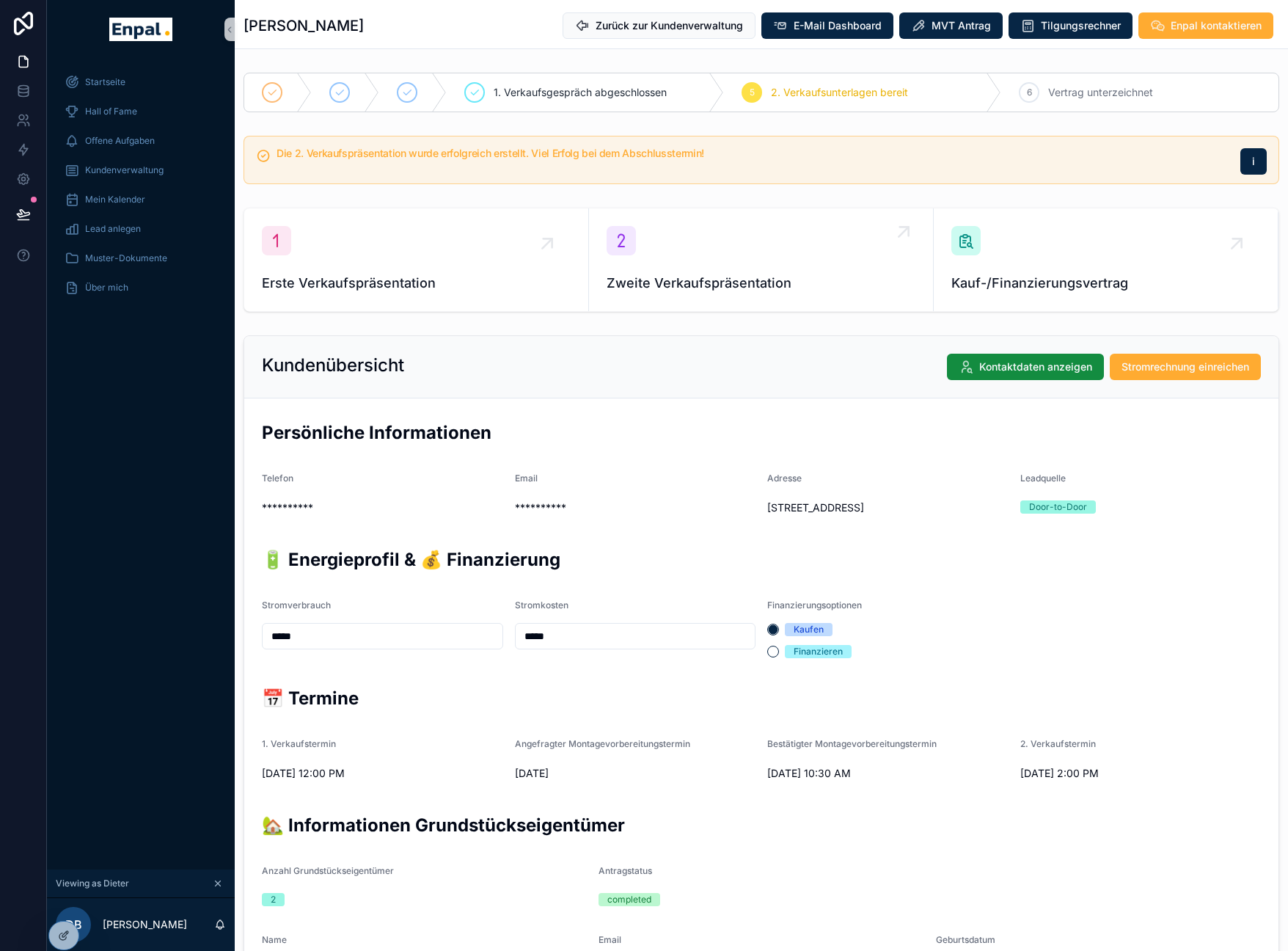
click at [766, 278] on span "Zweite Verkaufspräsentation" at bounding box center [760, 283] width 308 height 20
click at [957, 34] on button "MVT Antrag" at bounding box center [951, 26] width 103 height 27
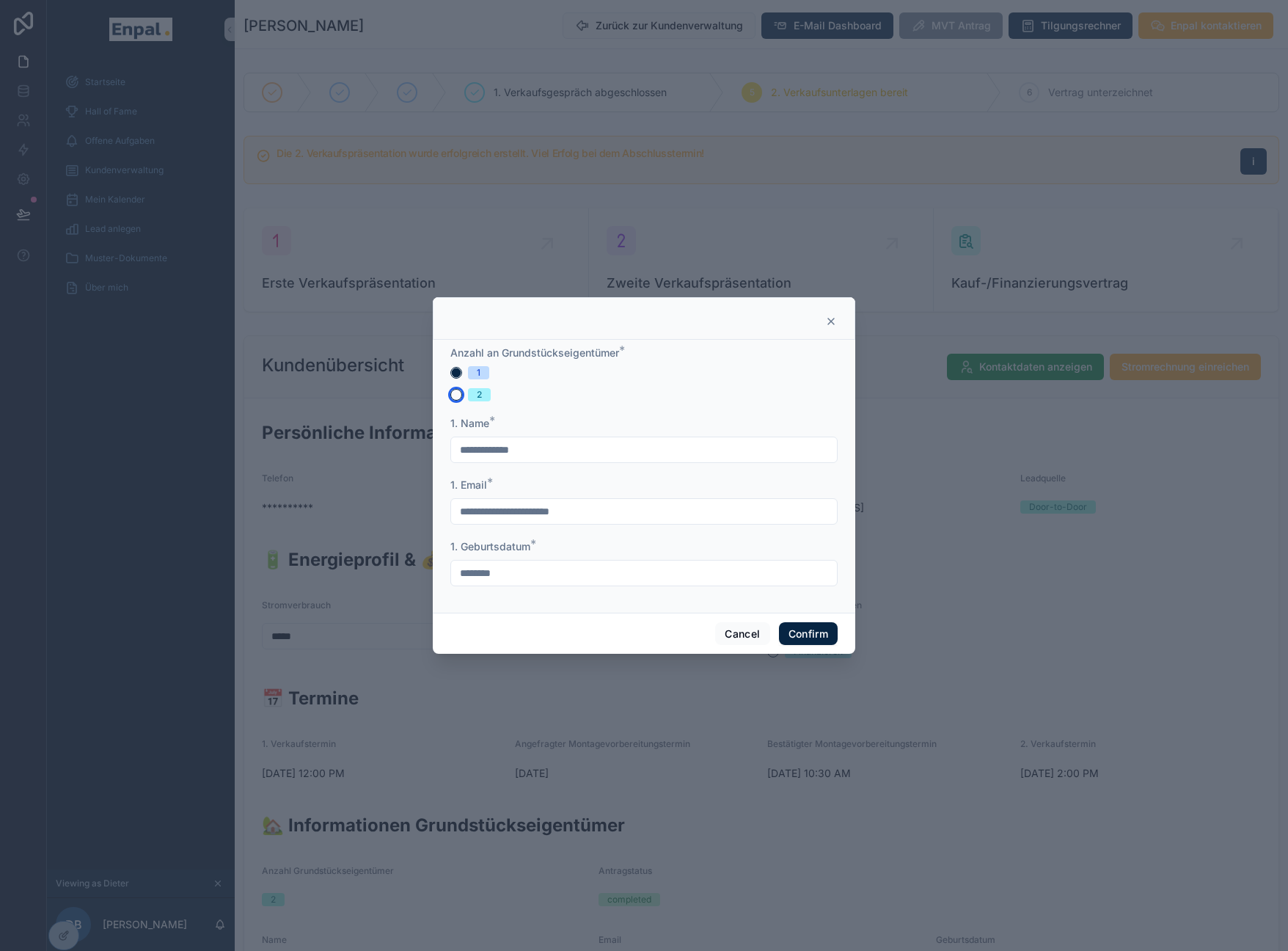
click at [450, 400] on button "2" at bounding box center [456, 395] width 11 height 11
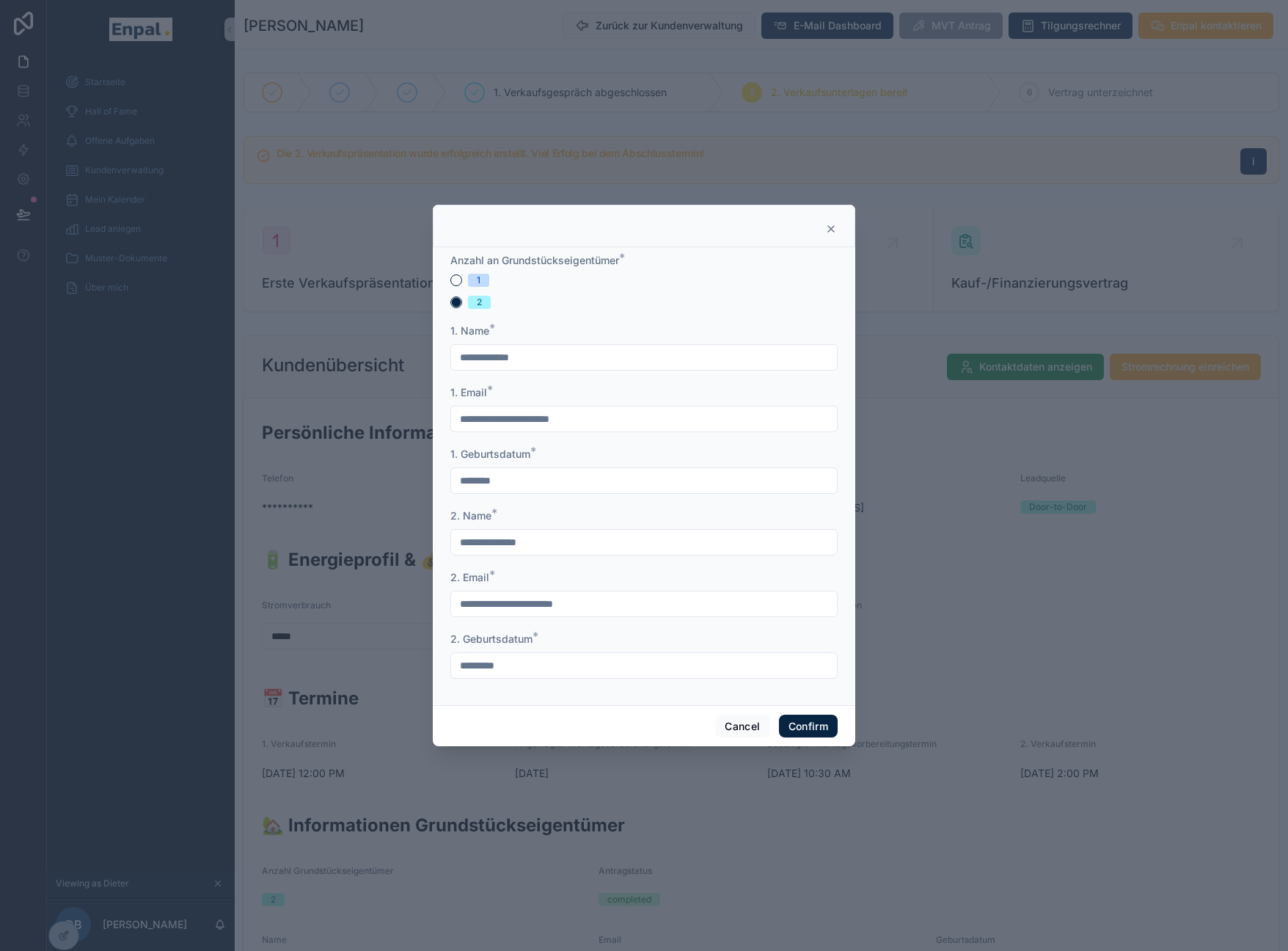
drag, startPoint x: 548, startPoint y: 548, endPoint x: 500, endPoint y: 555, distance: 48.5
click at [500, 553] on input "**********" at bounding box center [644, 541] width 386 height 20
click at [828, 232] on icon at bounding box center [831, 229] width 6 height 6
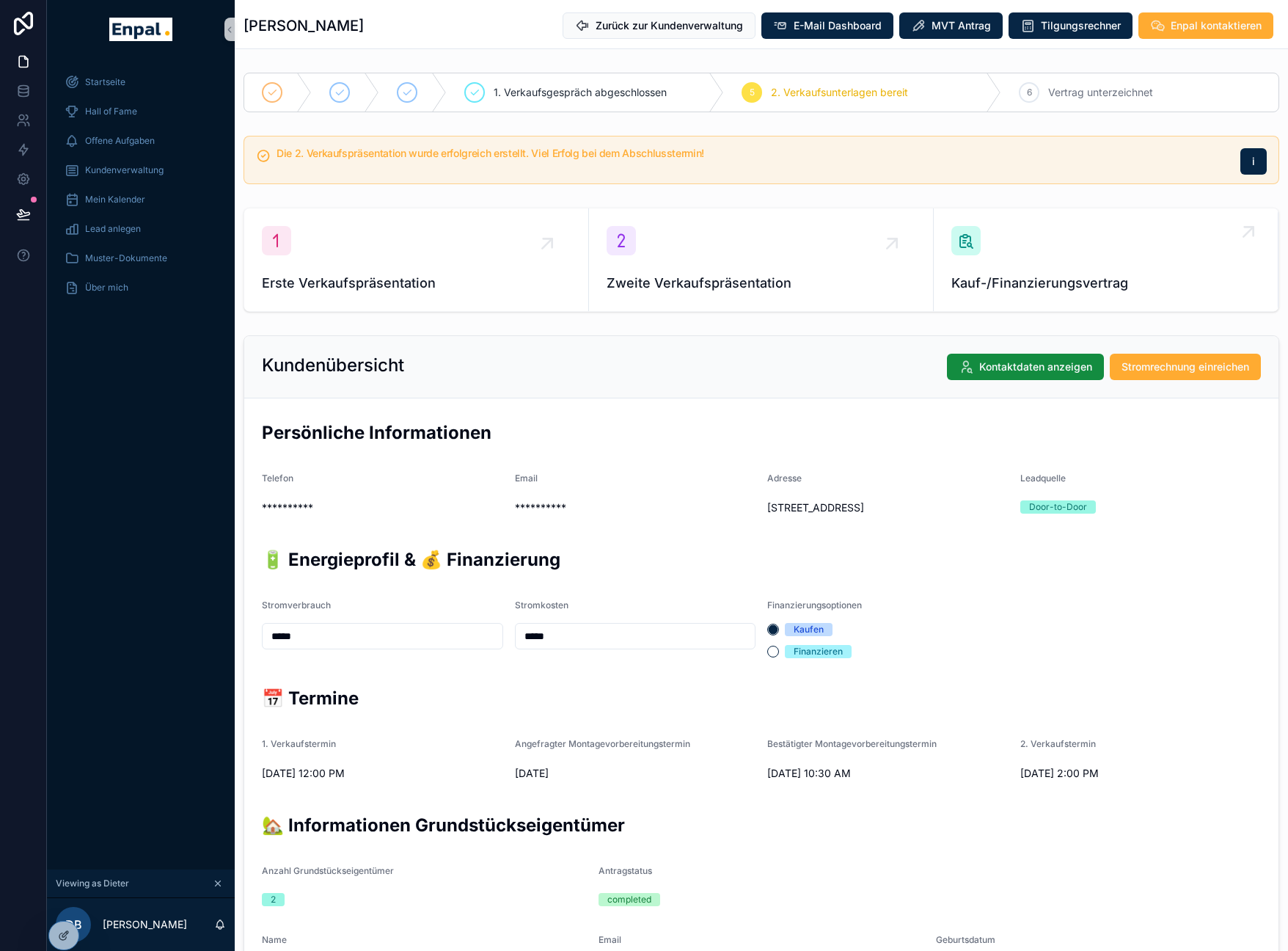
click at [1020, 264] on div "Kauf-/Finanzierungsvertrag" at bounding box center [1105, 260] width 308 height 67
click at [68, 904] on icon at bounding box center [64, 903] width 11 height 11
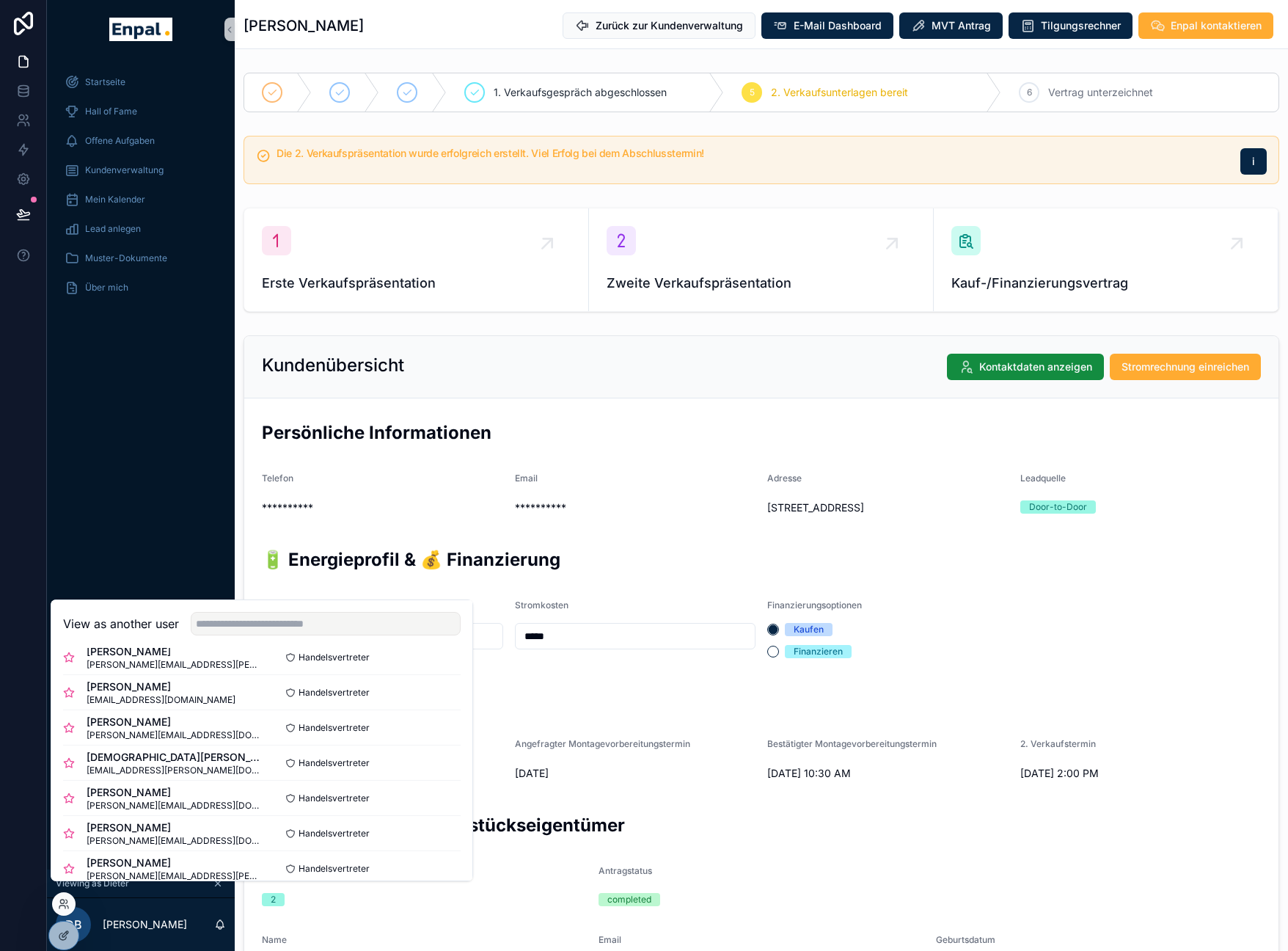
scroll to position [374, 0]
click at [425, 840] on button "Select" at bounding box center [441, 832] width 38 height 21
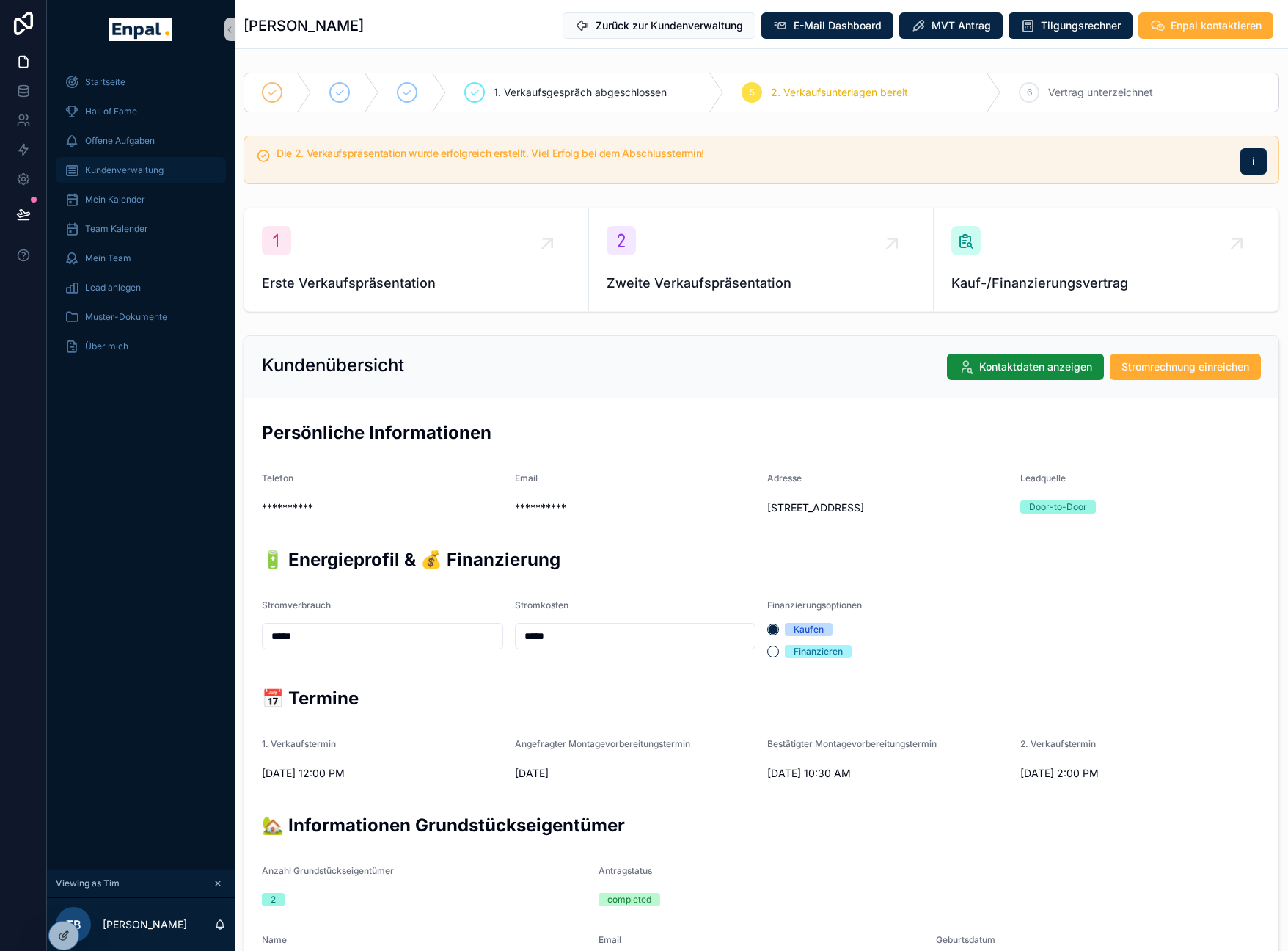
click at [124, 181] on div "Kundenverwaltung" at bounding box center [140, 170] width 152 height 24
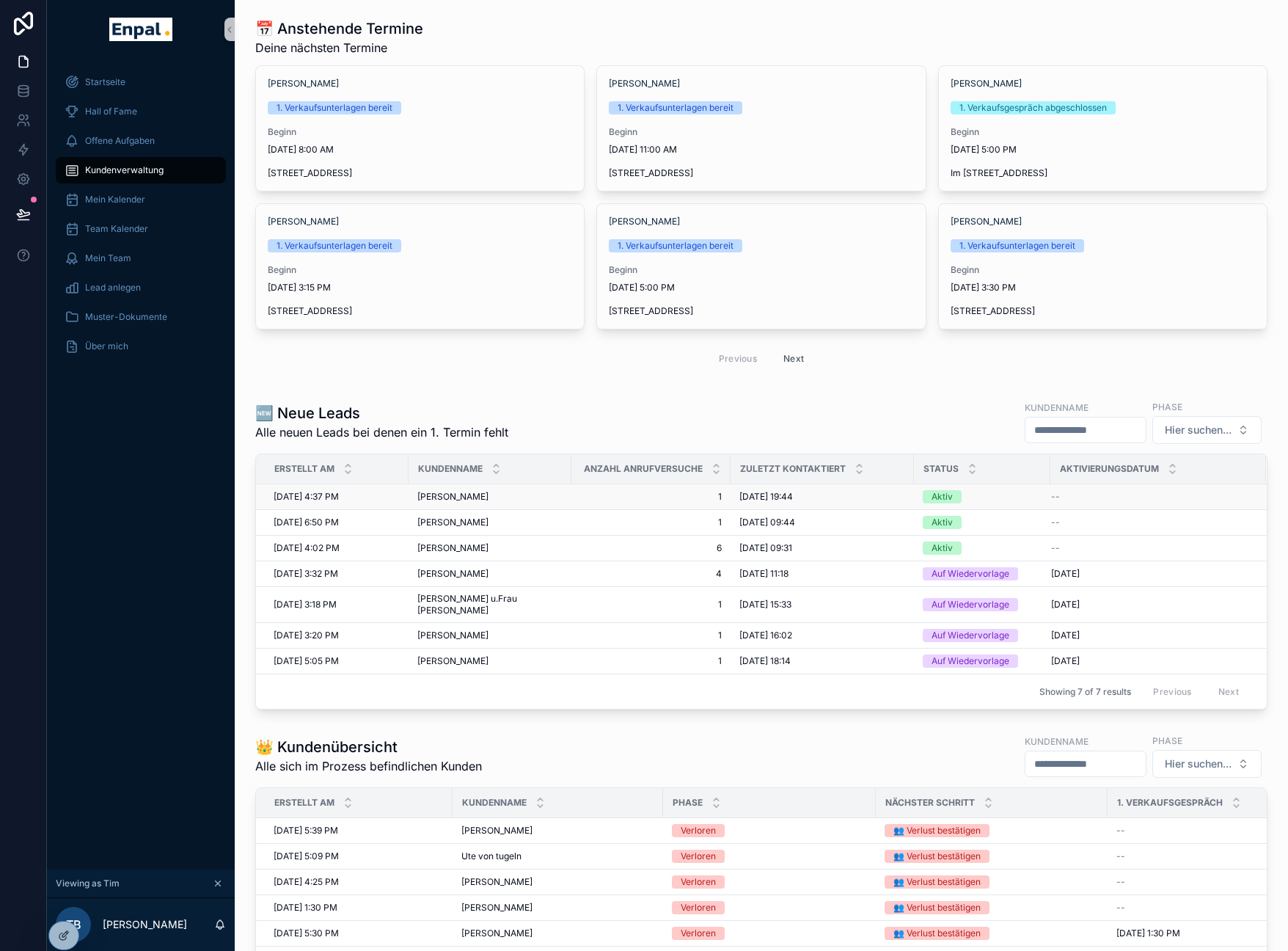
scroll to position [65, 0]
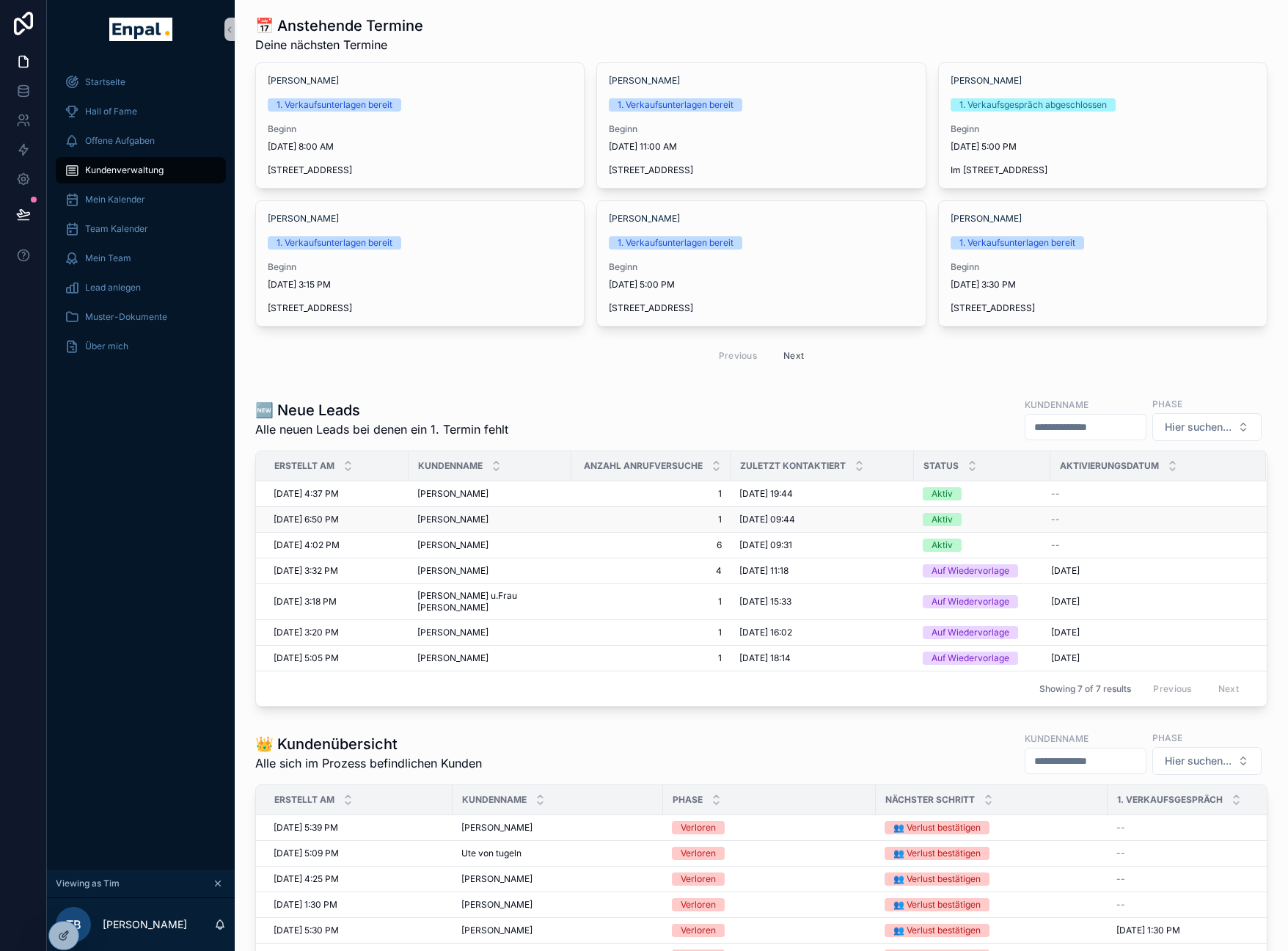
click at [858, 508] on tbody "8/20/2025 4:37 PM 8/20/2025 4:37 PM Graf Alexander Graf Alexander 1 1 20.08.202…" at bounding box center [761, 576] width 1011 height 190
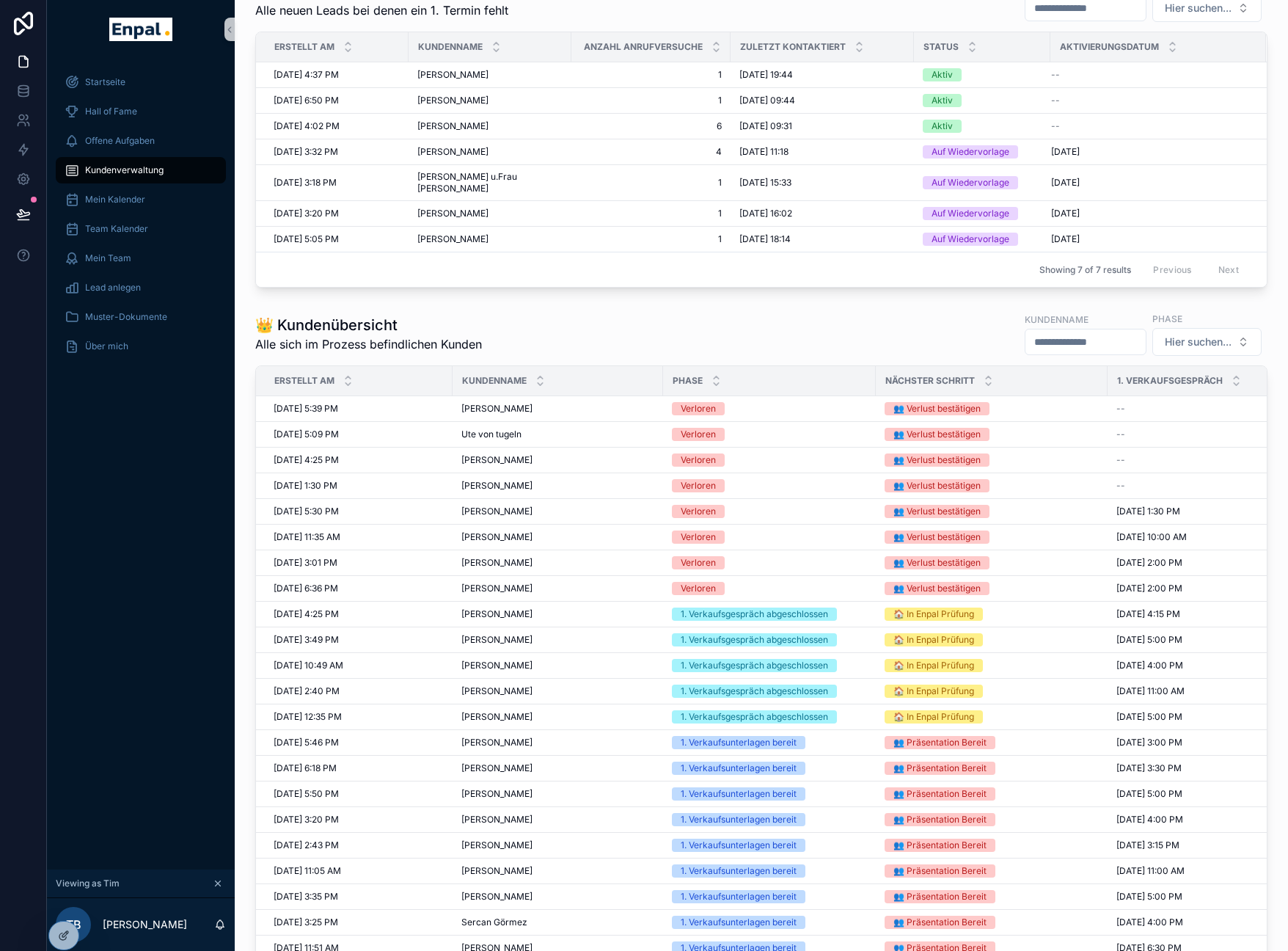
scroll to position [743, 0]
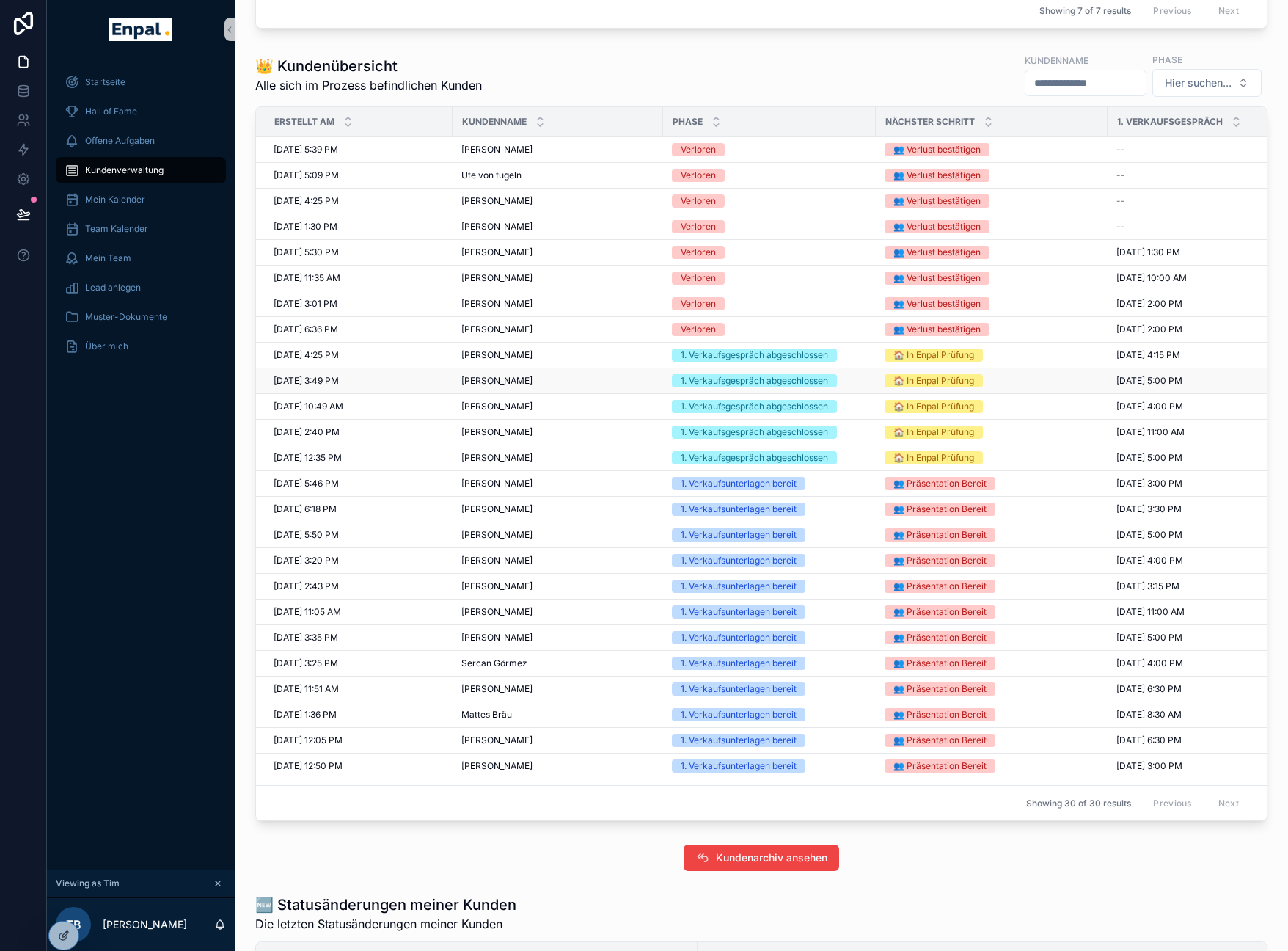
click at [966, 394] on td "🏠 In Enpal Prüfung" at bounding box center [991, 380] width 232 height 26
click at [964, 409] on td "🏠 In Enpal Prüfung" at bounding box center [991, 406] width 232 height 26
click at [509, 412] on span "Christian Rudek" at bounding box center [497, 406] width 71 height 11
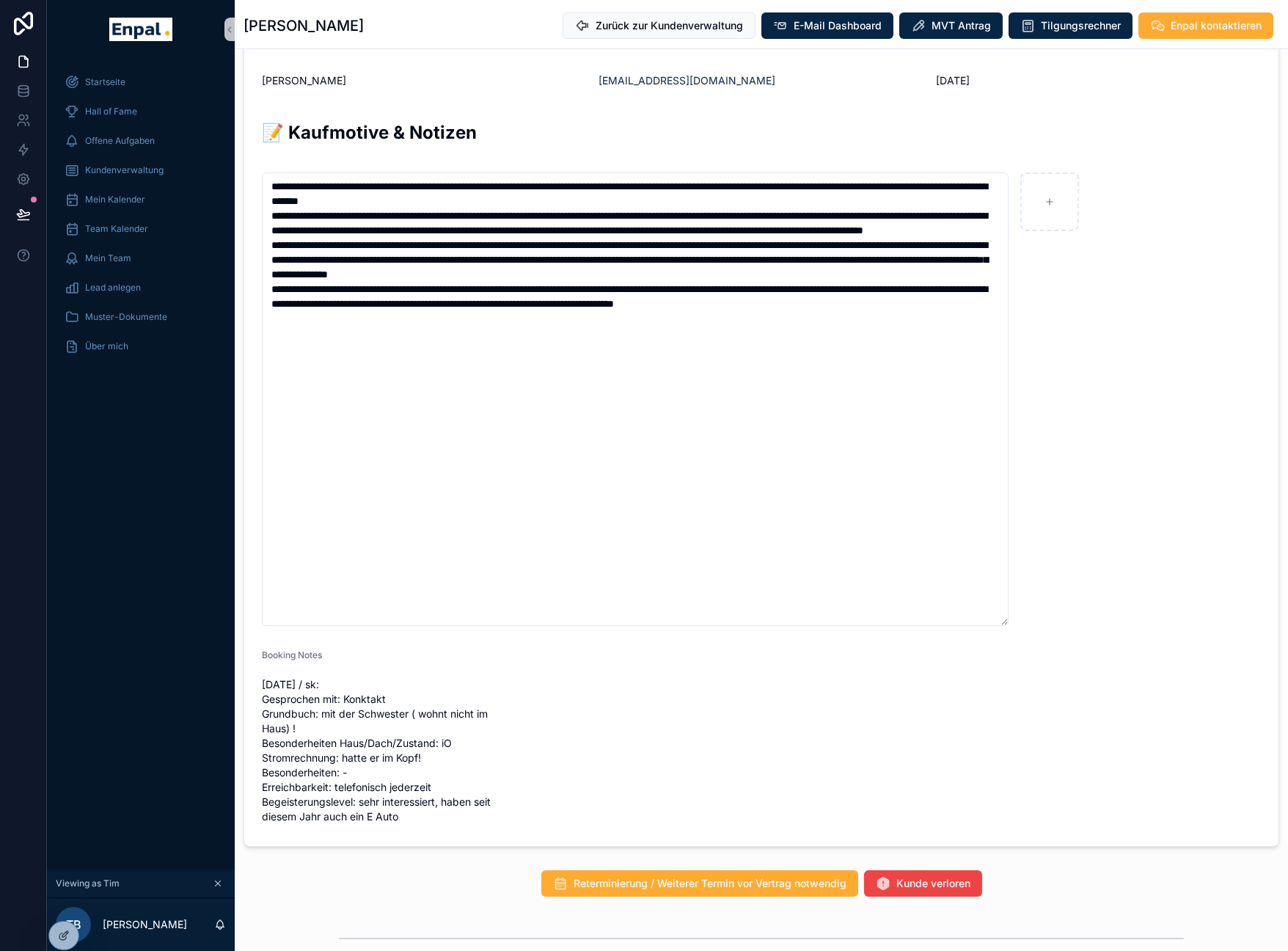
scroll to position [1195, 0]
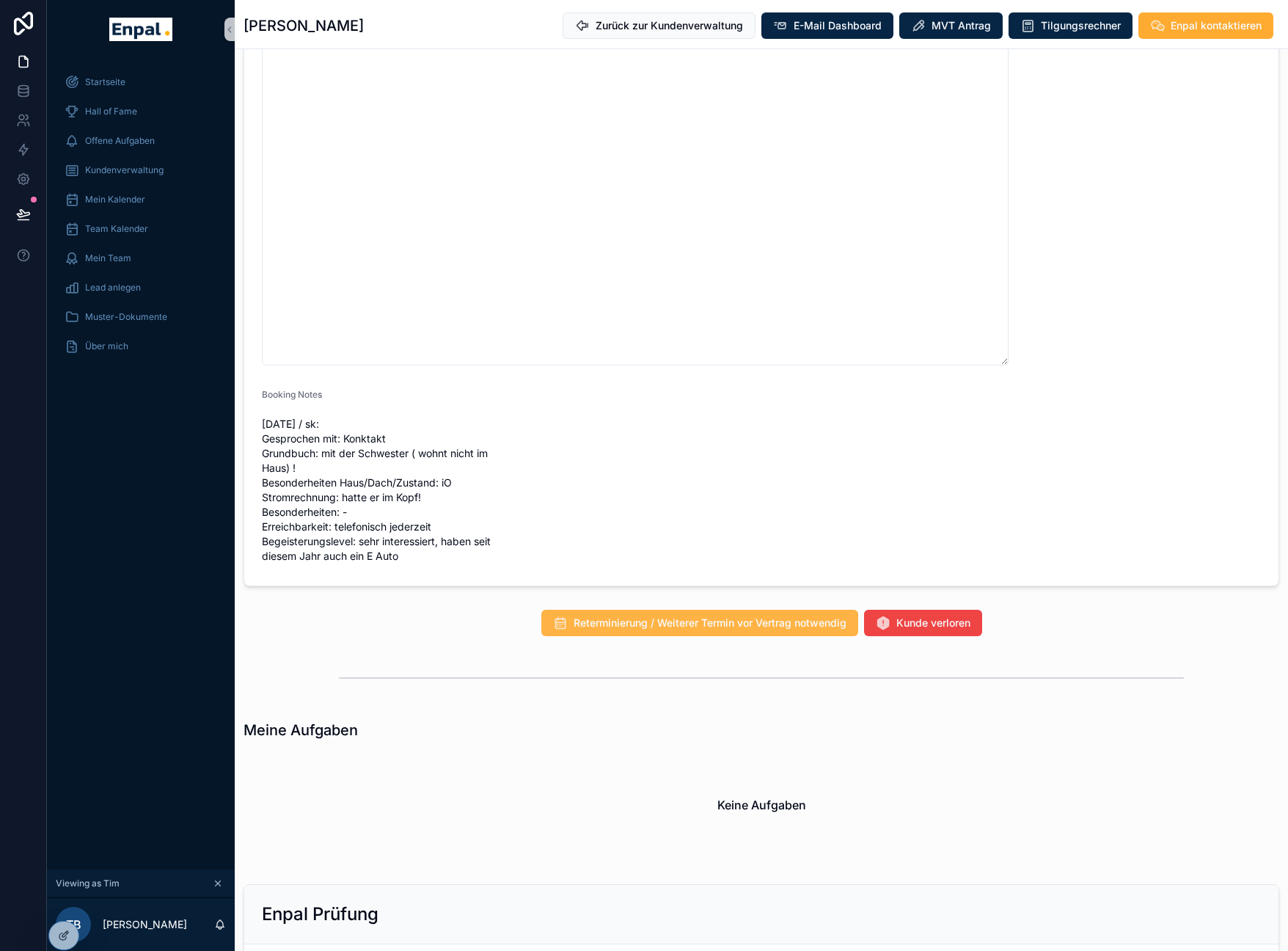
click at [785, 628] on span "Reterminierung / Weiterer Termin vor Vertrag notwendig" at bounding box center [710, 623] width 273 height 14
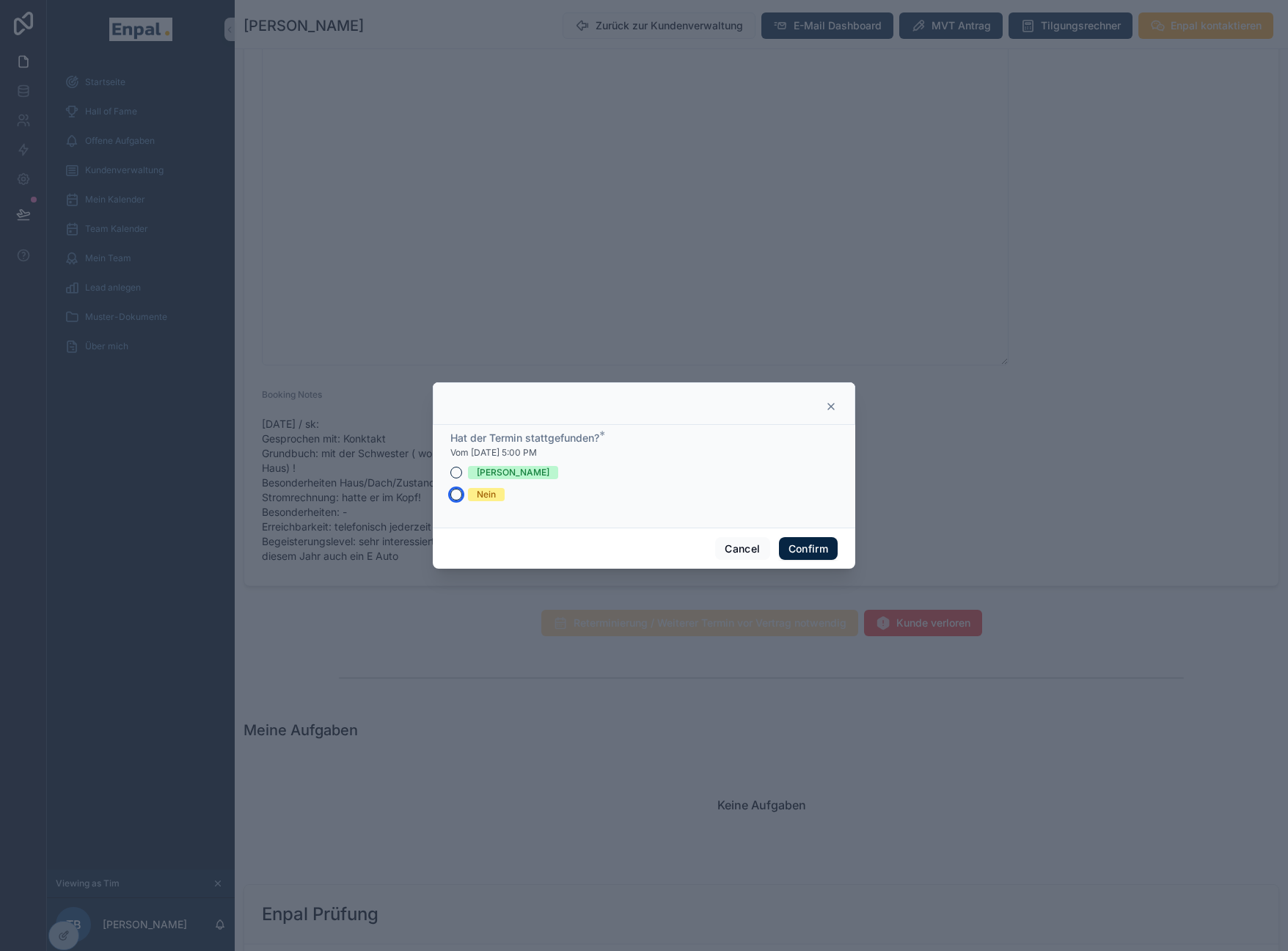
click at [452, 500] on button "Nein" at bounding box center [456, 494] width 11 height 11
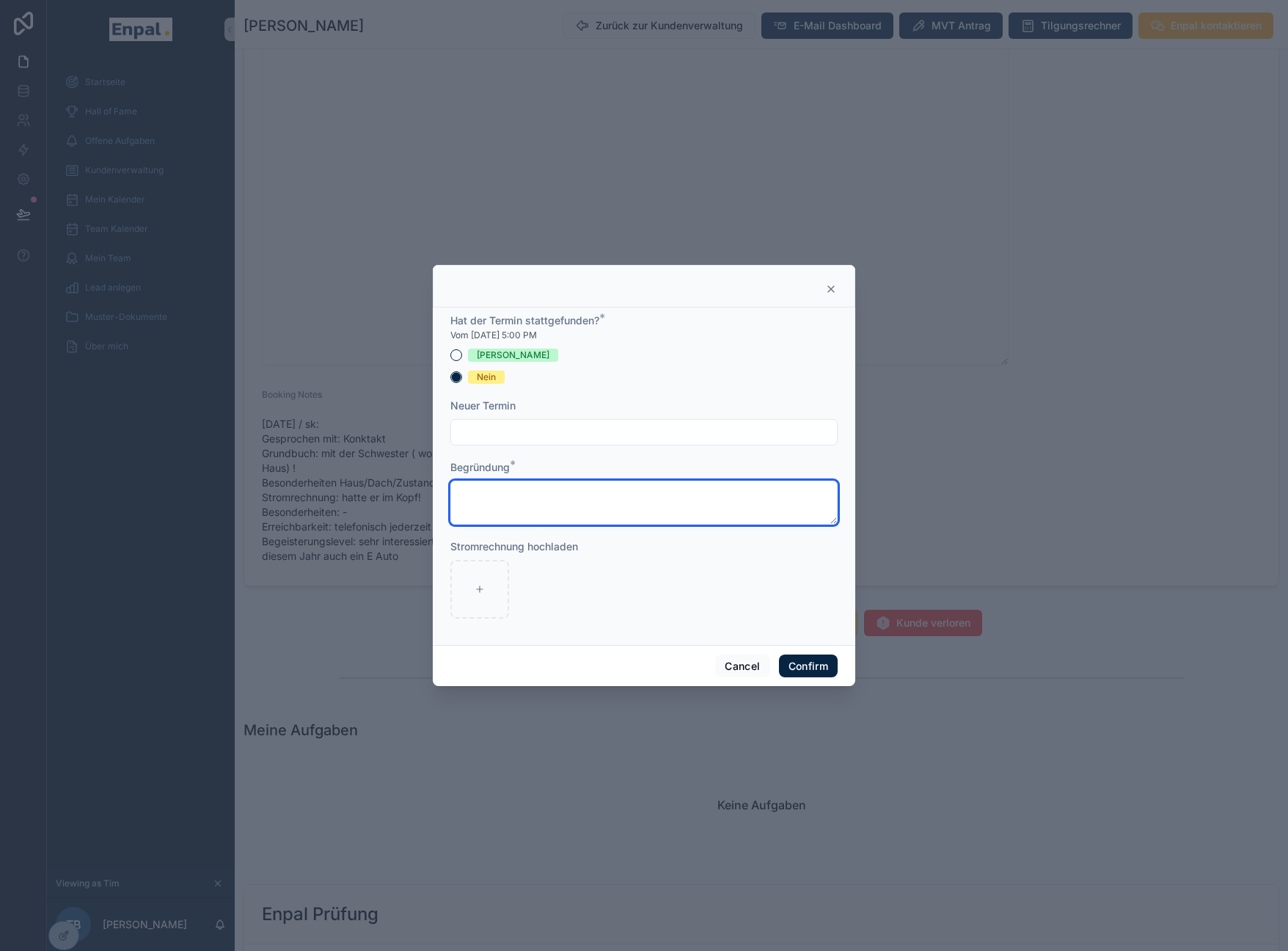
click at [667, 517] on textarea at bounding box center [644, 503] width 387 height 44
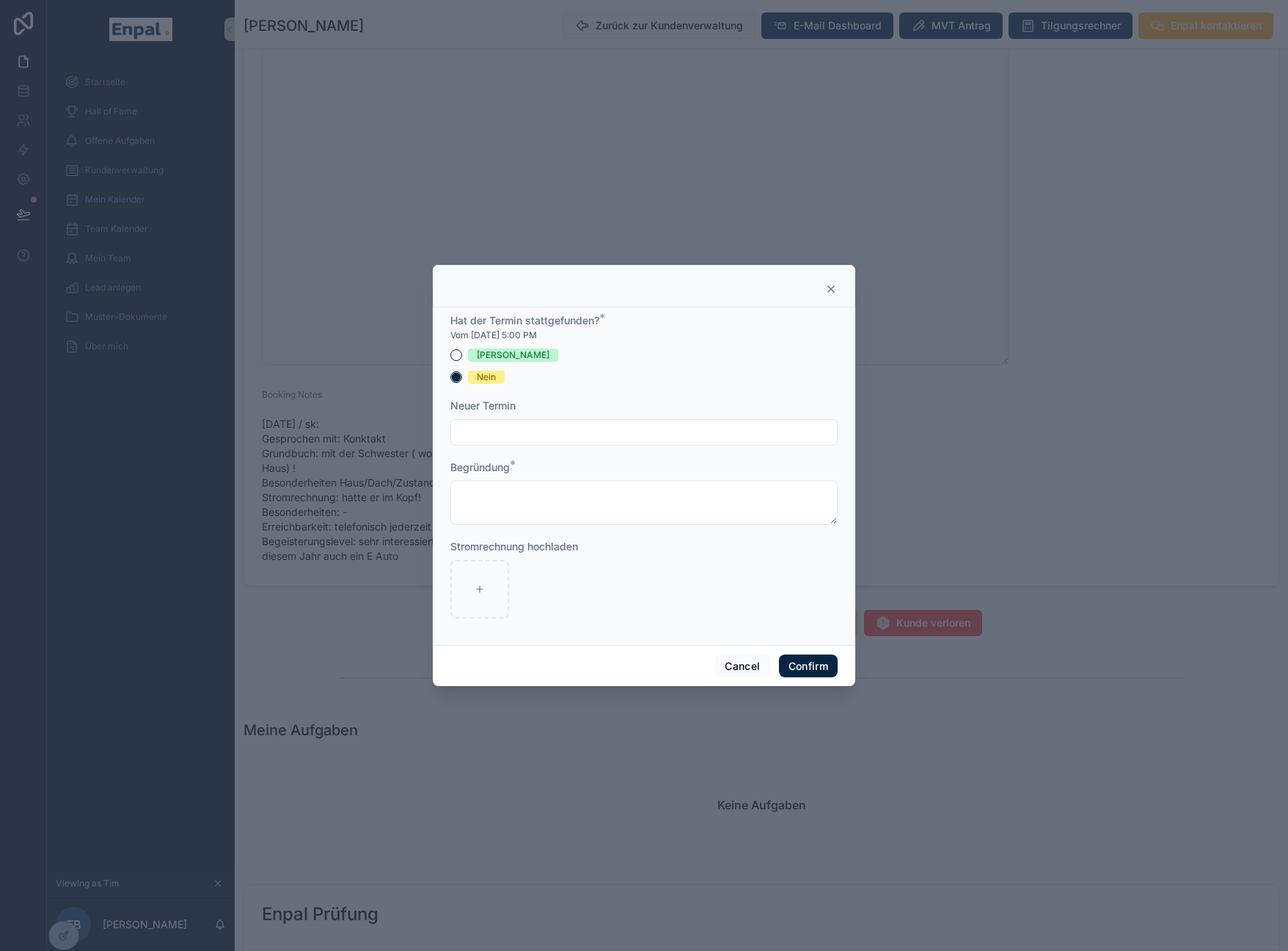
click at [531, 437] on input "text" at bounding box center [644, 431] width 386 height 20
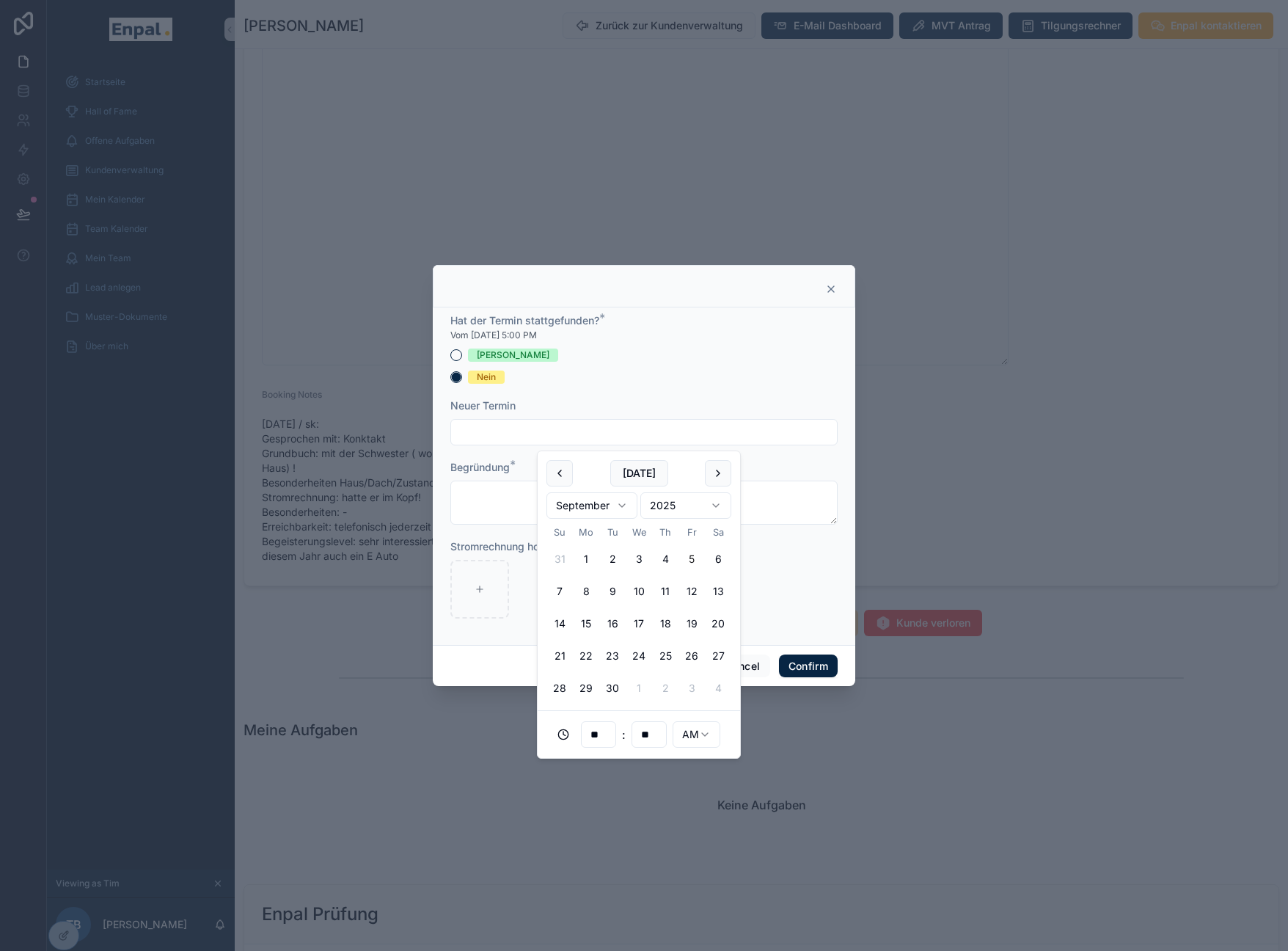
click at [759, 554] on div "Stromrechnung hochladen" at bounding box center [644, 546] width 387 height 14
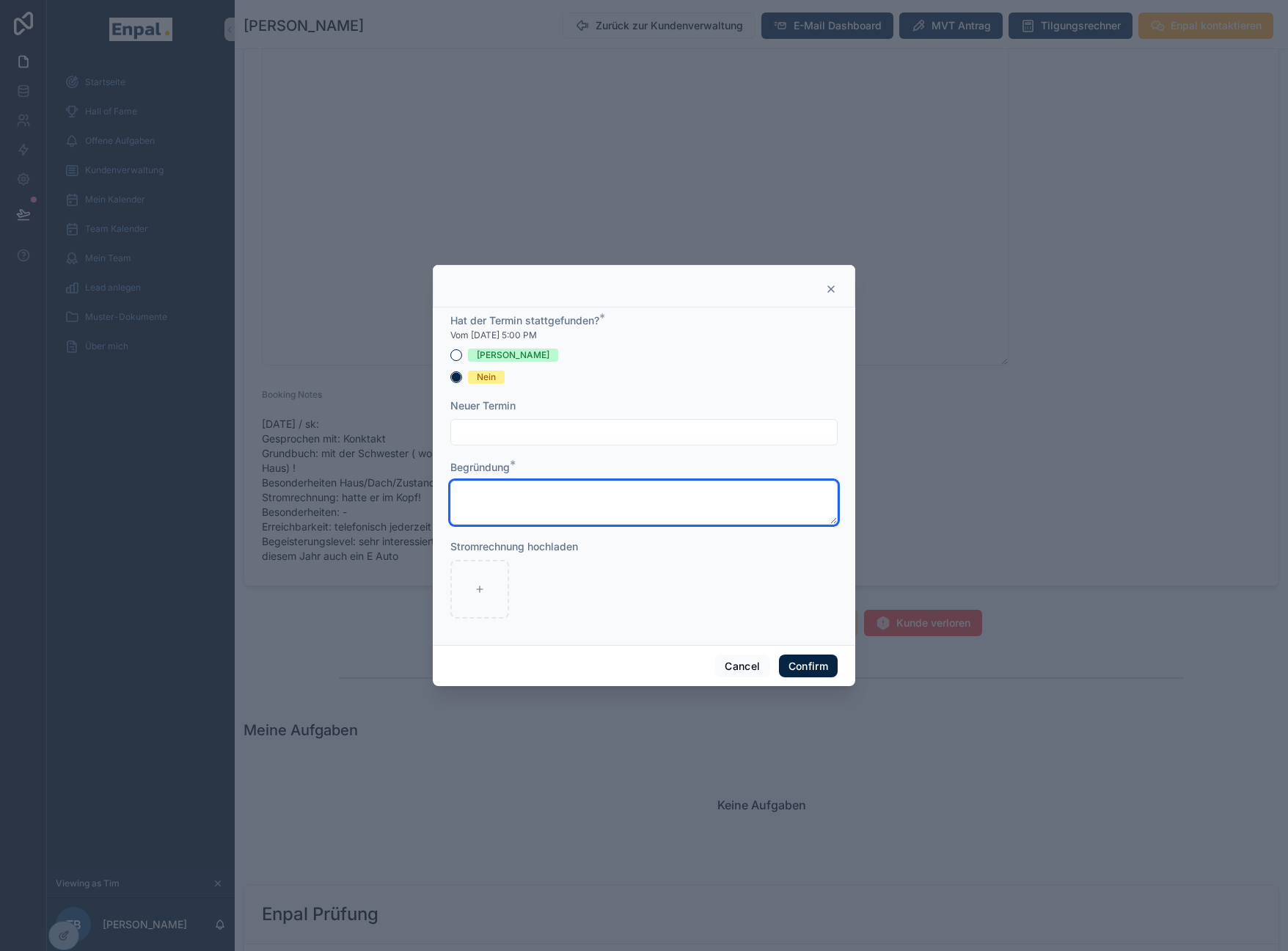
click at [672, 491] on textarea at bounding box center [644, 503] width 387 height 44
click at [528, 491] on textarea "**********" at bounding box center [644, 503] width 387 height 44
type textarea "**********"
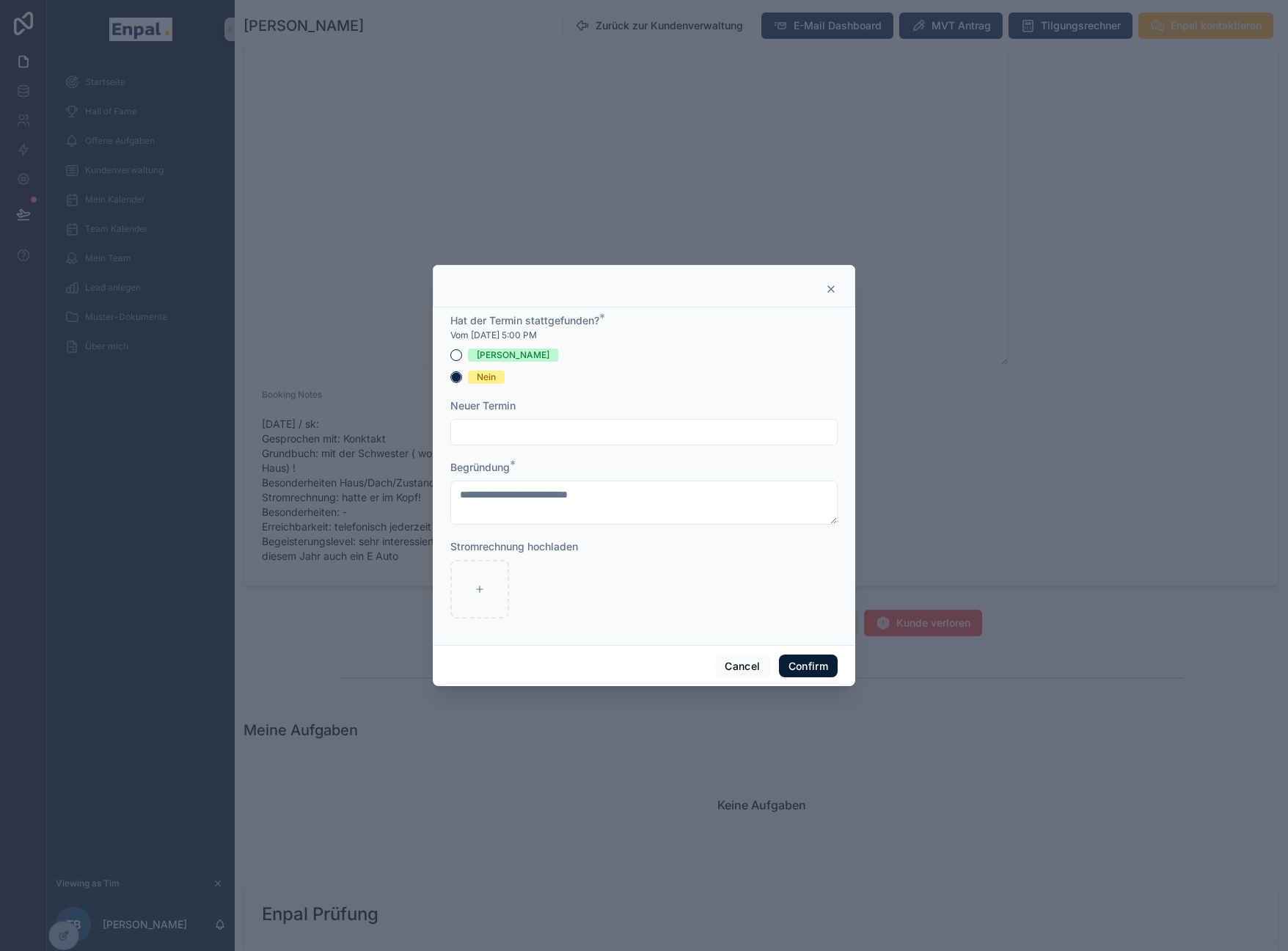
click at [781, 668] on button "Confirm" at bounding box center [807, 666] width 58 height 24
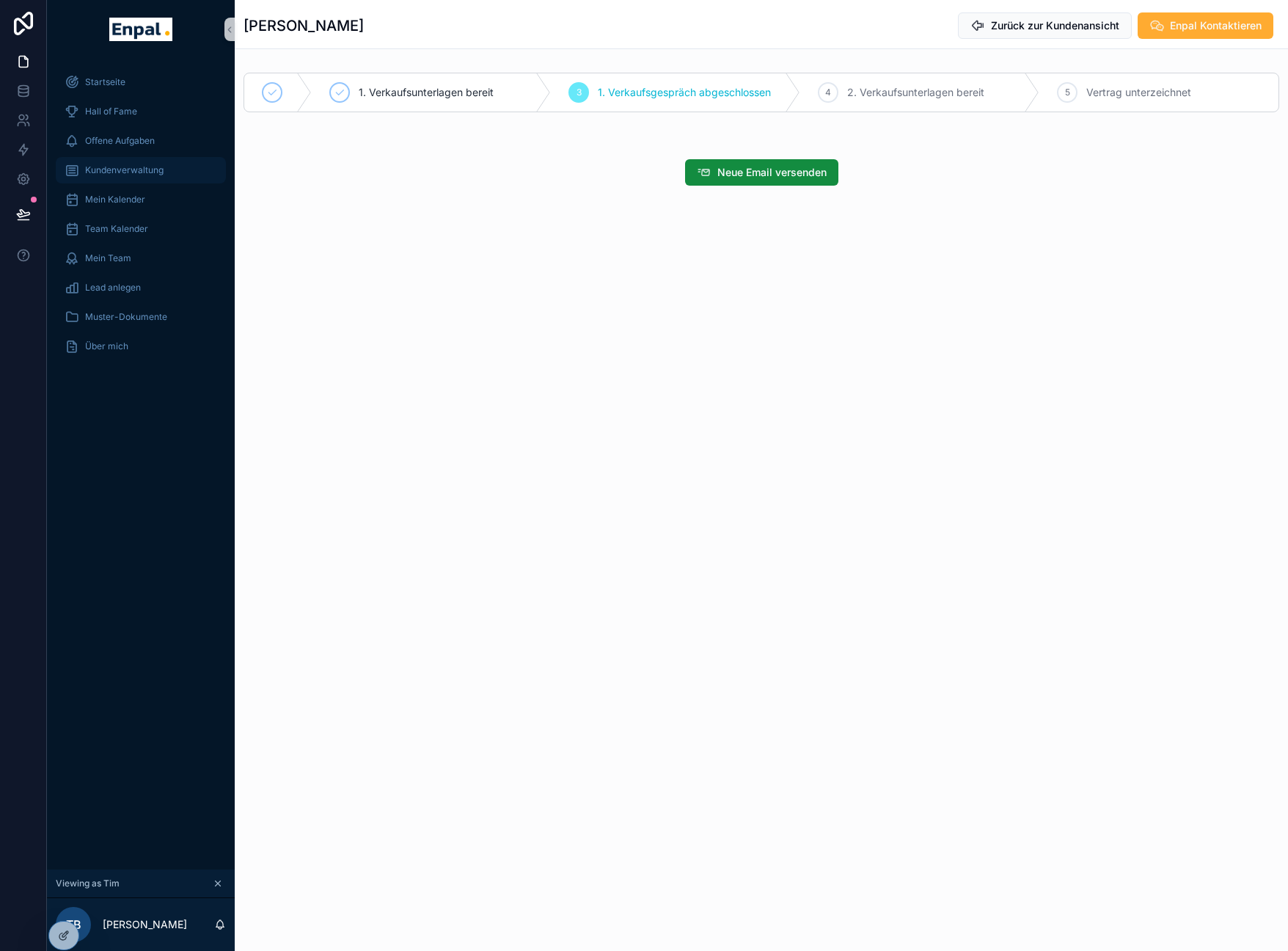
click at [133, 168] on span "Kundenverwaltung" at bounding box center [124, 170] width 79 height 11
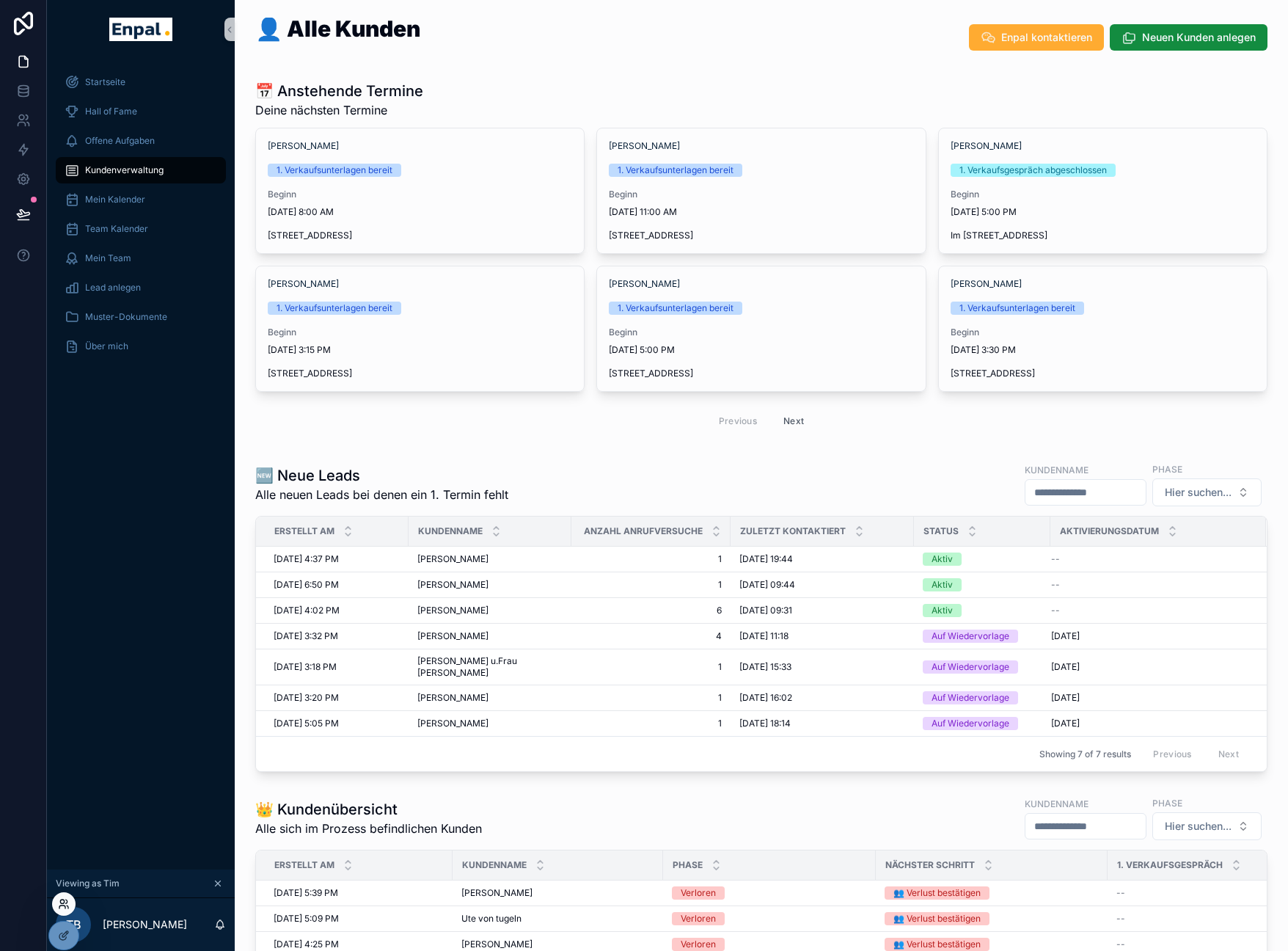
click at [65, 900] on icon at bounding box center [64, 903] width 11 height 11
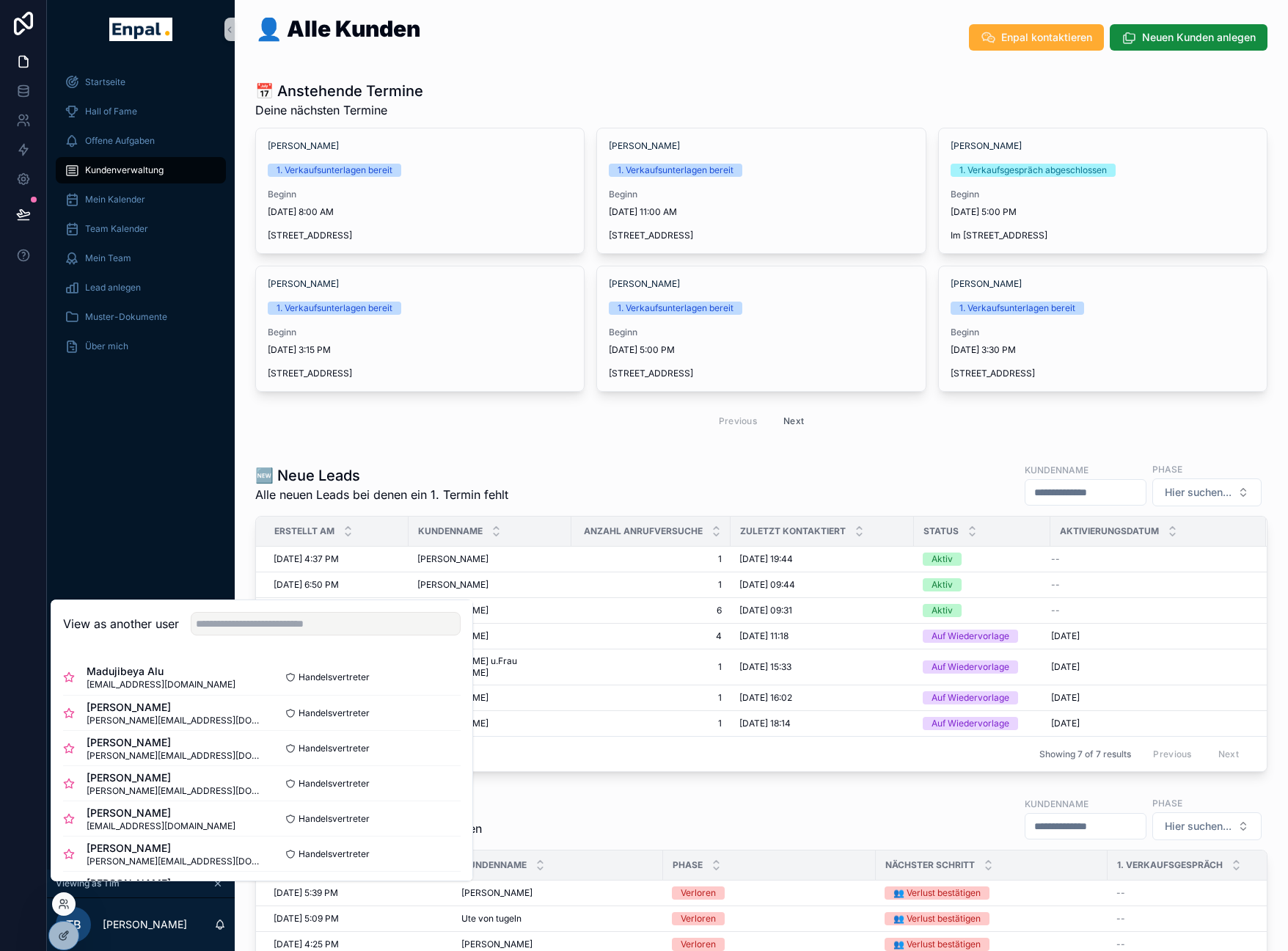
click at [176, 430] on div "Startseite Hall of Fame Offene Aufgaben Kundenverwaltung Mein Kalender Team Kal…" at bounding box center [141, 464] width 188 height 810
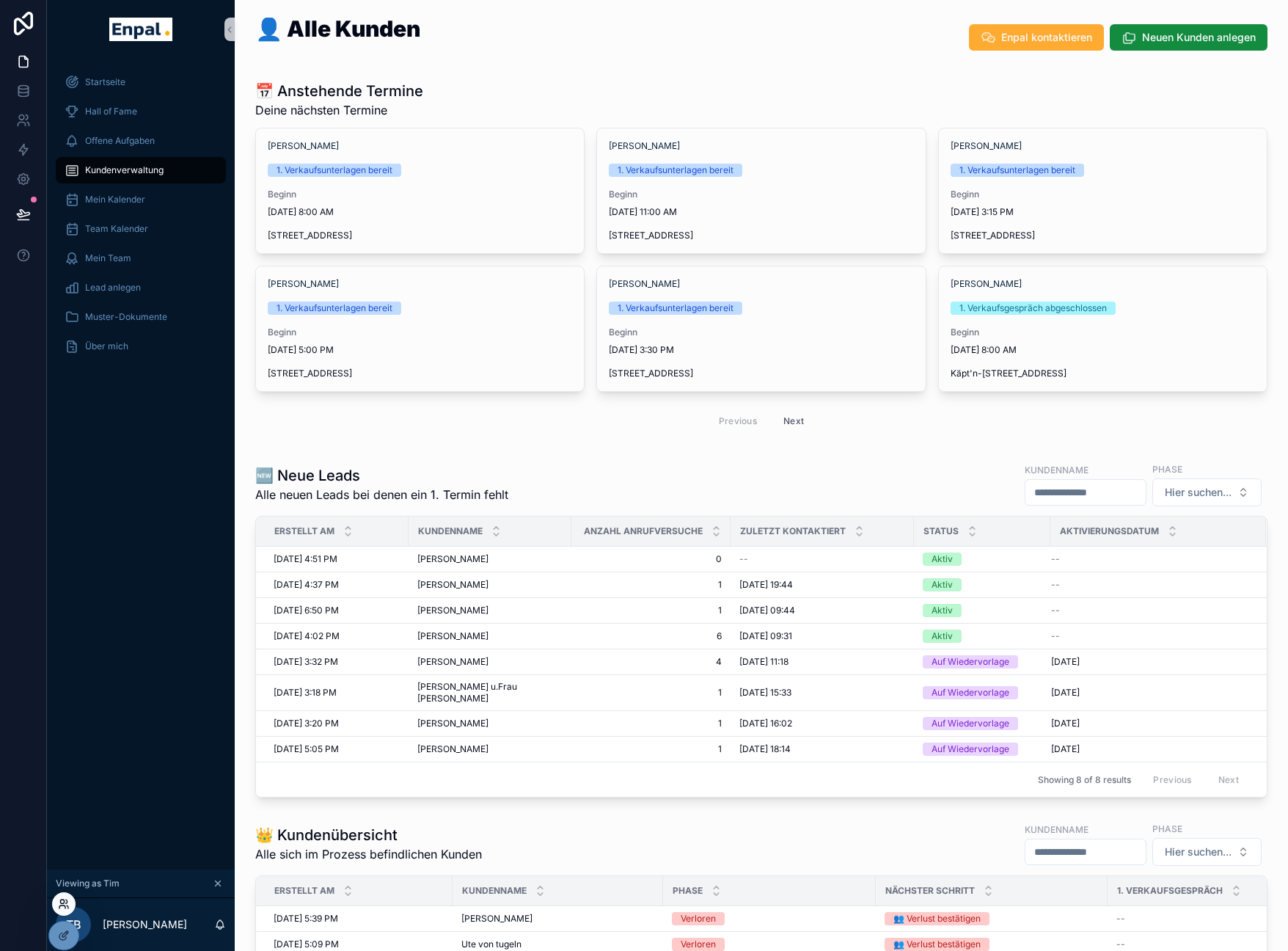
click at [65, 906] on icon at bounding box center [62, 906] width 6 height 3
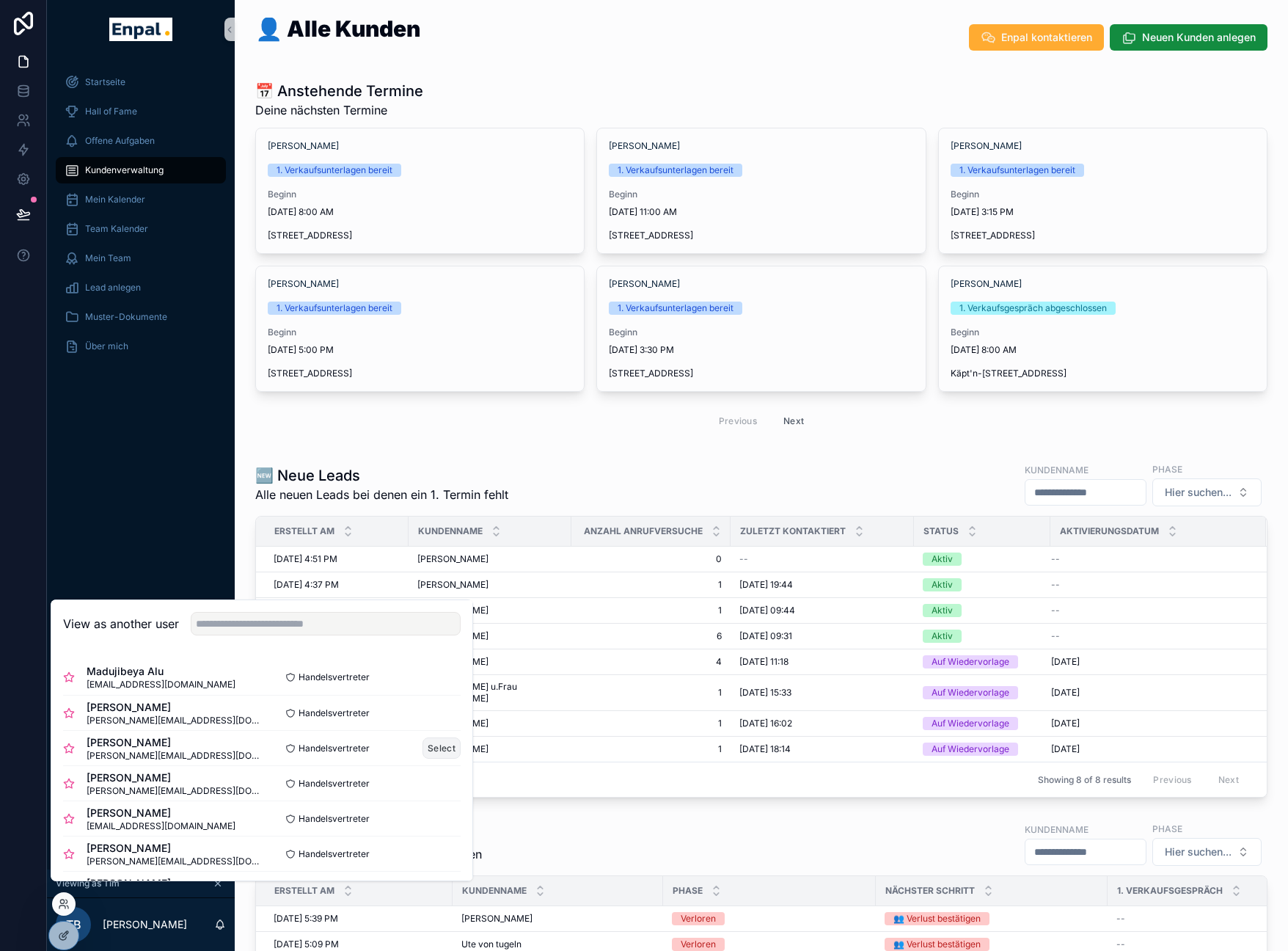
click at [430, 759] on button "Select" at bounding box center [441, 748] width 38 height 21
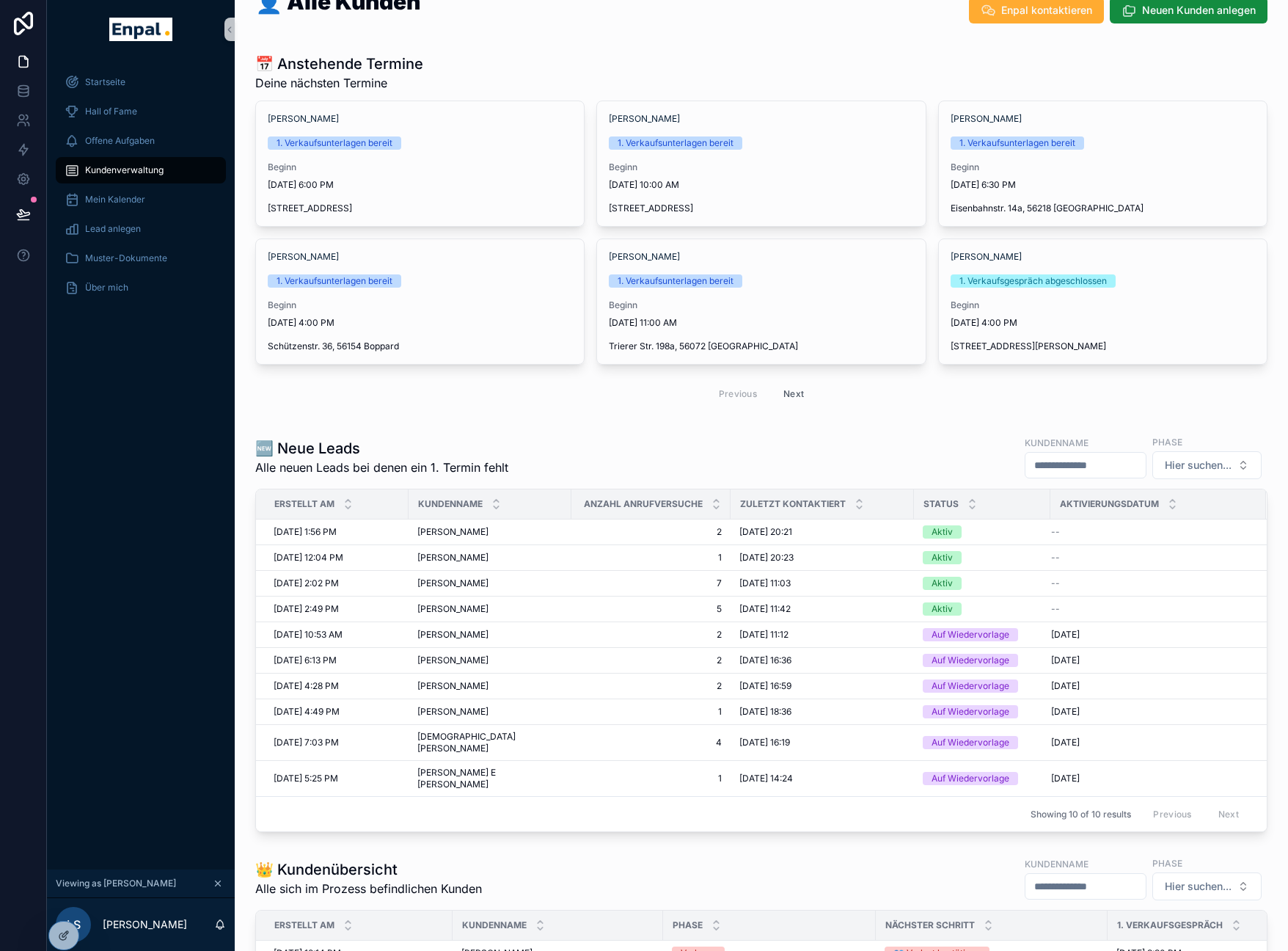
scroll to position [32, 0]
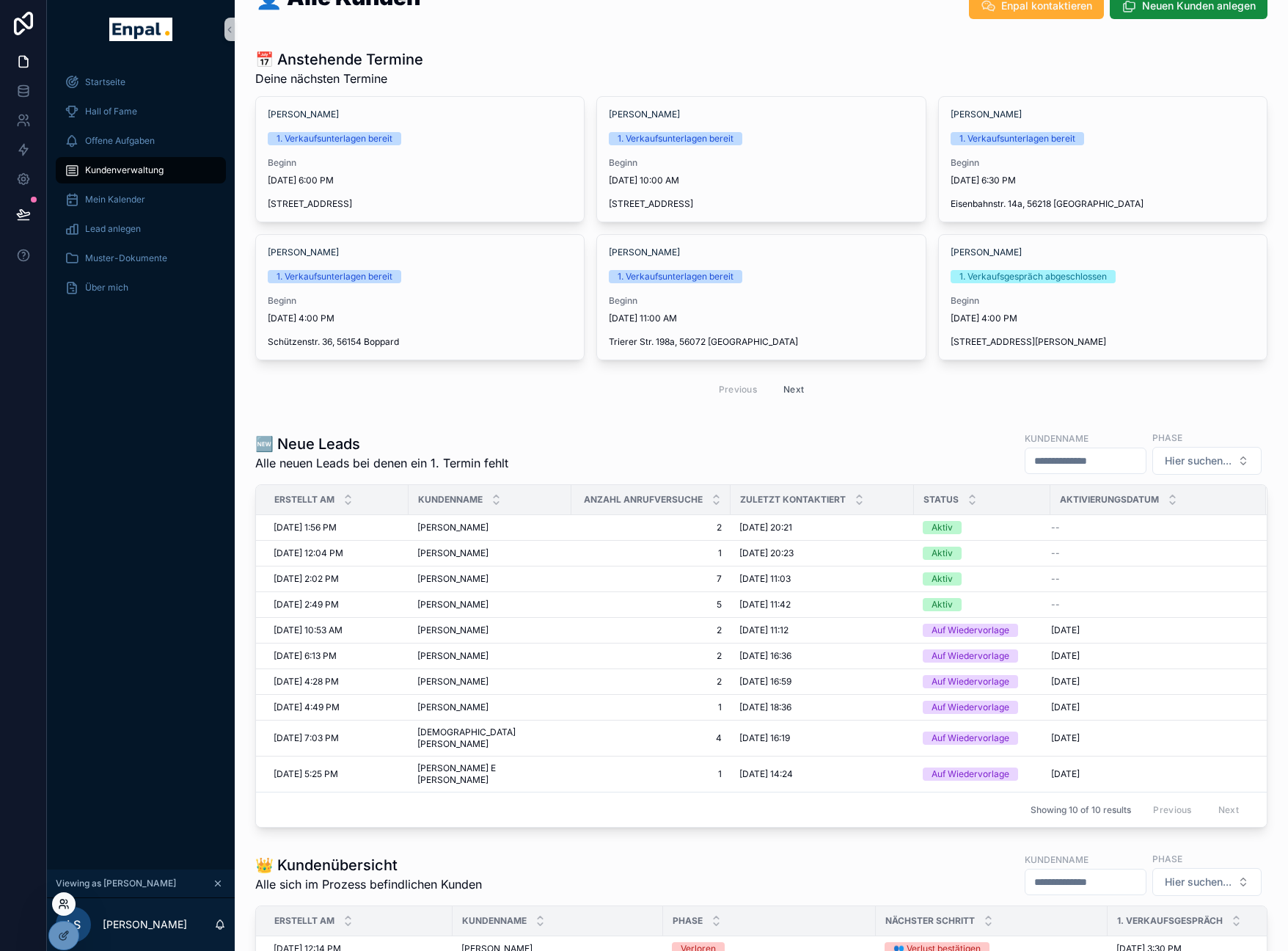
click at [60, 908] on icon at bounding box center [64, 903] width 11 height 11
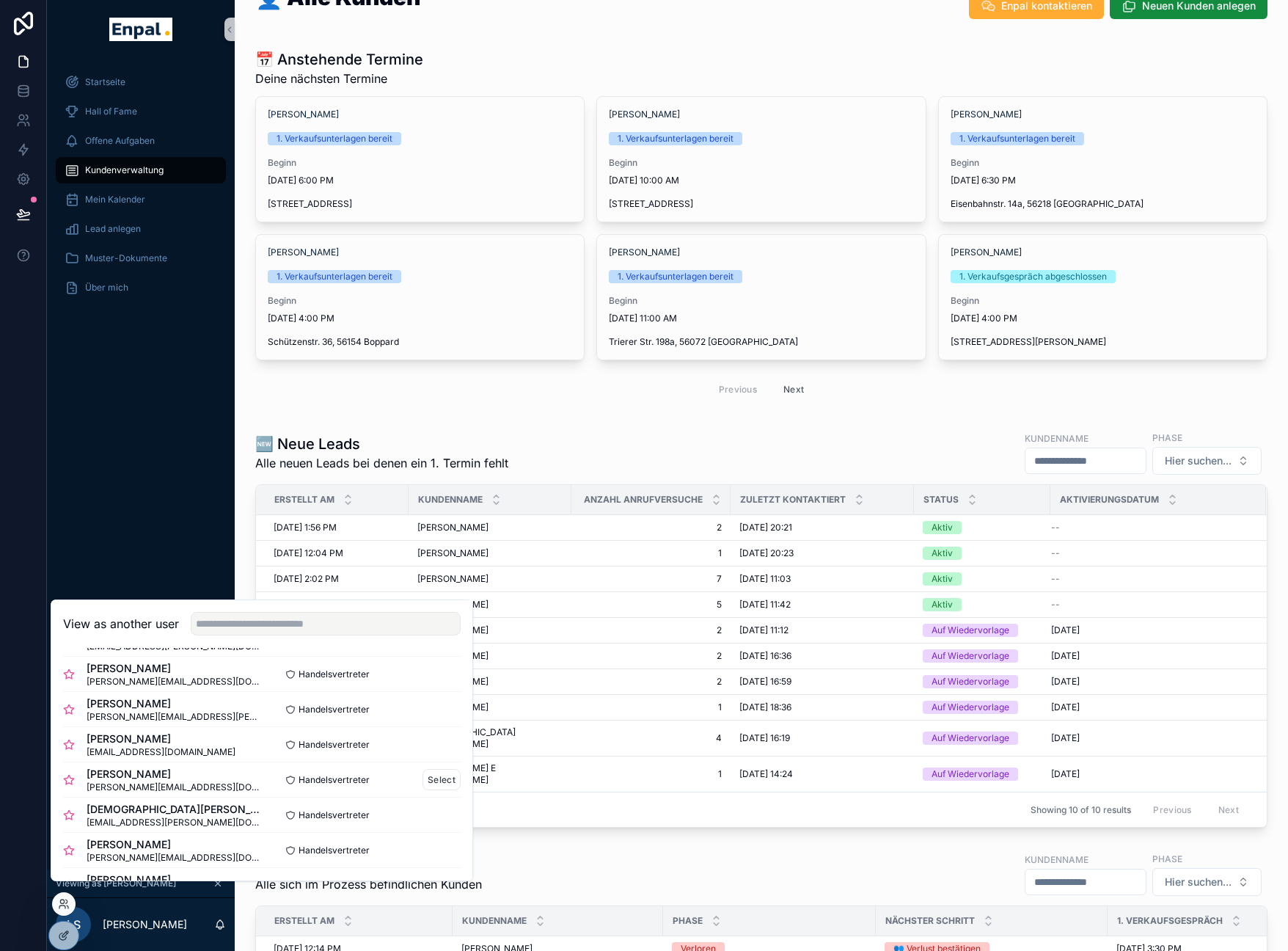
scroll to position [249, 0]
click at [422, 713] on button "Select" at bounding box center [441, 710] width 38 height 21
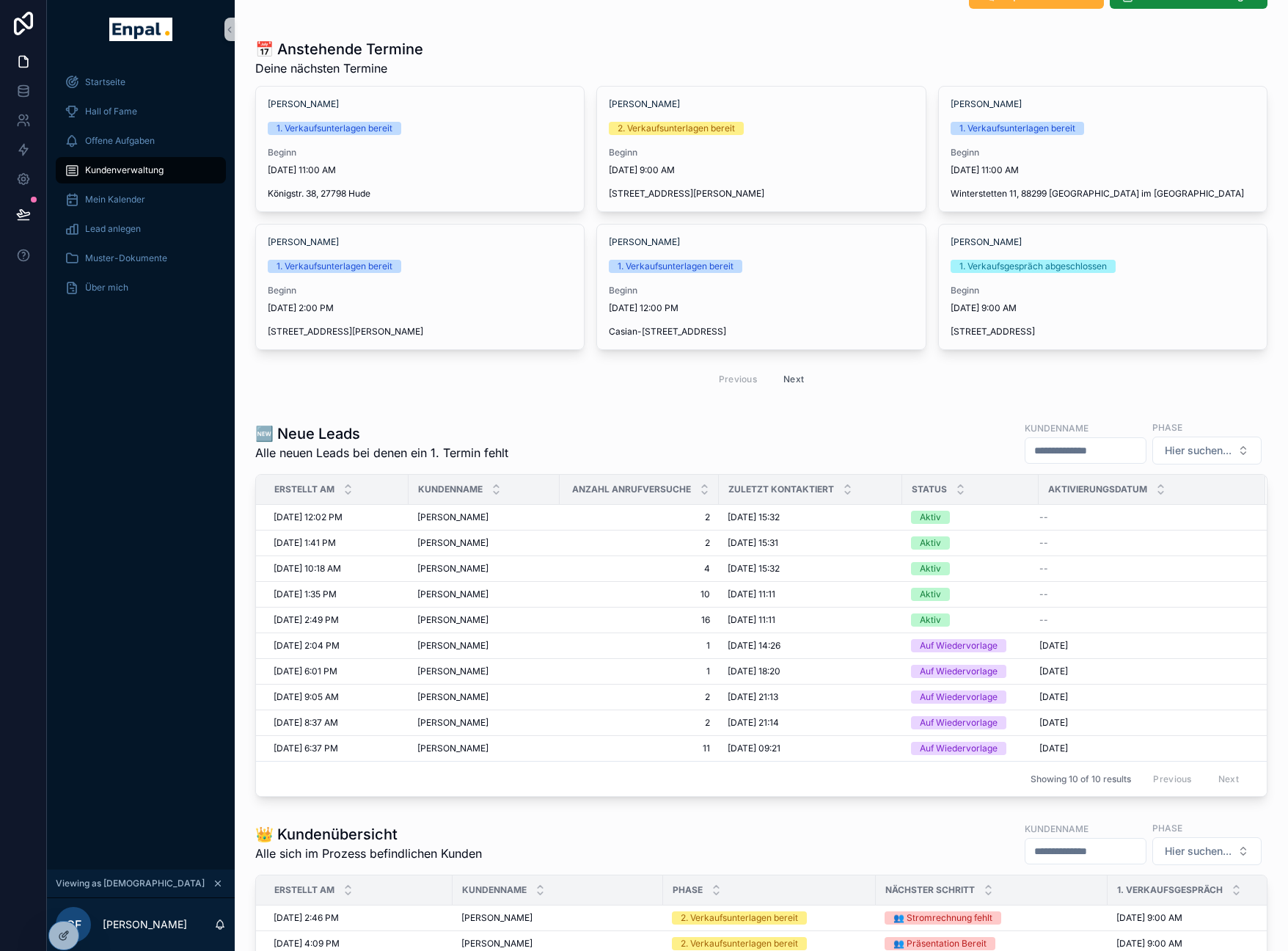
scroll to position [104, 0]
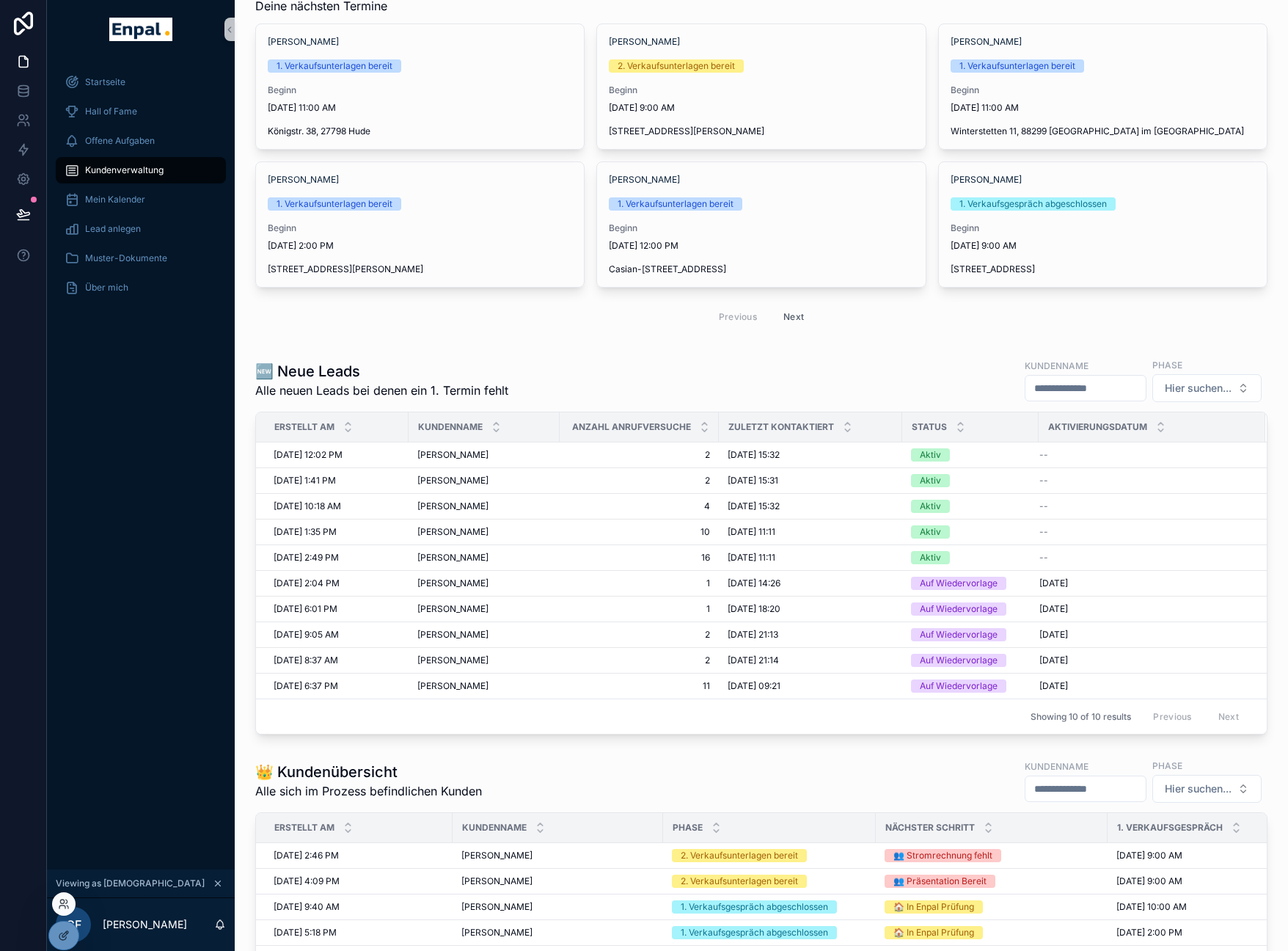
click at [70, 904] on div at bounding box center [63, 903] width 24 height 24
click at [67, 904] on icon at bounding box center [64, 903] width 11 height 11
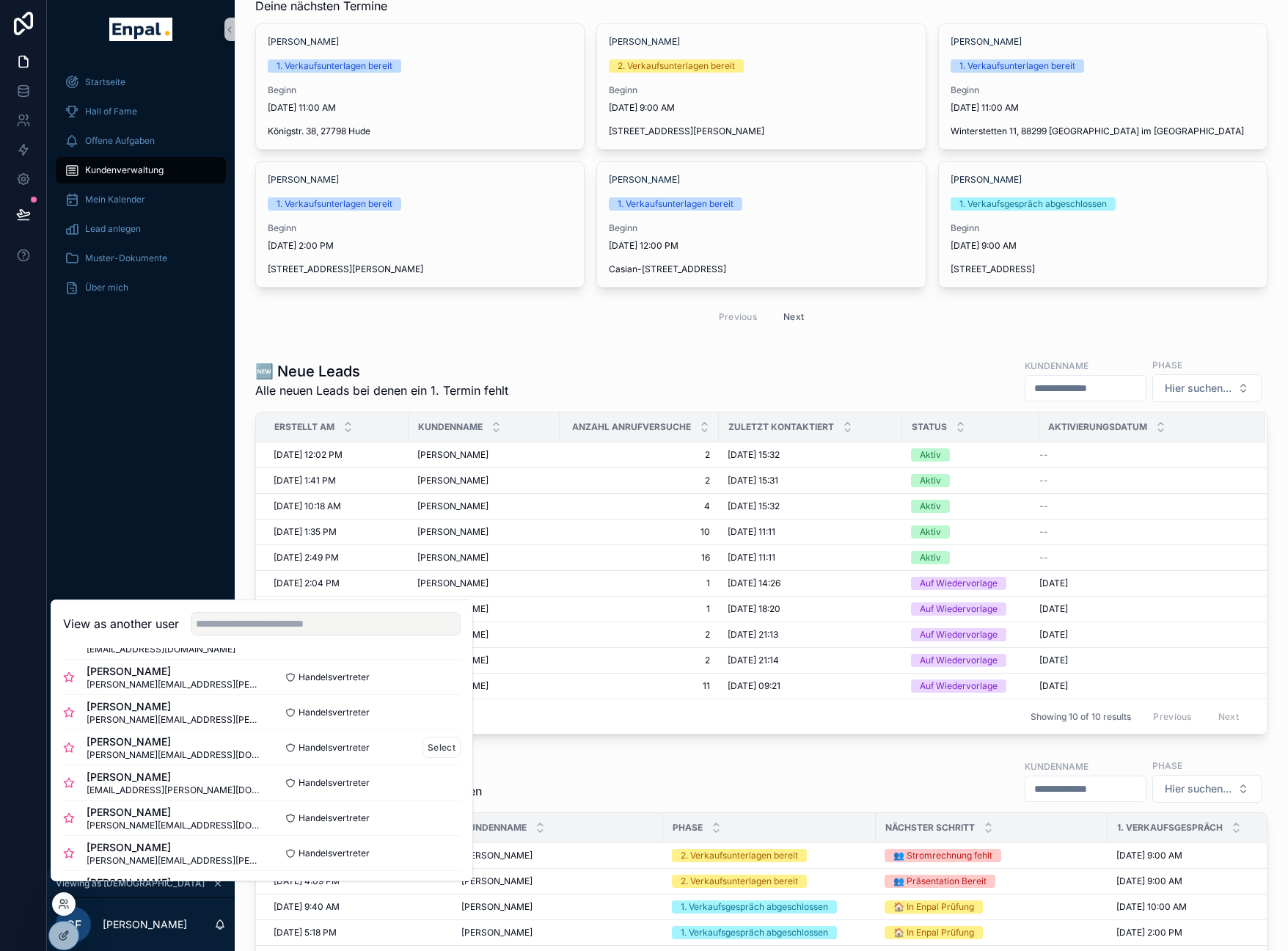
scroll to position [164, 0]
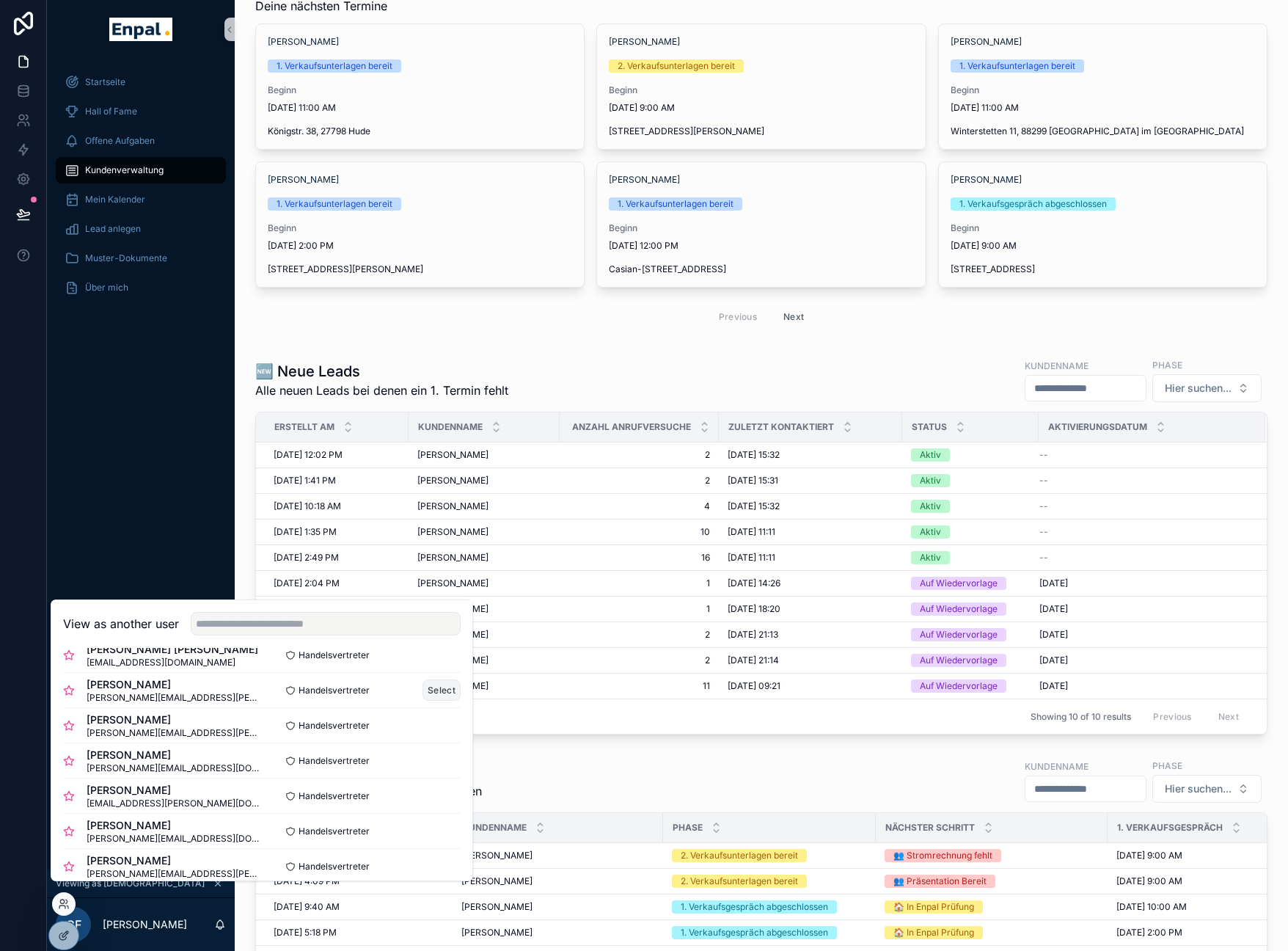
click at [437, 699] on button "Select" at bounding box center [441, 690] width 38 height 21
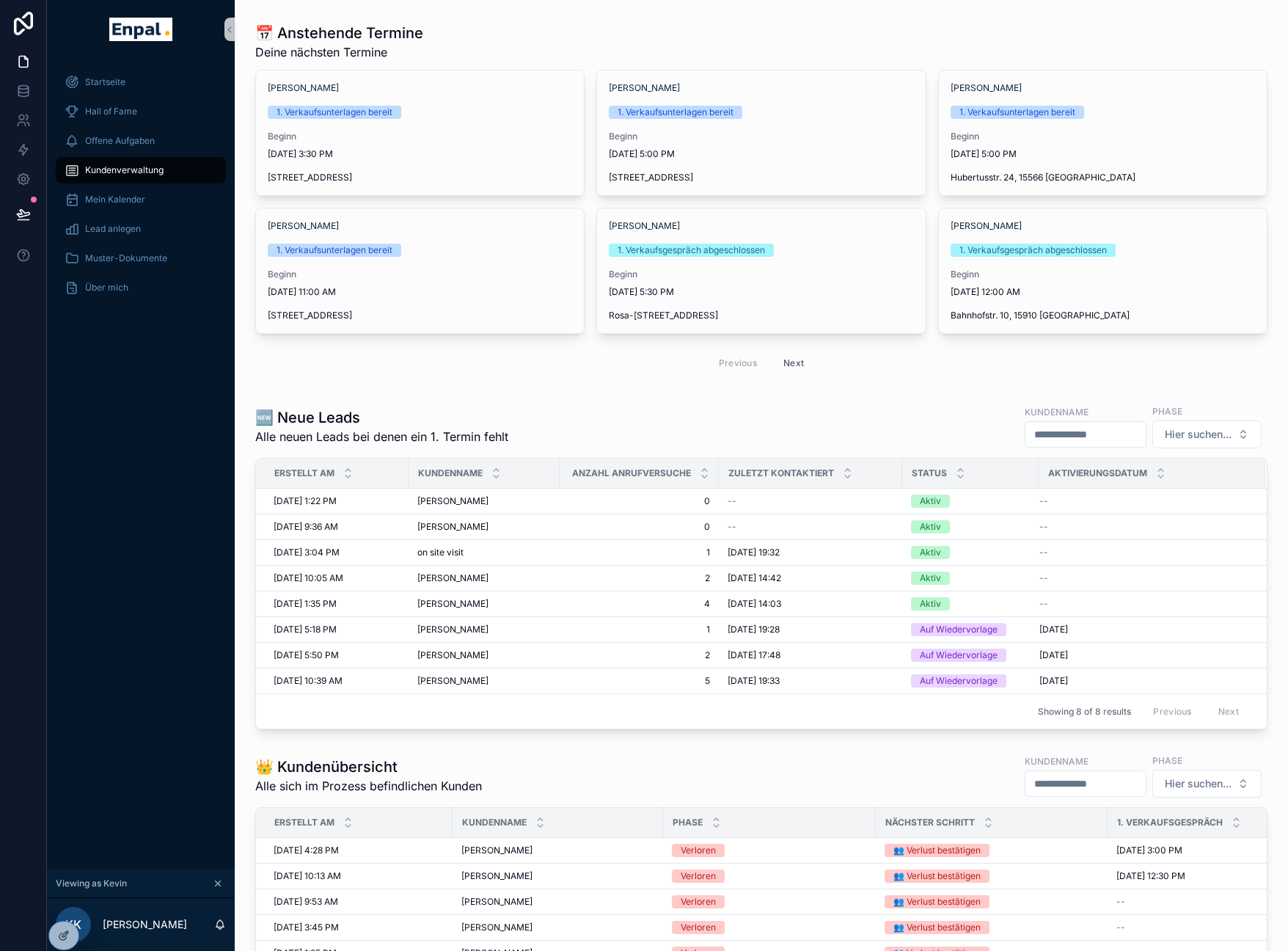
scroll to position [67, 0]
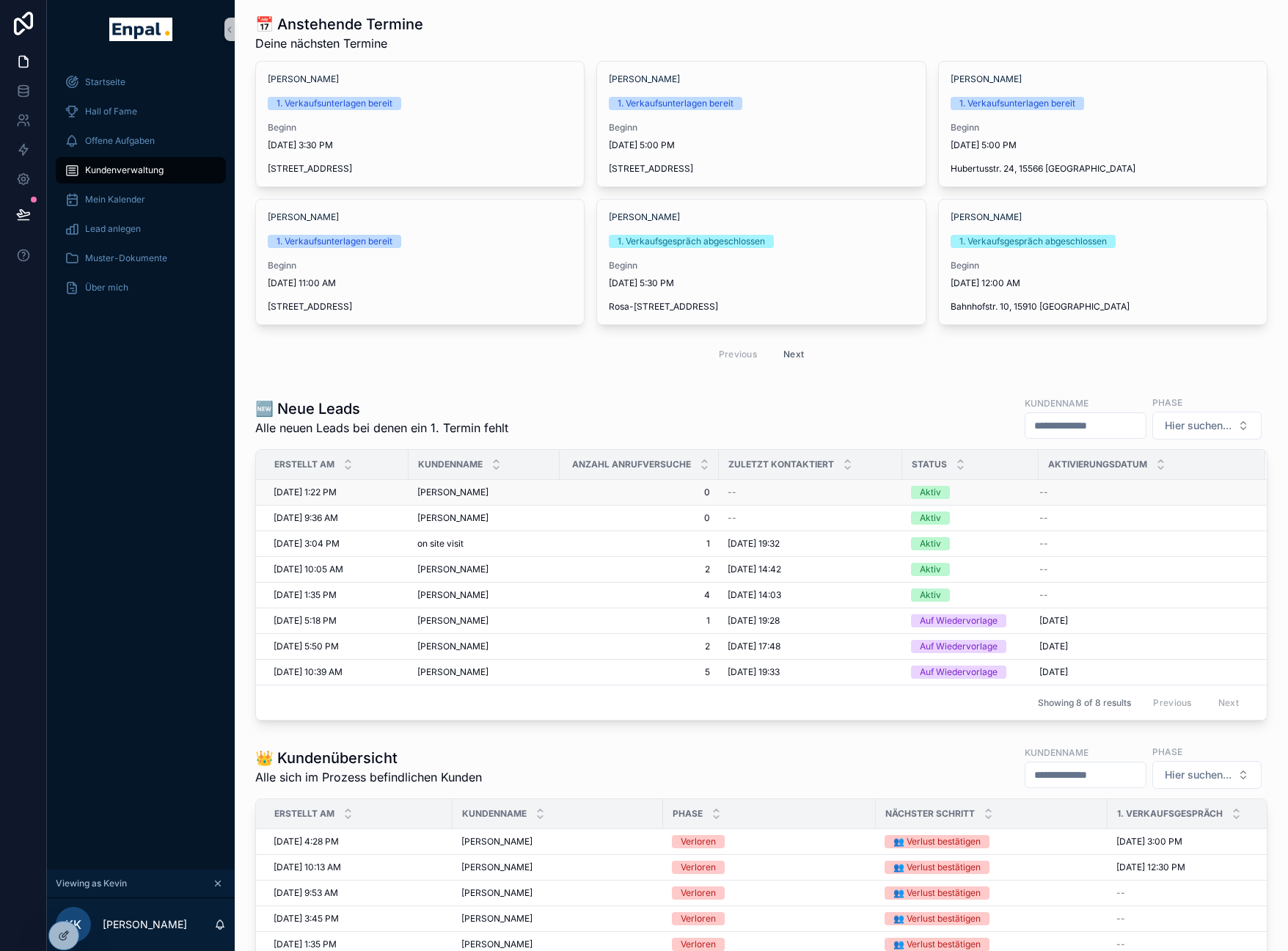
click at [469, 489] on span "[PERSON_NAME]" at bounding box center [453, 492] width 71 height 11
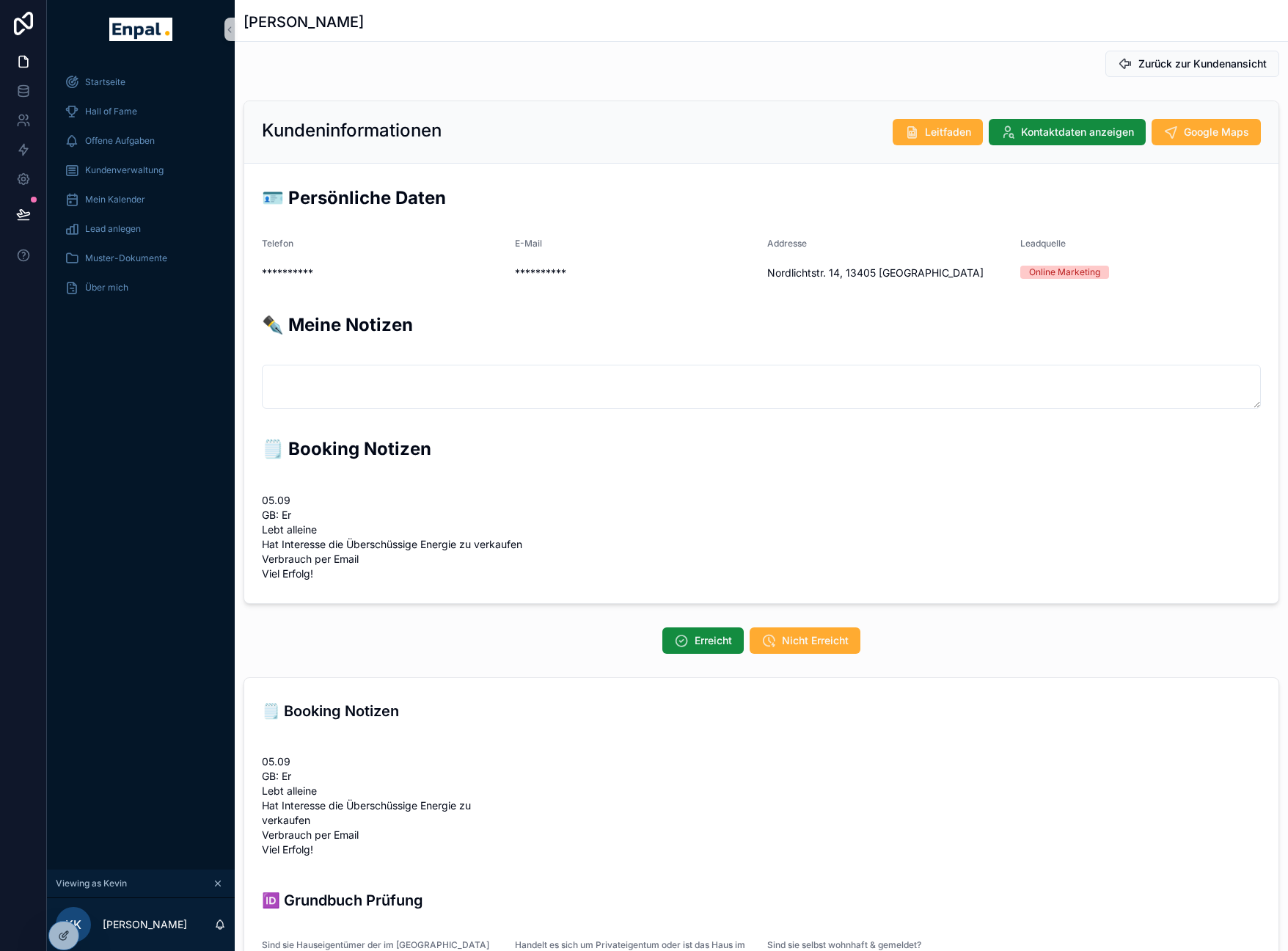
scroll to position [20, 0]
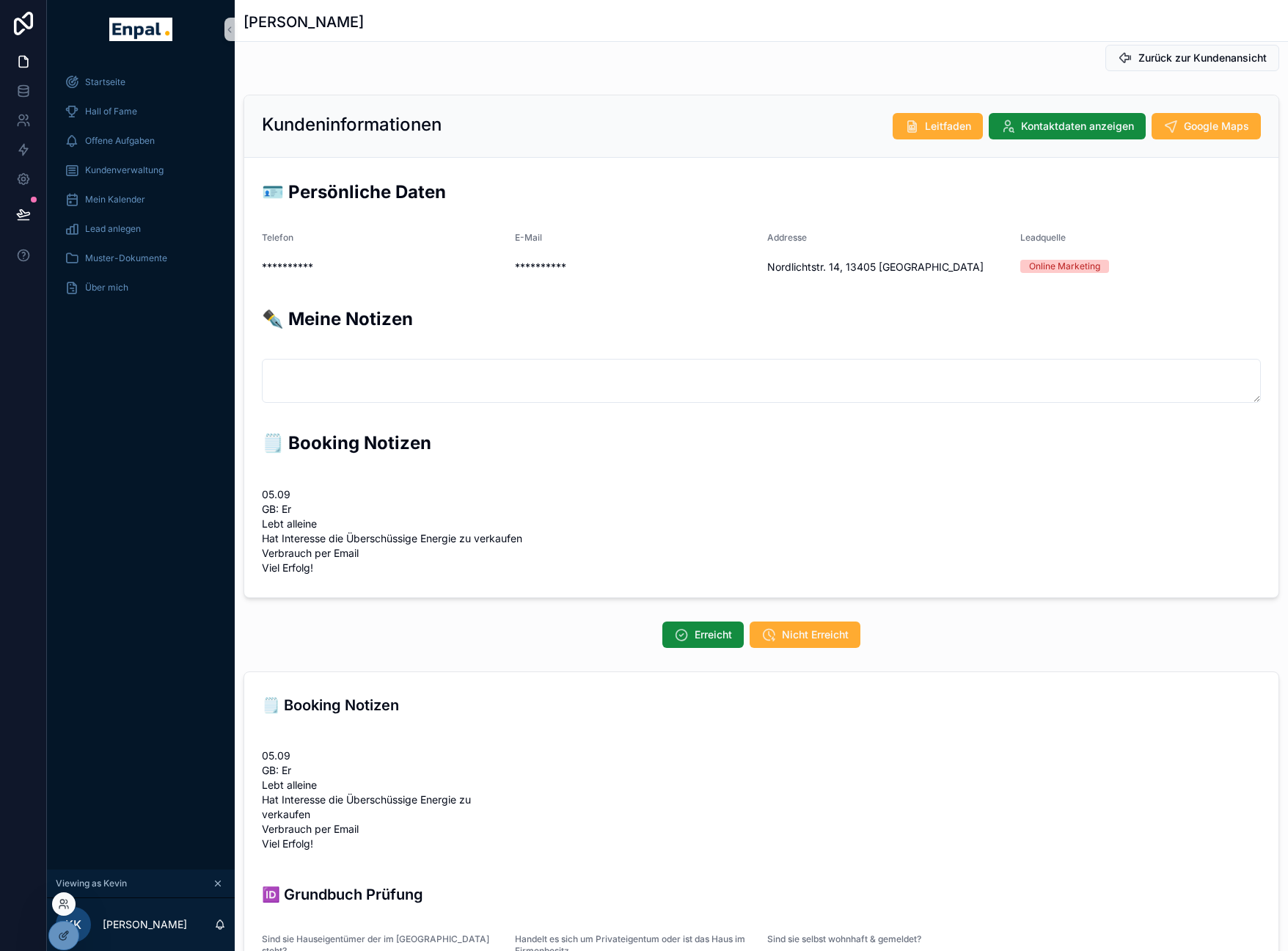
click at [66, 910] on div at bounding box center [63, 903] width 24 height 24
click at [64, 905] on icon at bounding box center [62, 906] width 6 height 3
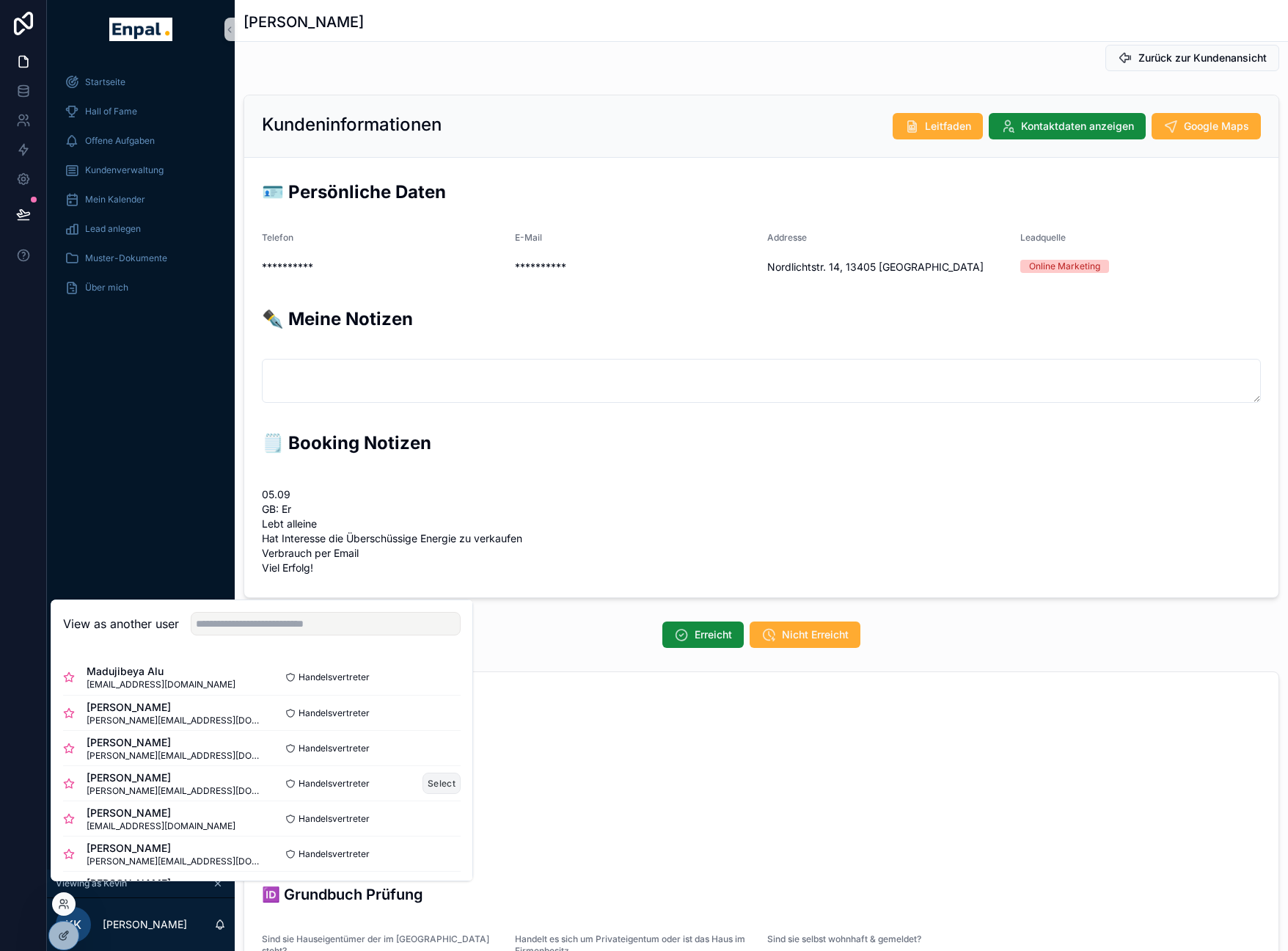
click at [434, 794] on button "Select" at bounding box center [441, 782] width 38 height 21
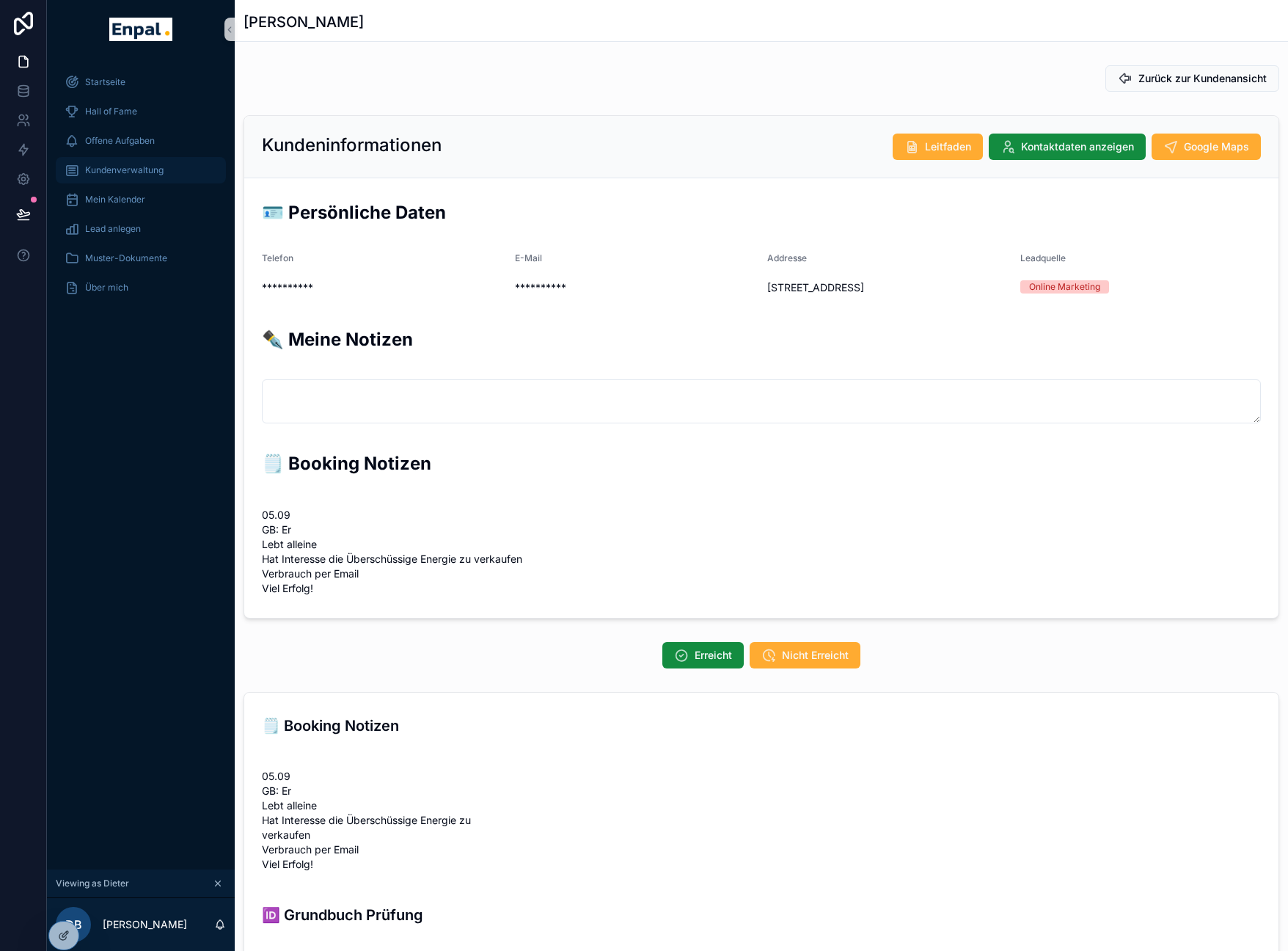
scroll to position [314, 0]
click at [104, 165] on span "Kundenverwaltung" at bounding box center [124, 170] width 79 height 11
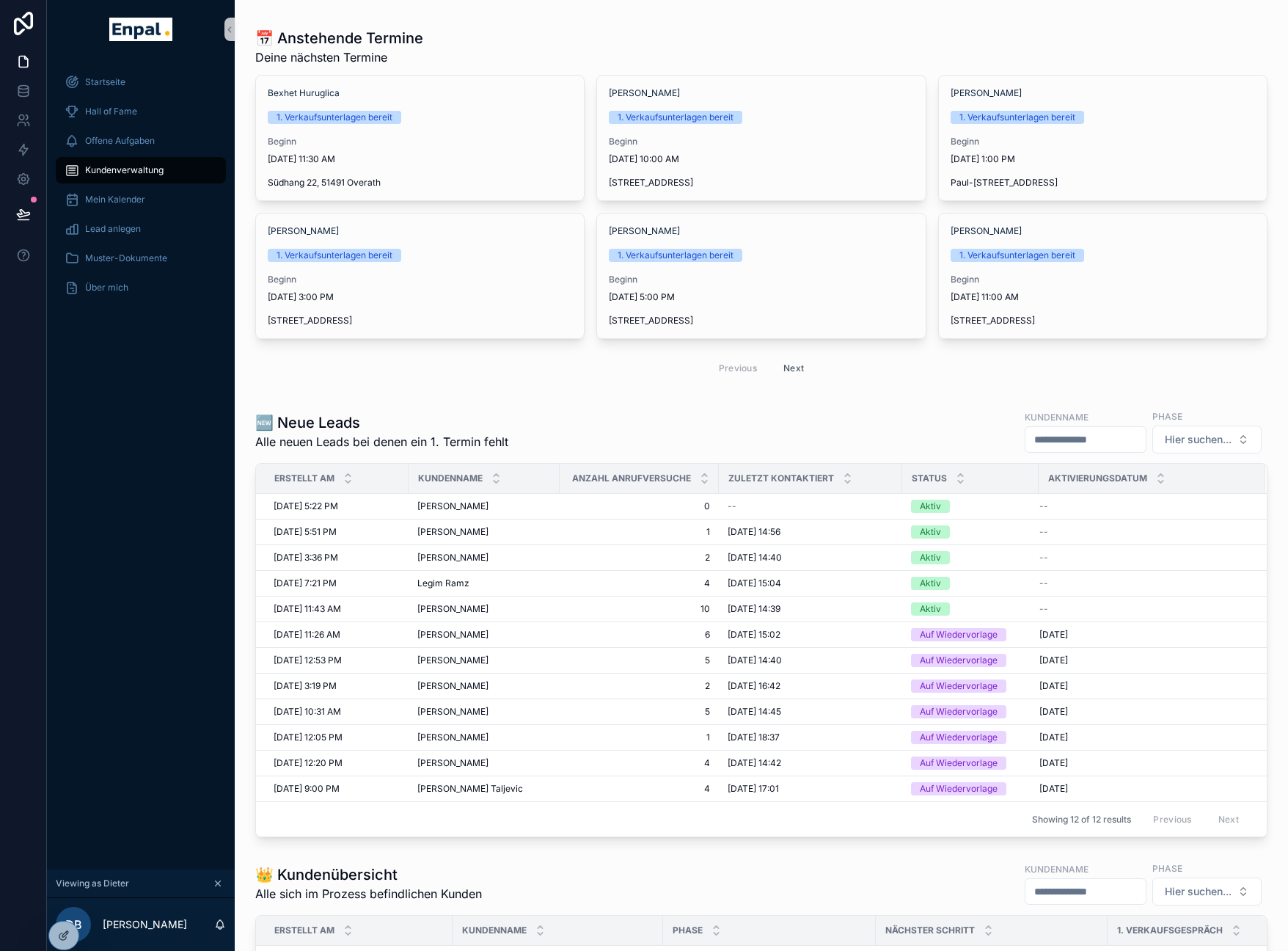
scroll to position [66, 0]
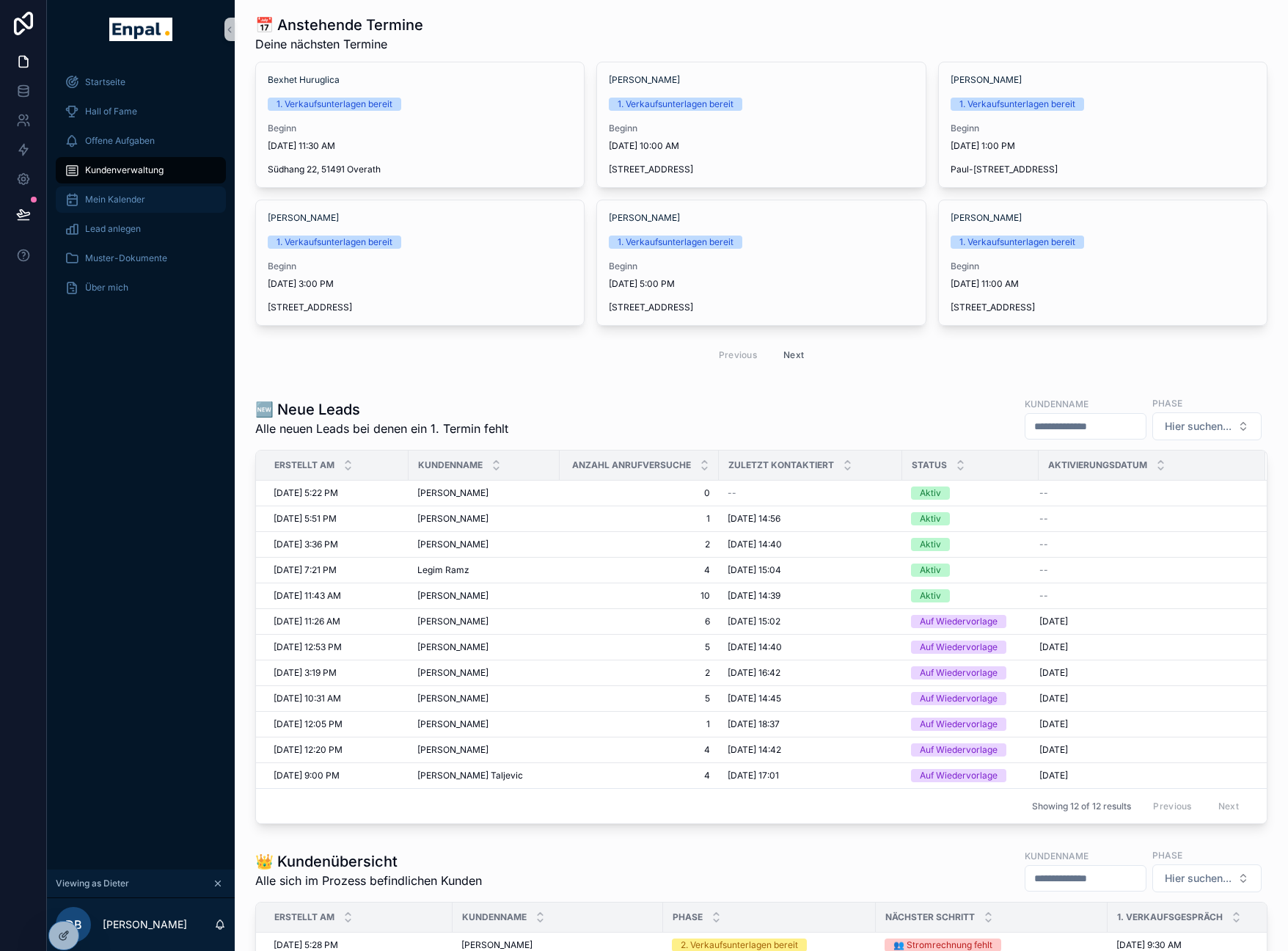
click at [136, 194] on span "Mein Kalender" at bounding box center [115, 199] width 60 height 11
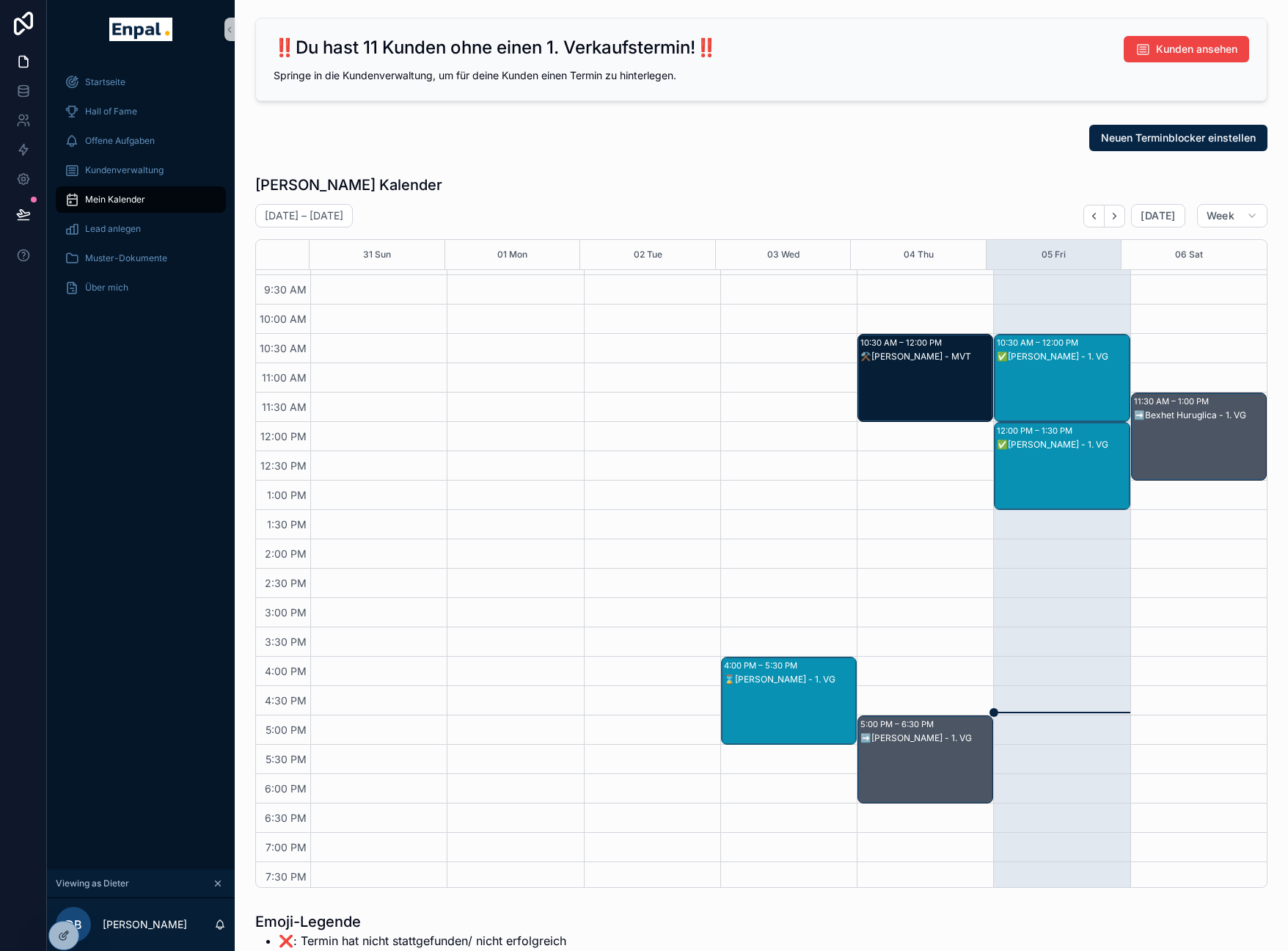
scroll to position [198, 0]
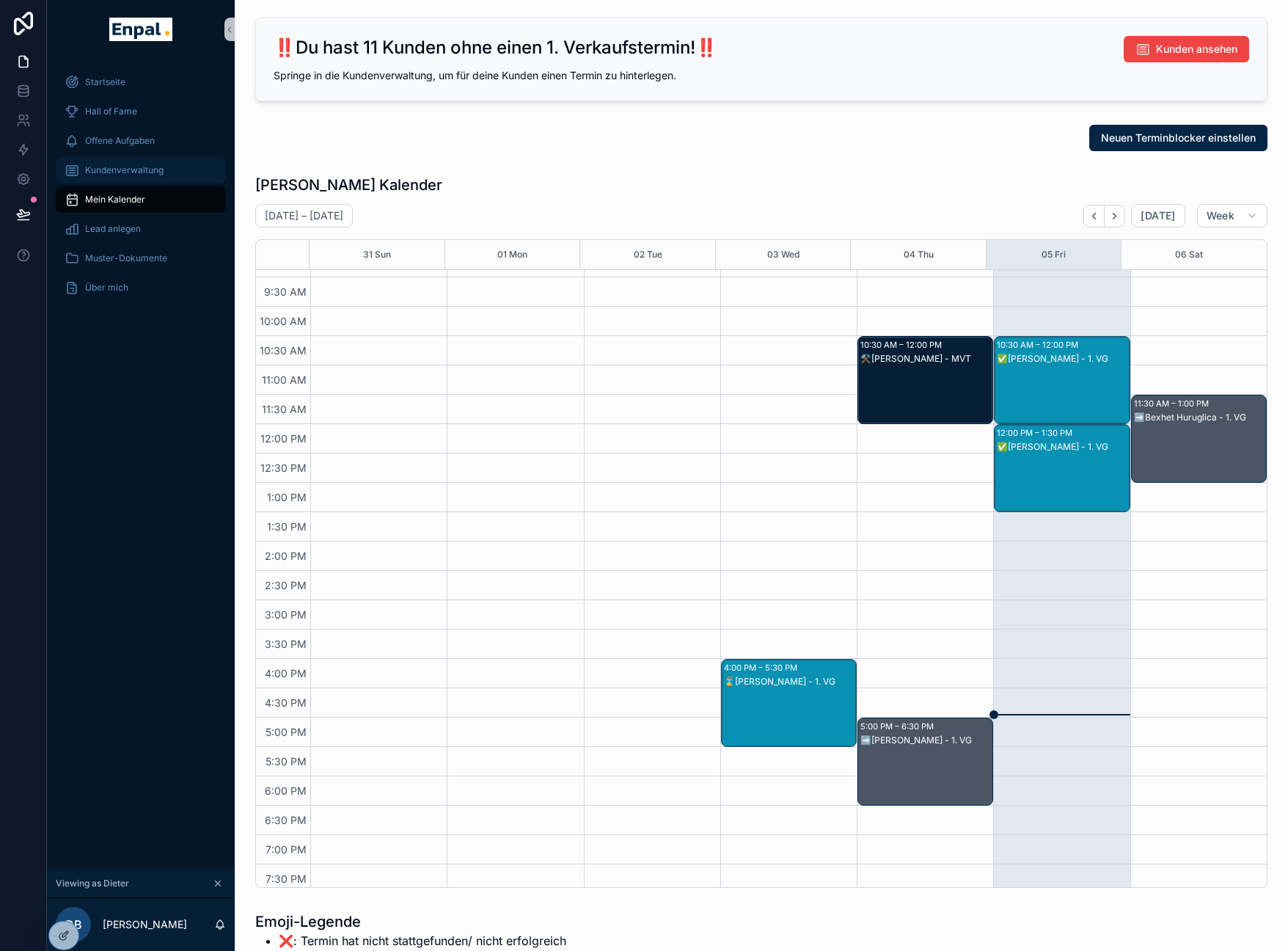
click at [133, 175] on div "Kundenverwaltung" at bounding box center [140, 170] width 152 height 24
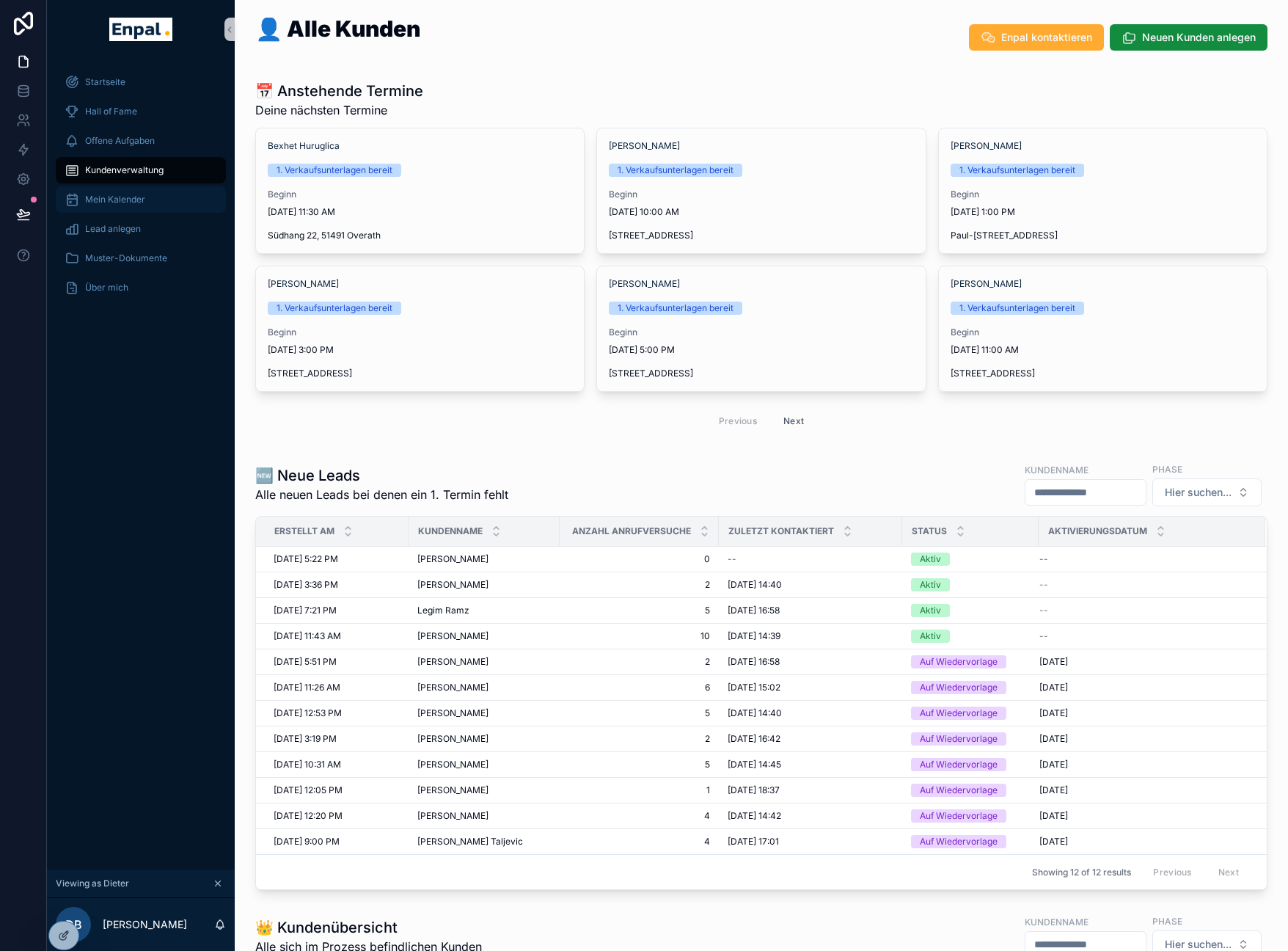
click at [153, 207] on div "Mein Kalender" at bounding box center [140, 199] width 152 height 24
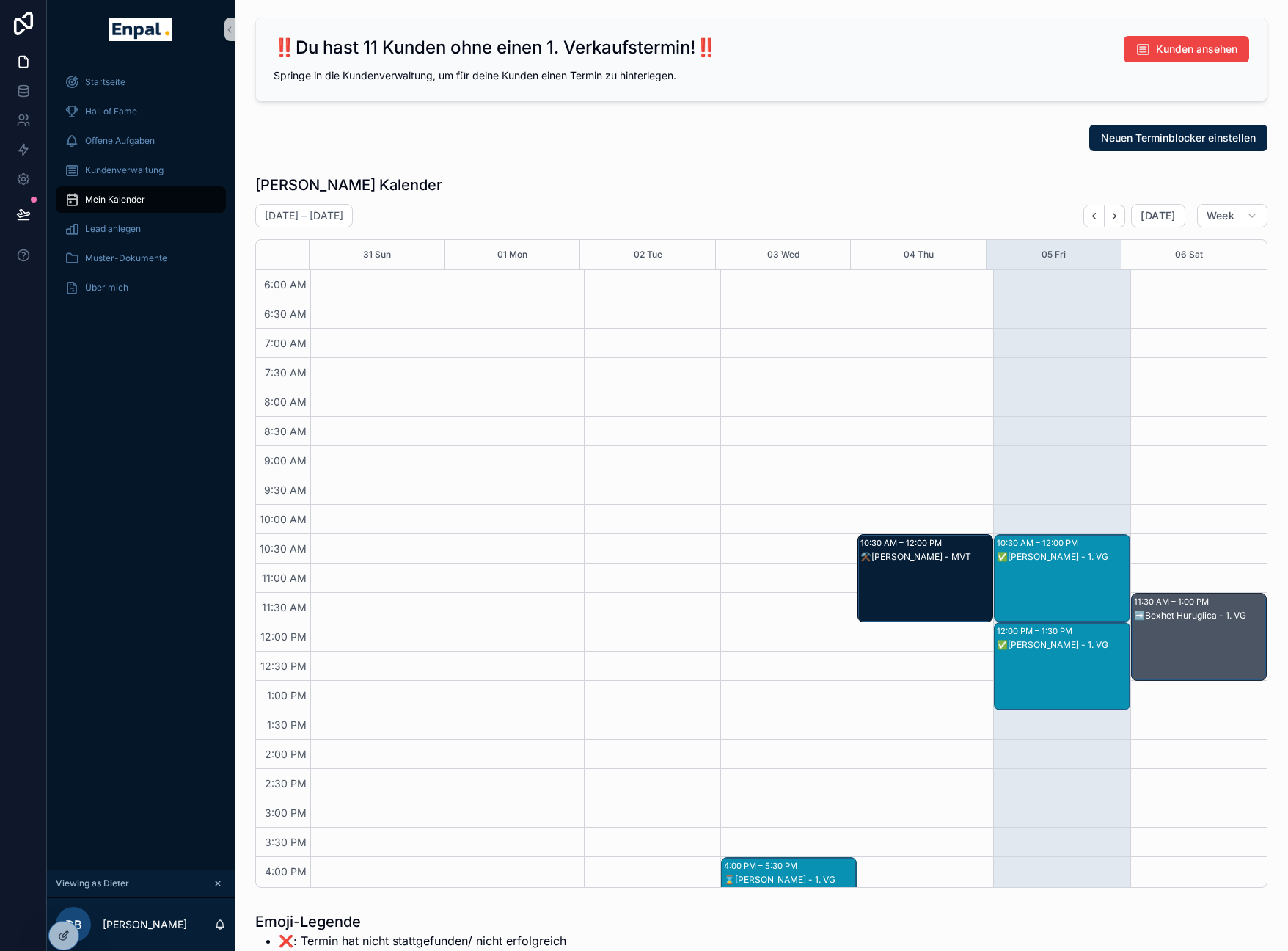
scroll to position [314, 0]
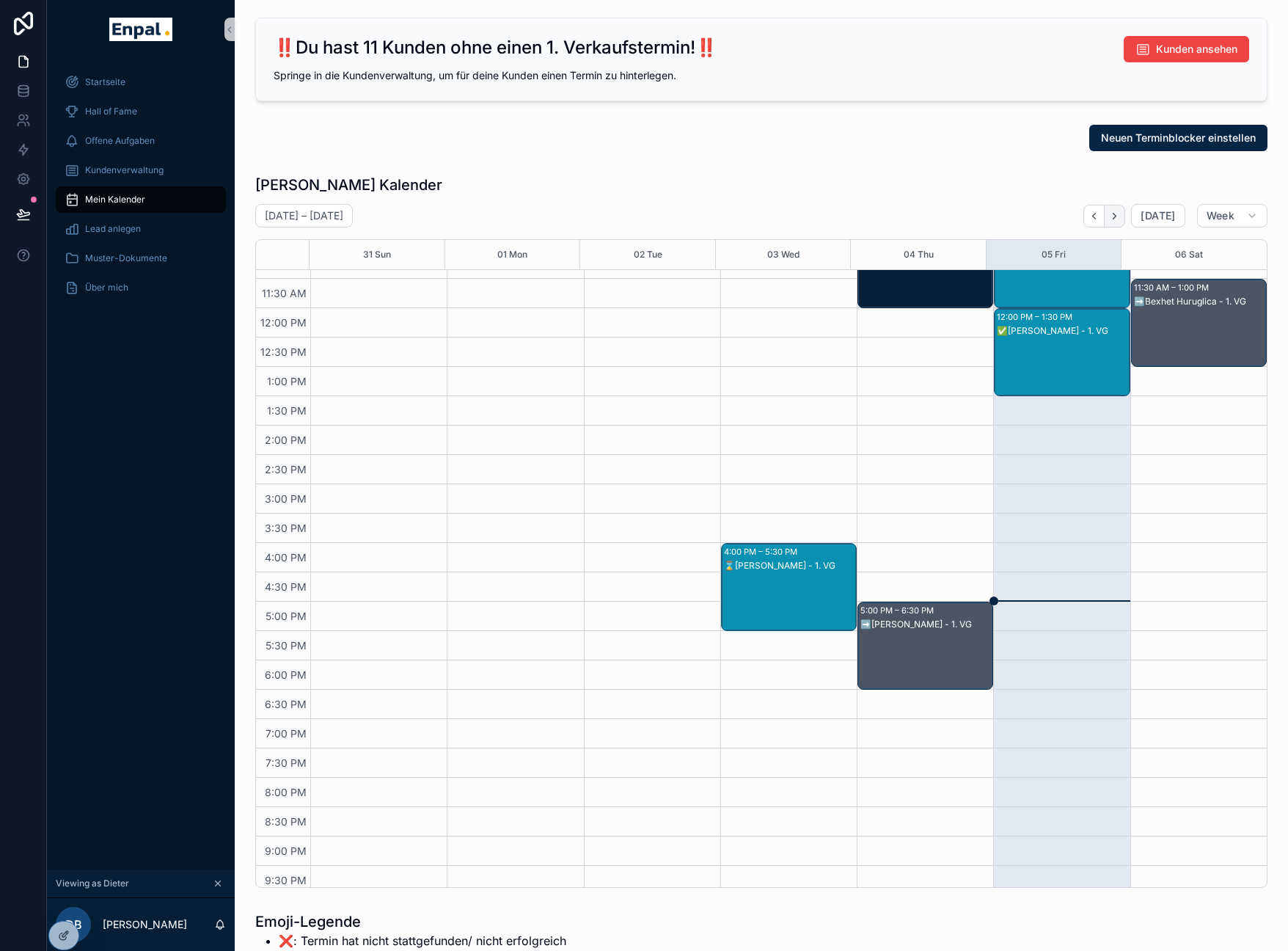
click at [1113, 215] on icon "Next" at bounding box center [1114, 215] width 11 height 11
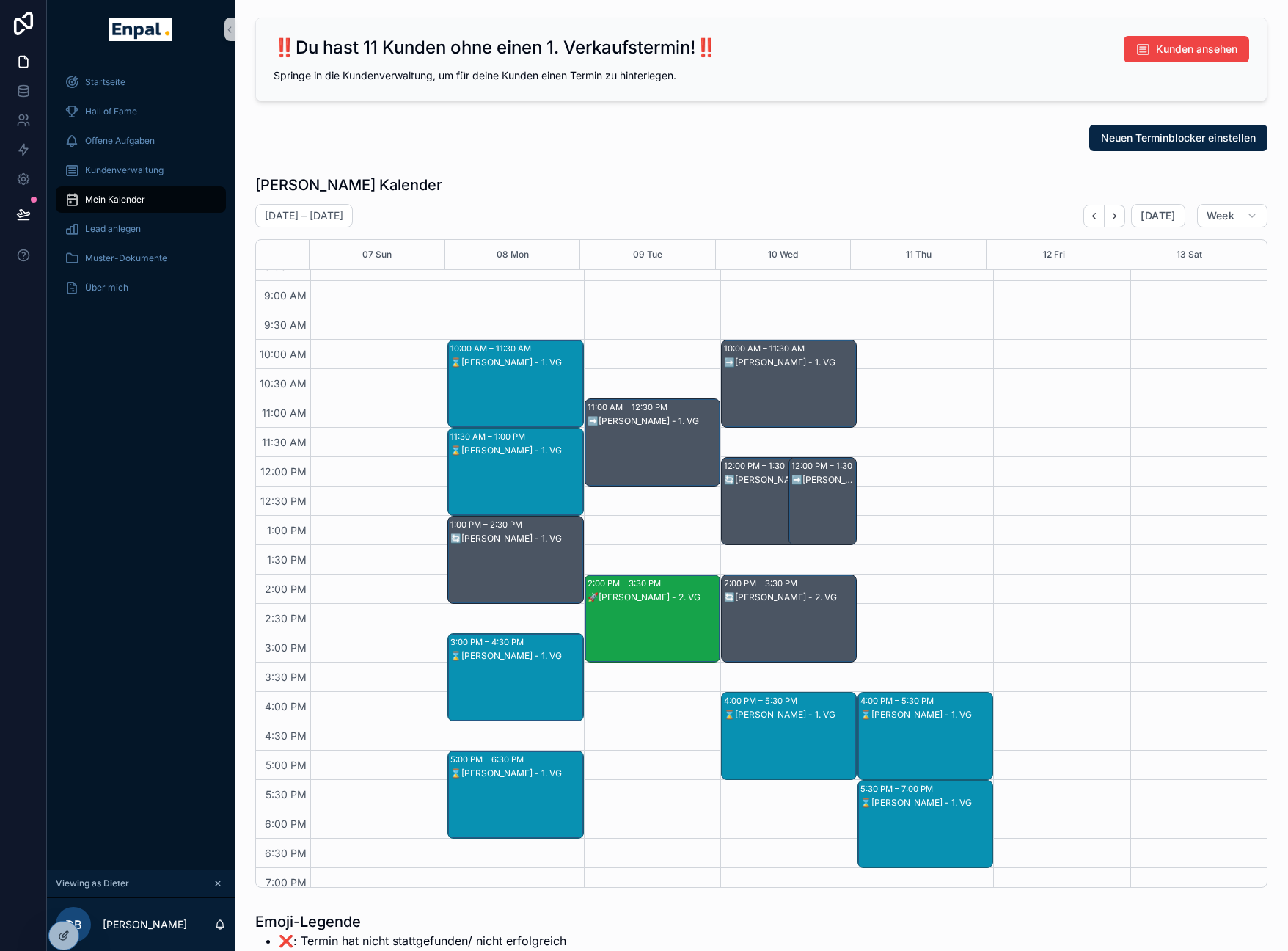
scroll to position [188, 0]
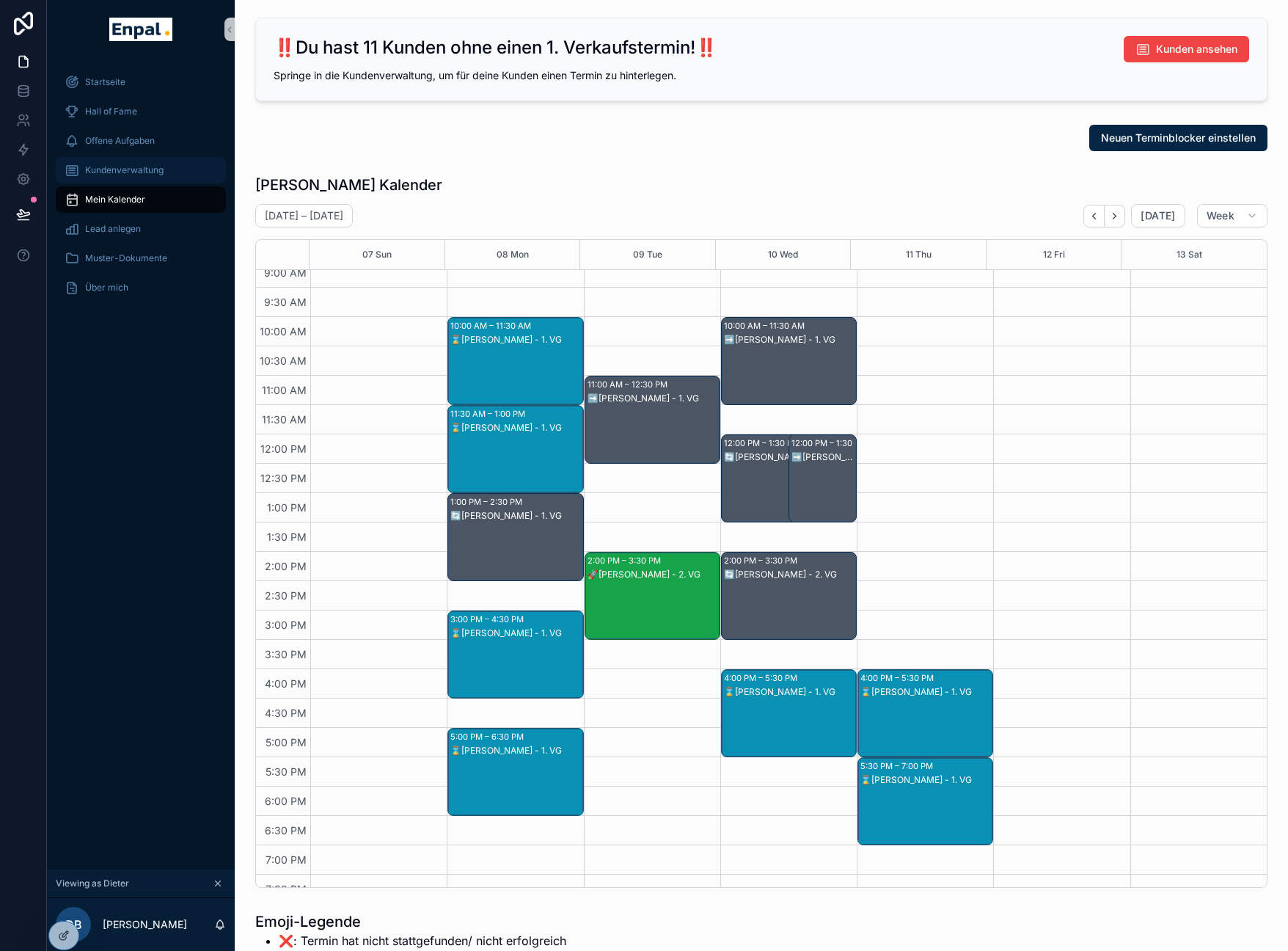
click at [152, 165] on span "Kundenverwaltung" at bounding box center [124, 170] width 79 height 11
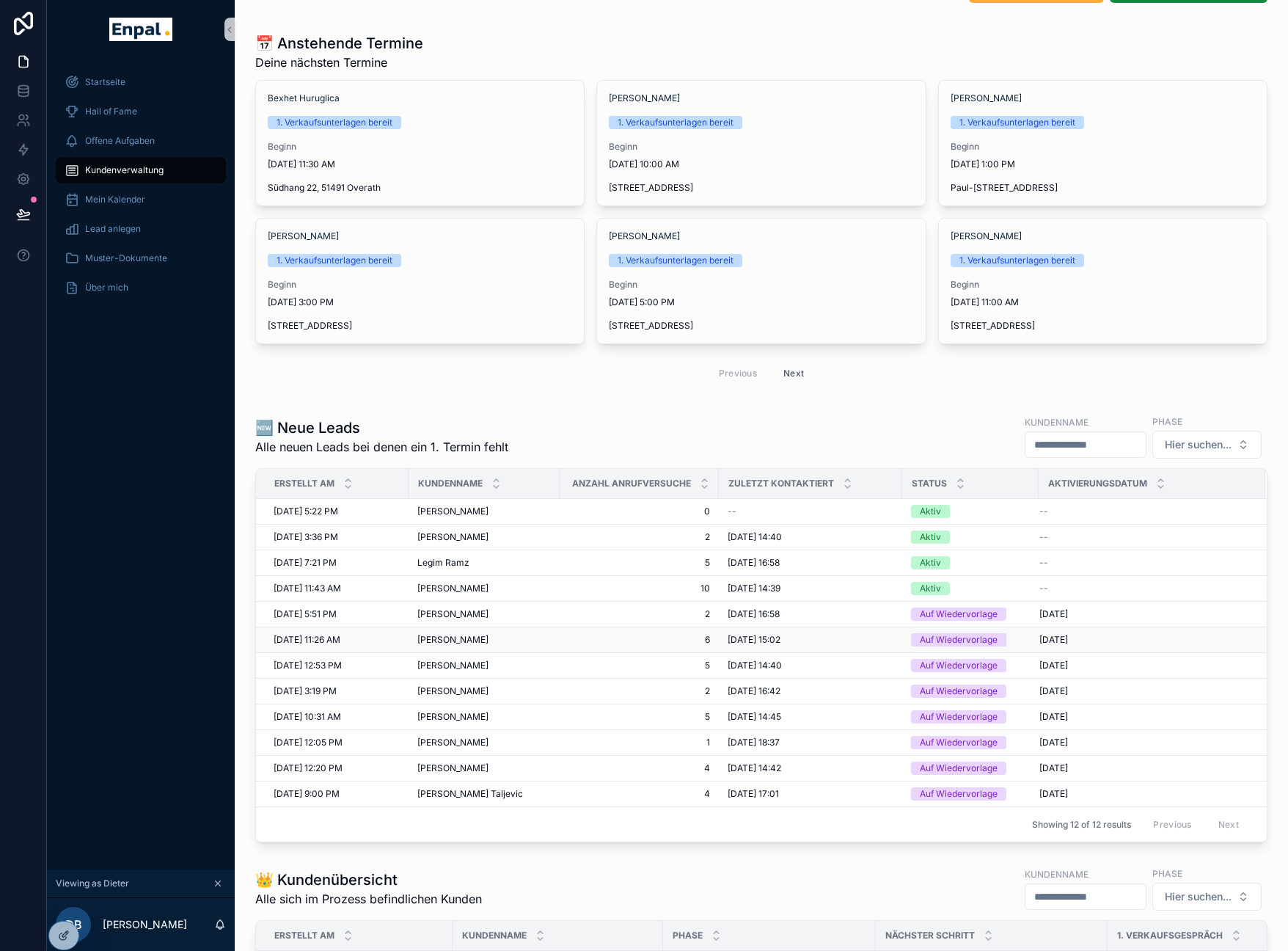
scroll to position [66, 0]
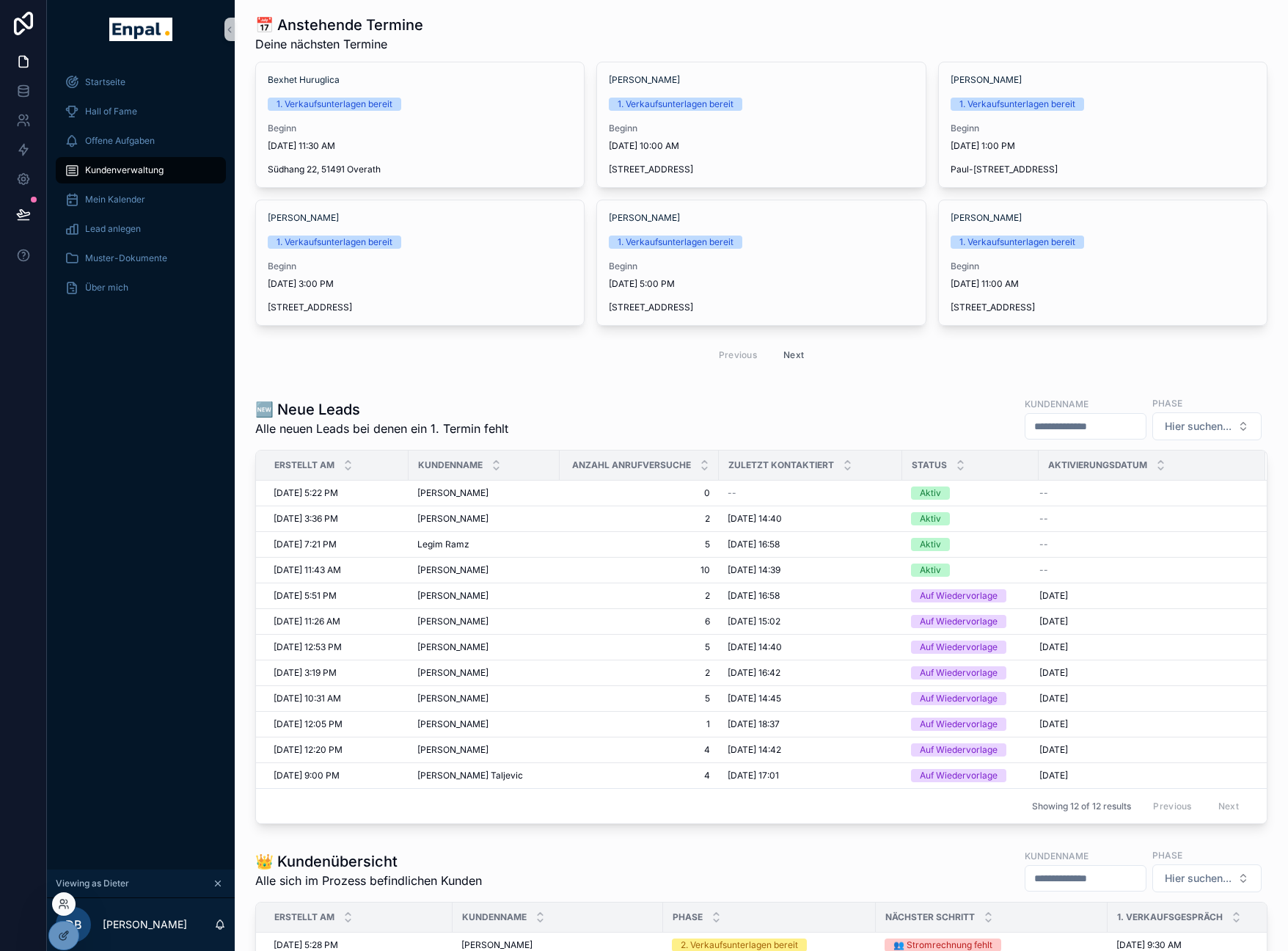
click at [66, 895] on div at bounding box center [63, 903] width 24 height 24
click at [66, 899] on icon at bounding box center [67, 901] width 2 height 4
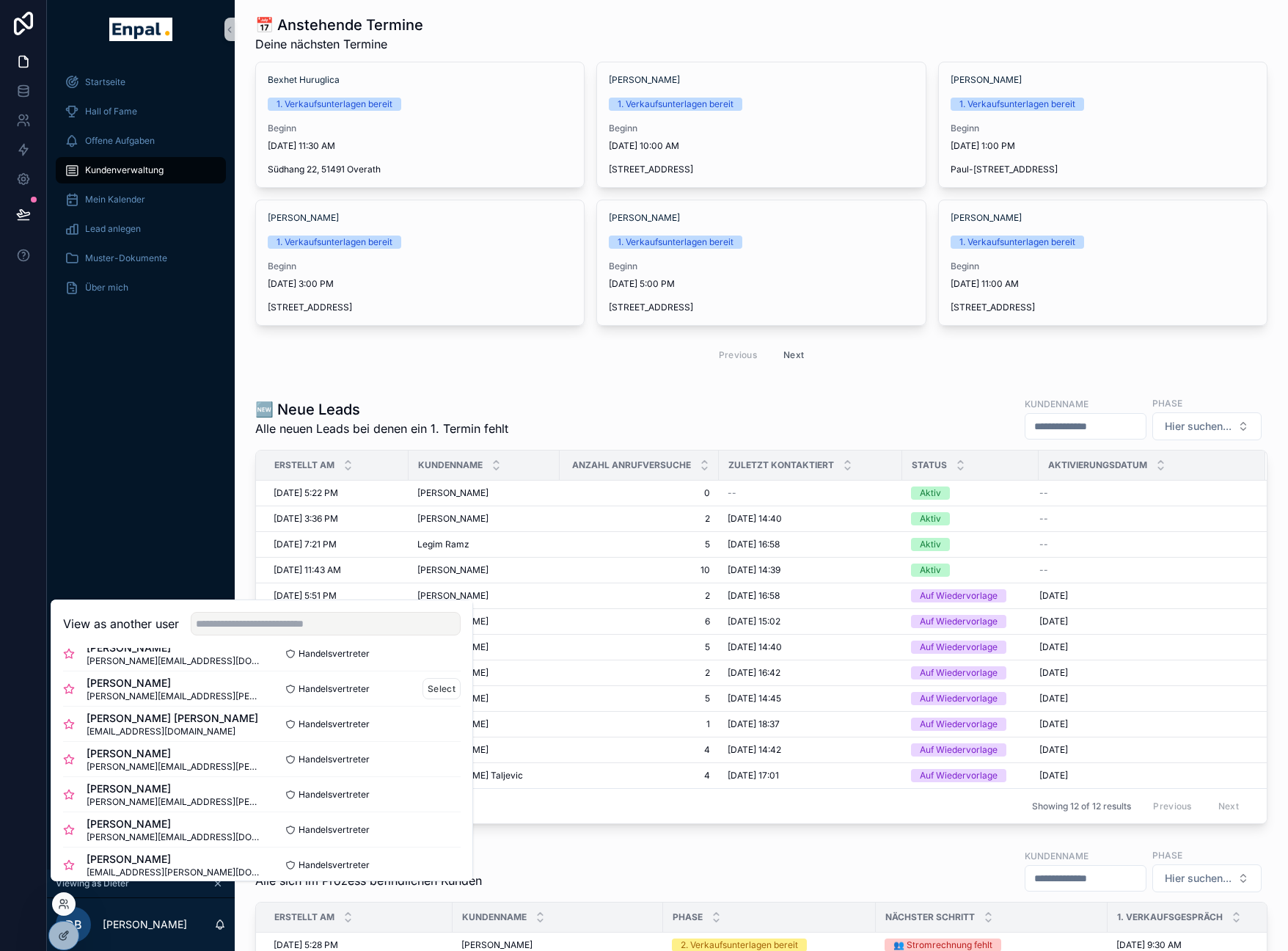
scroll to position [123, 0]
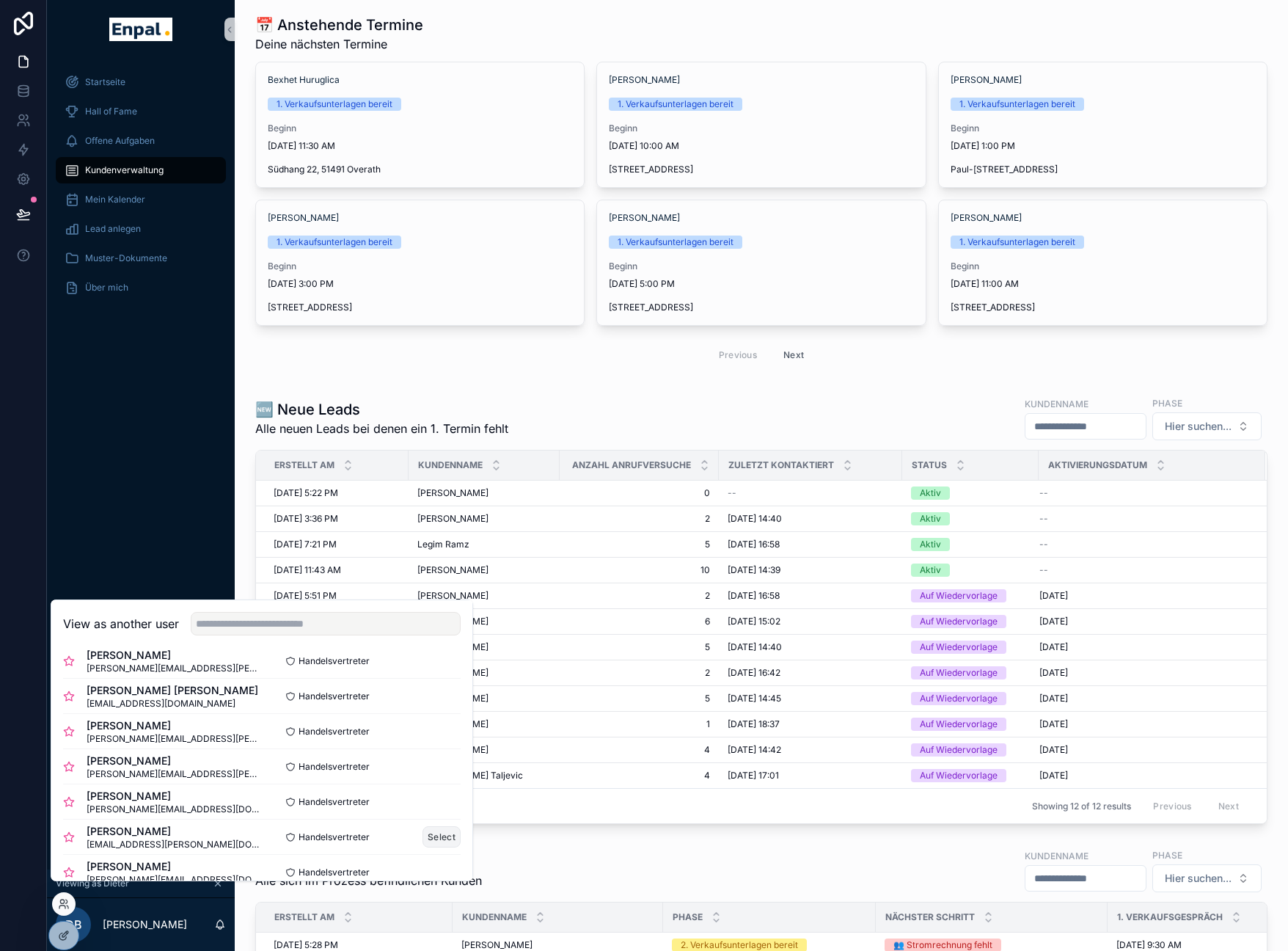
click at [426, 848] on button "Select" at bounding box center [441, 836] width 38 height 21
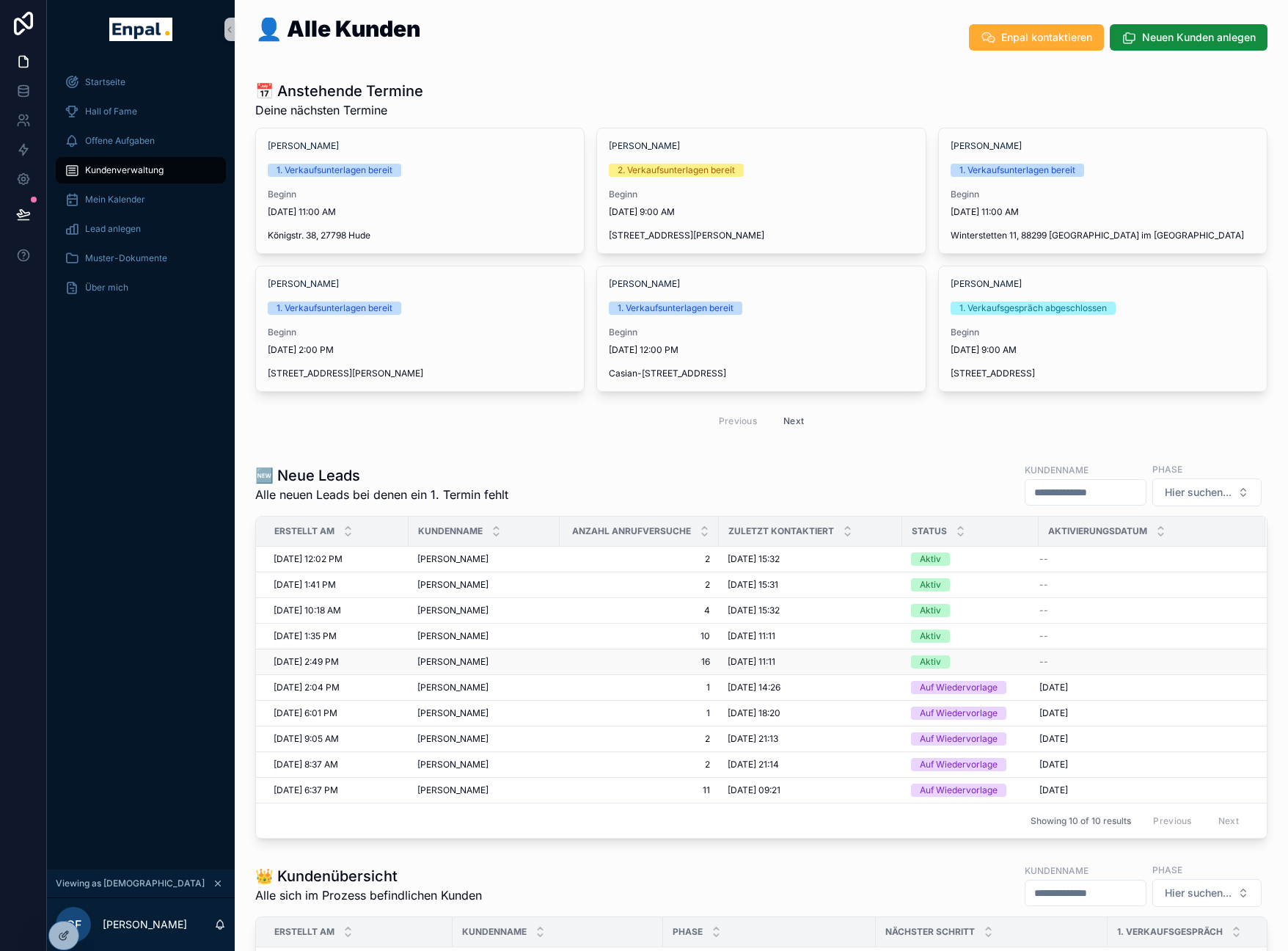
click at [741, 650] on td "[DATE] 11:11 [DATE] 11:11" at bounding box center [810, 662] width 183 height 26
click at [739, 654] on td "[DATE] 11:11 [DATE] 11:11" at bounding box center [810, 662] width 183 height 26
click at [739, 658] on span "[DATE] 11:11" at bounding box center [752, 662] width 48 height 11
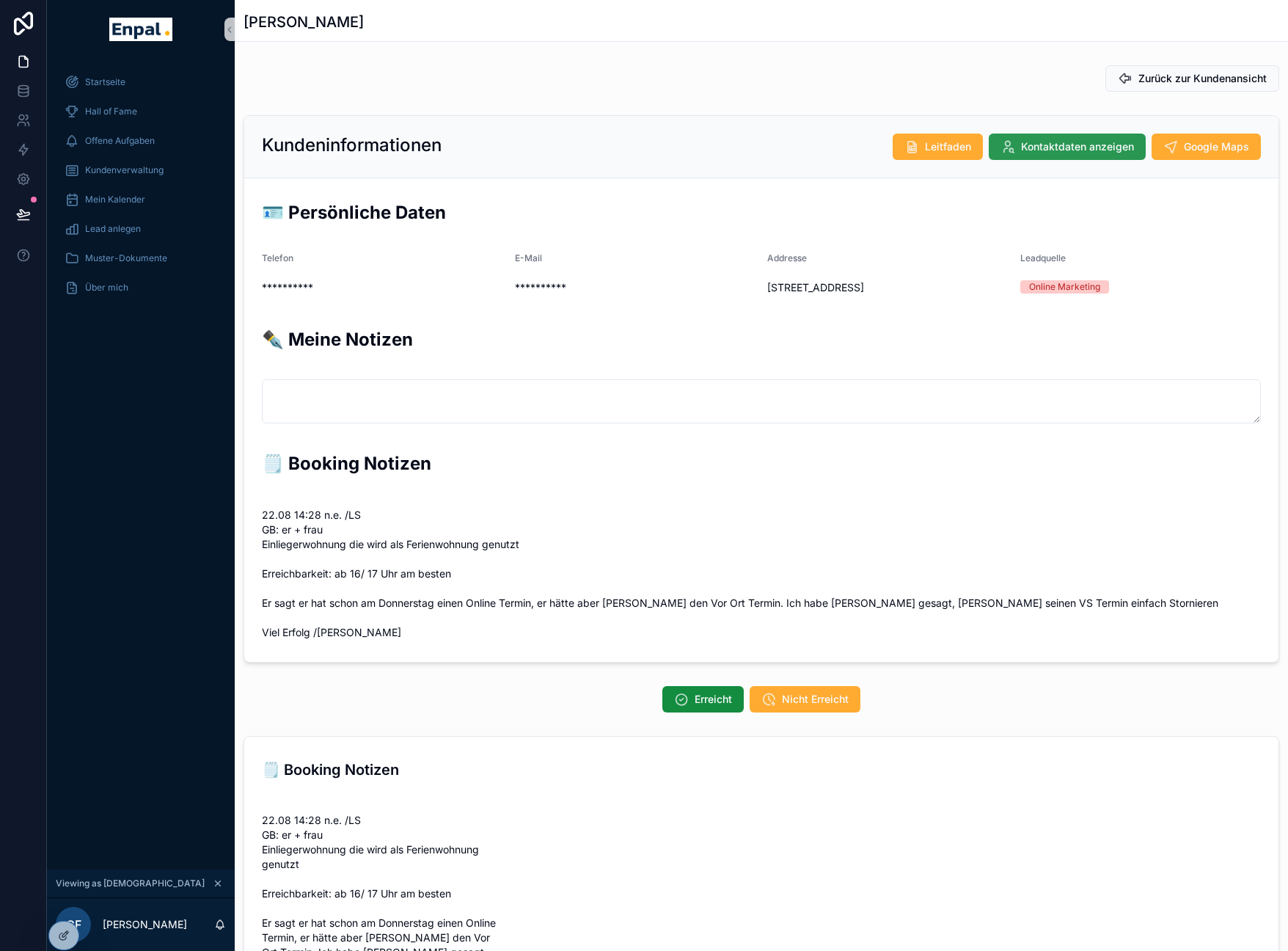
click at [1068, 137] on button "Kontaktdaten anzeigen" at bounding box center [1067, 147] width 157 height 27
